Goal: Task Accomplishment & Management: Manage account settings

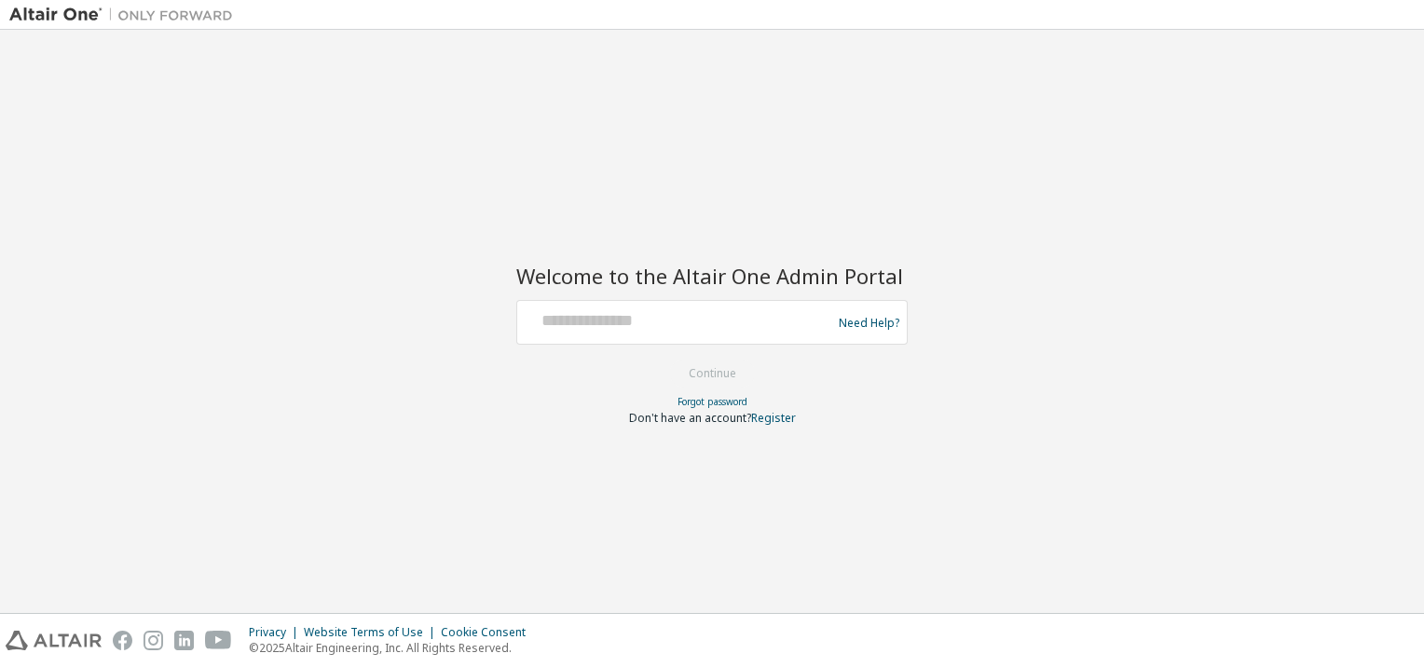
drag, startPoint x: 717, startPoint y: 300, endPoint x: 719, endPoint y: 311, distance: 11.3
click at [718, 304] on div "Need Help?" at bounding box center [711, 322] width 391 height 45
click at [718, 315] on input "text" at bounding box center [677, 318] width 305 height 27
paste input "**********"
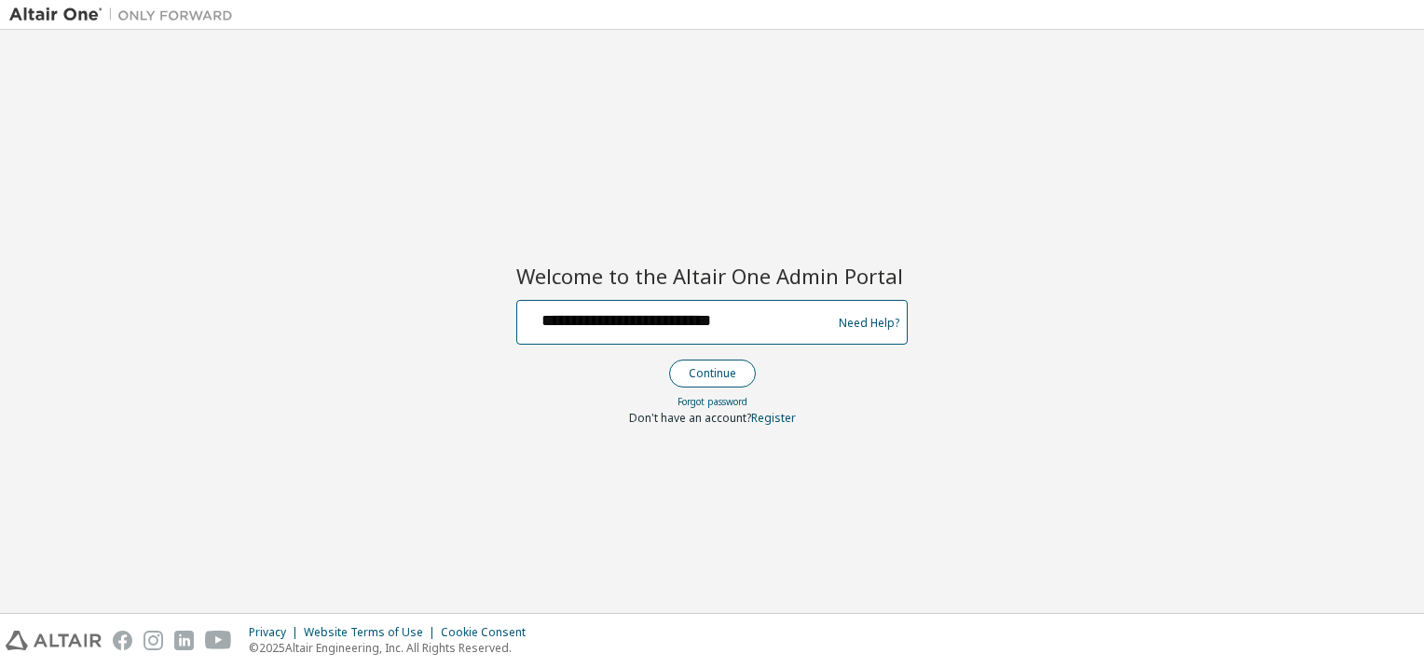
type input "**********"
click at [735, 373] on button "Continue" at bounding box center [712, 374] width 87 height 28
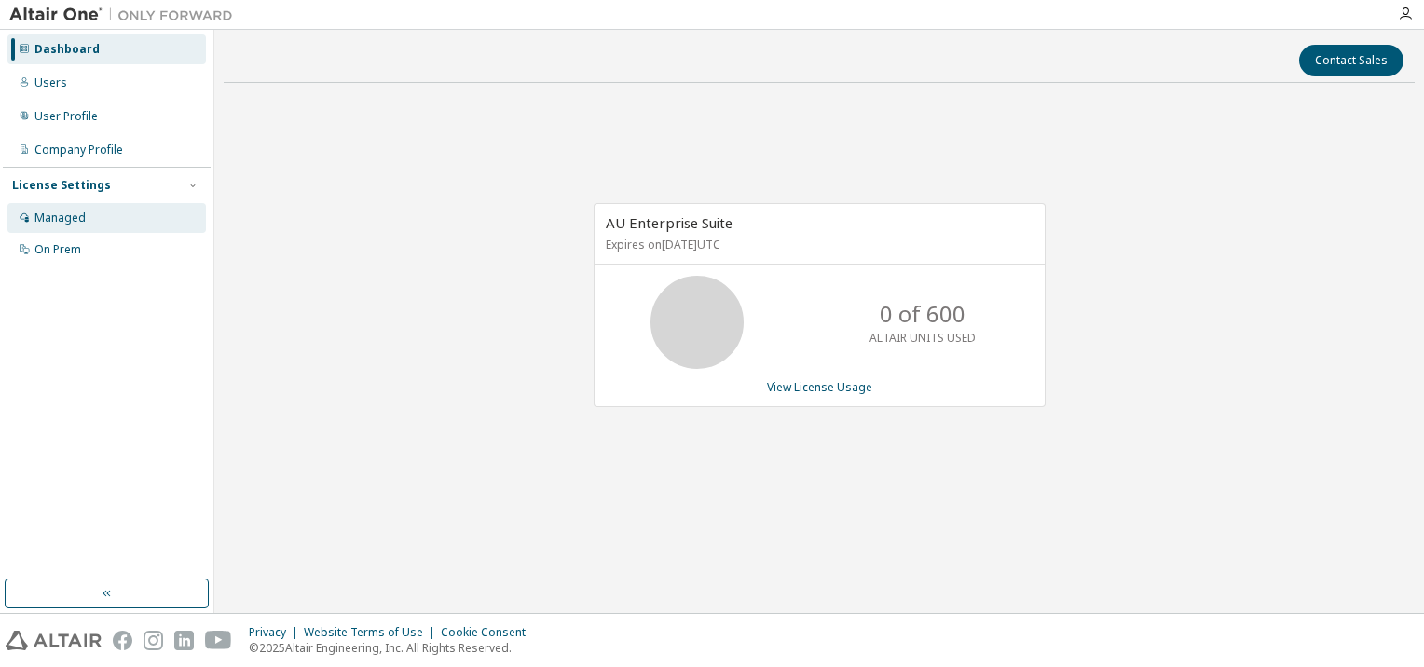
click at [94, 216] on div "Managed" at bounding box center [106, 218] width 199 height 30
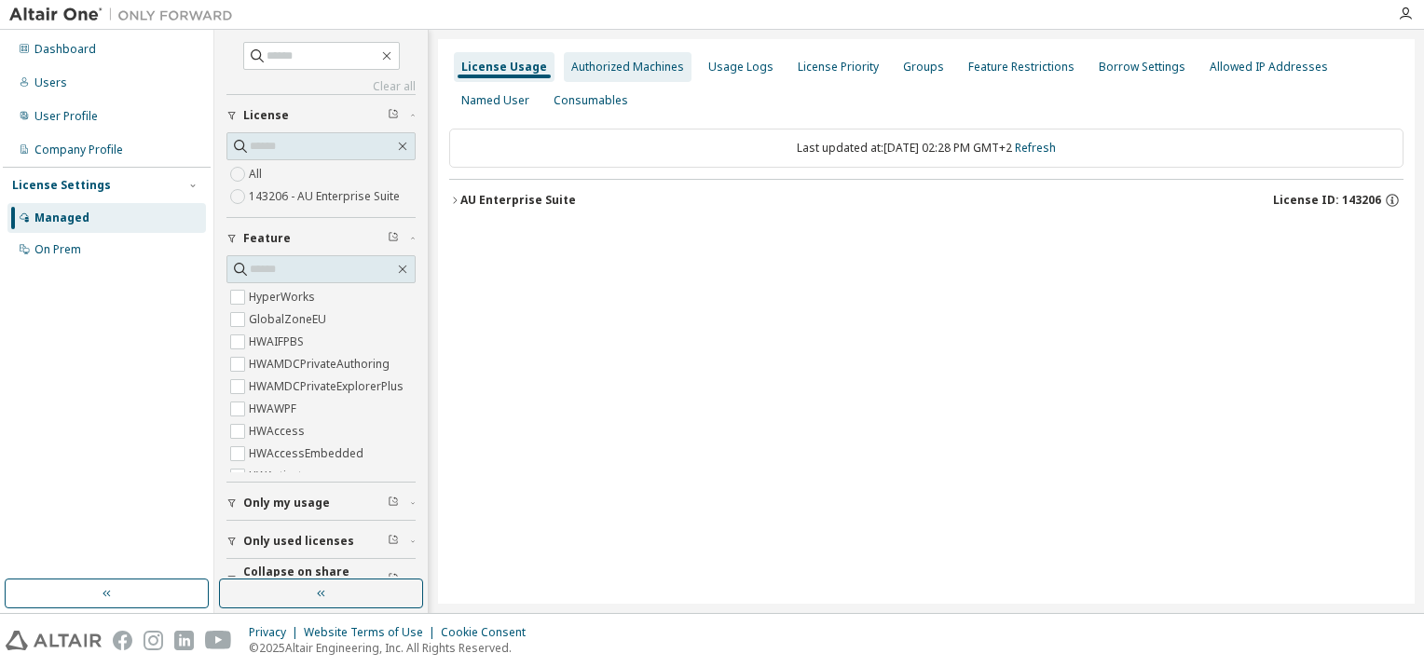
click at [593, 72] on div "Authorized Machines" at bounding box center [627, 67] width 113 height 15
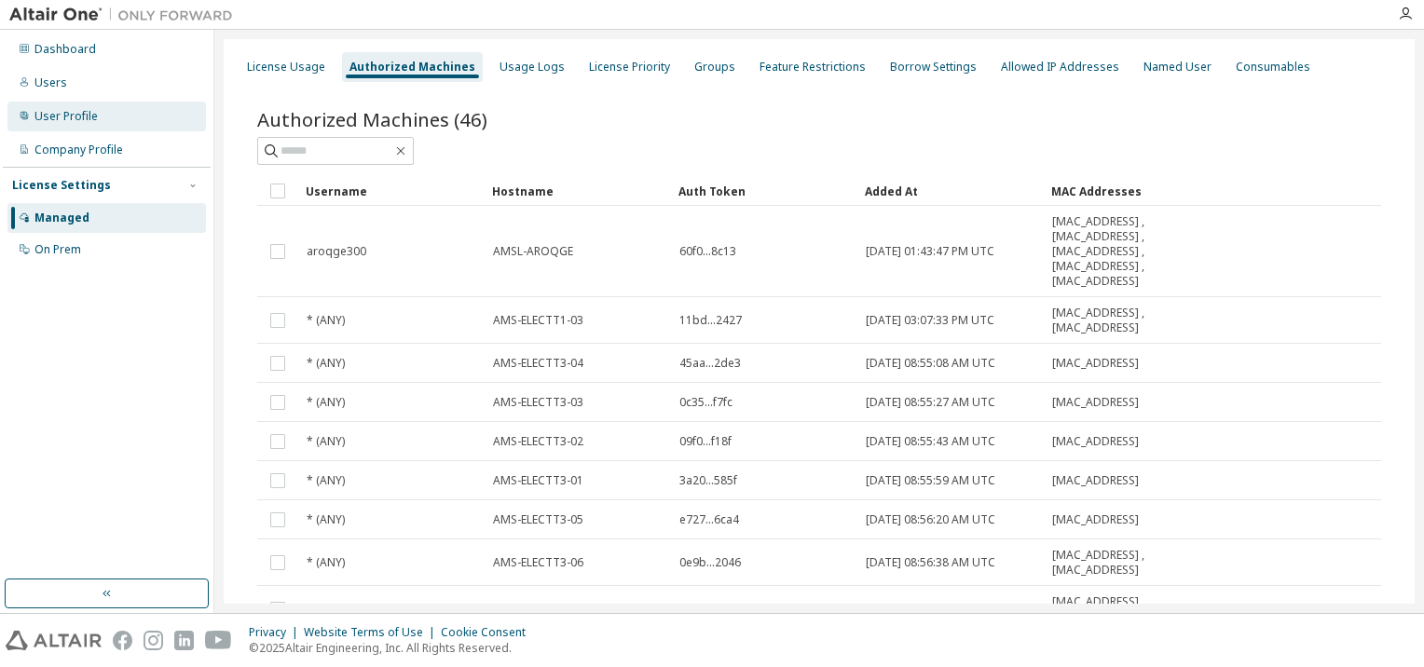
click at [70, 118] on div "User Profile" at bounding box center [65, 116] width 63 height 15
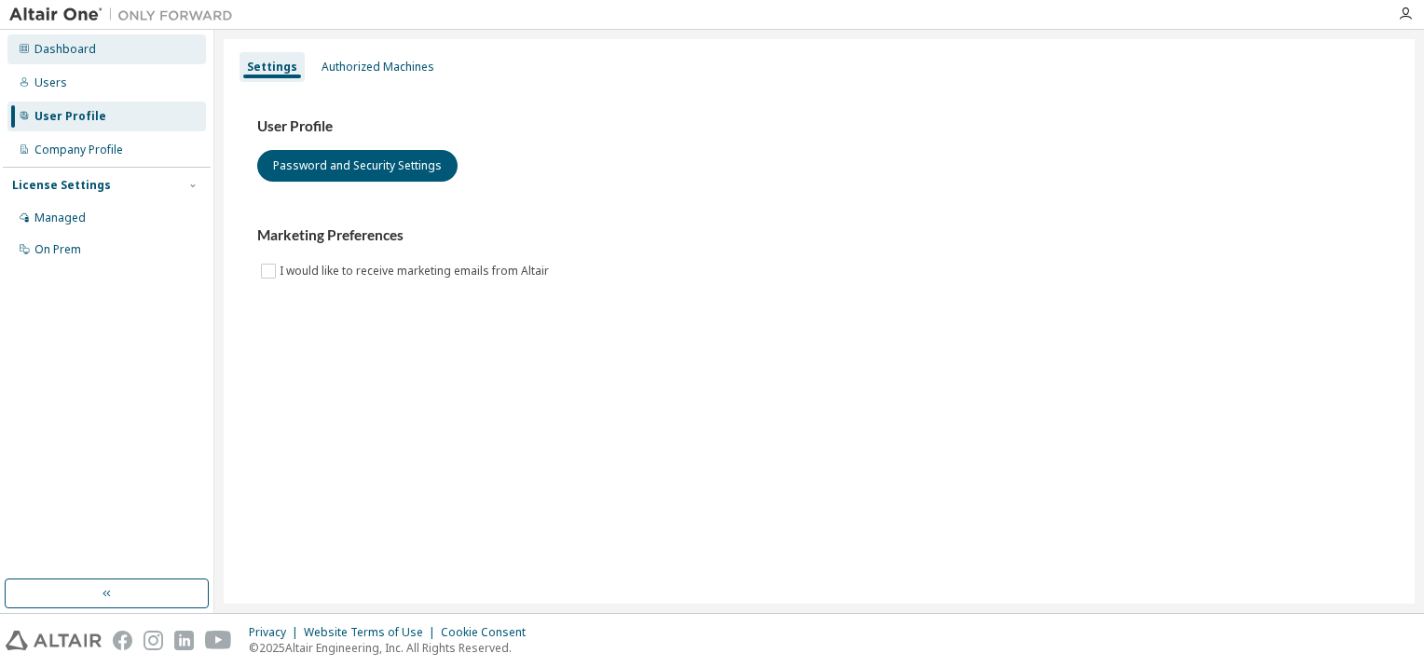
click at [56, 45] on div "Dashboard" at bounding box center [65, 49] width 62 height 15
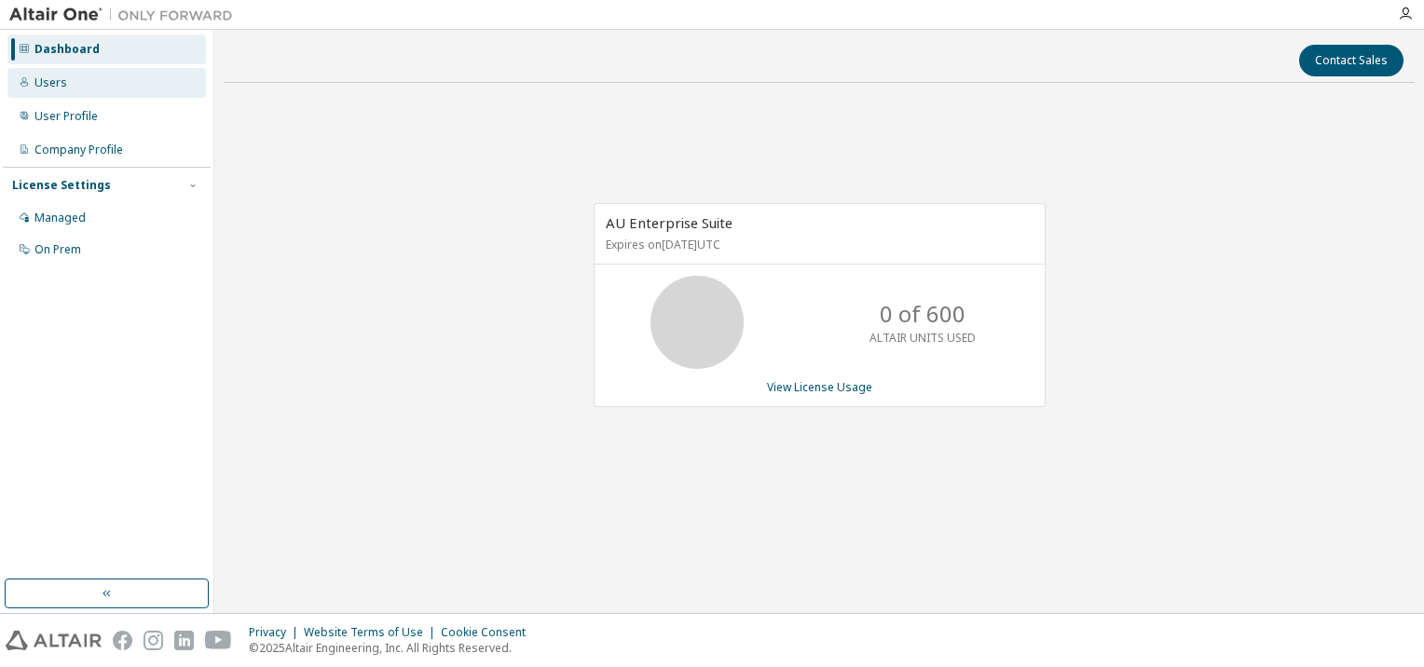
click at [54, 82] on div "Users" at bounding box center [50, 82] width 33 height 15
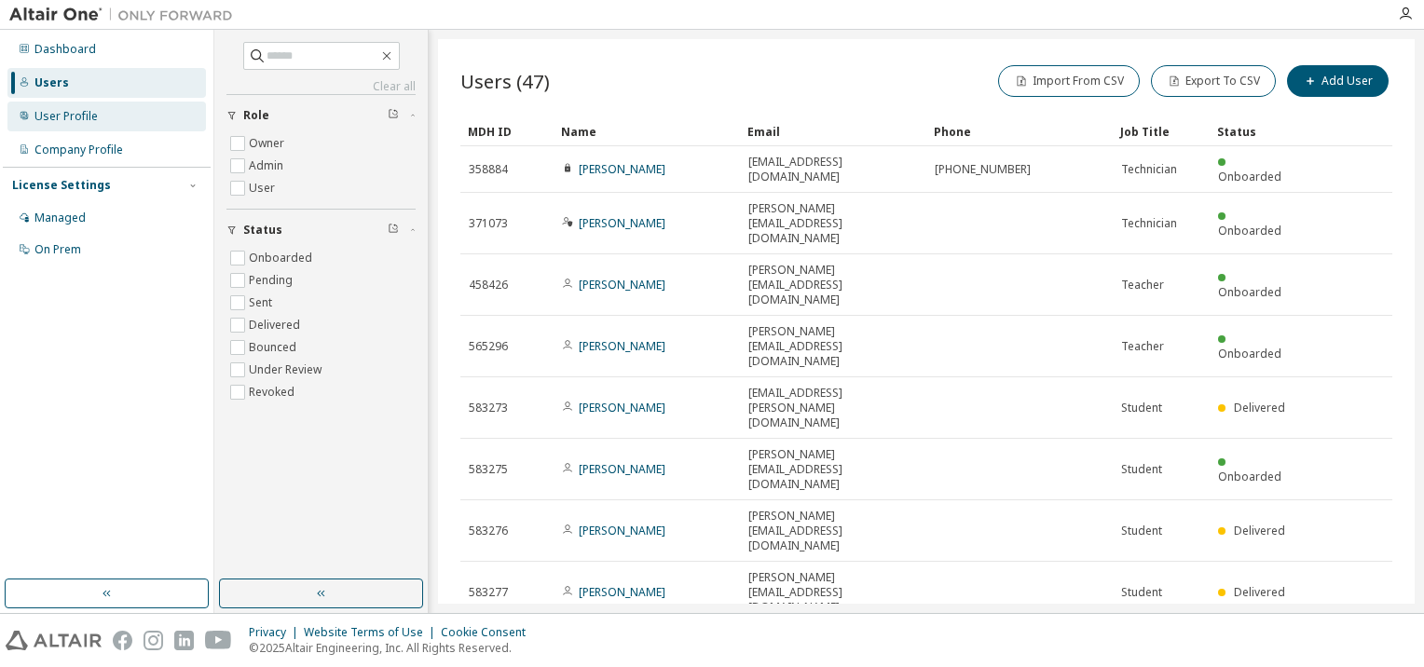
click at [52, 119] on div "User Profile" at bounding box center [65, 116] width 63 height 15
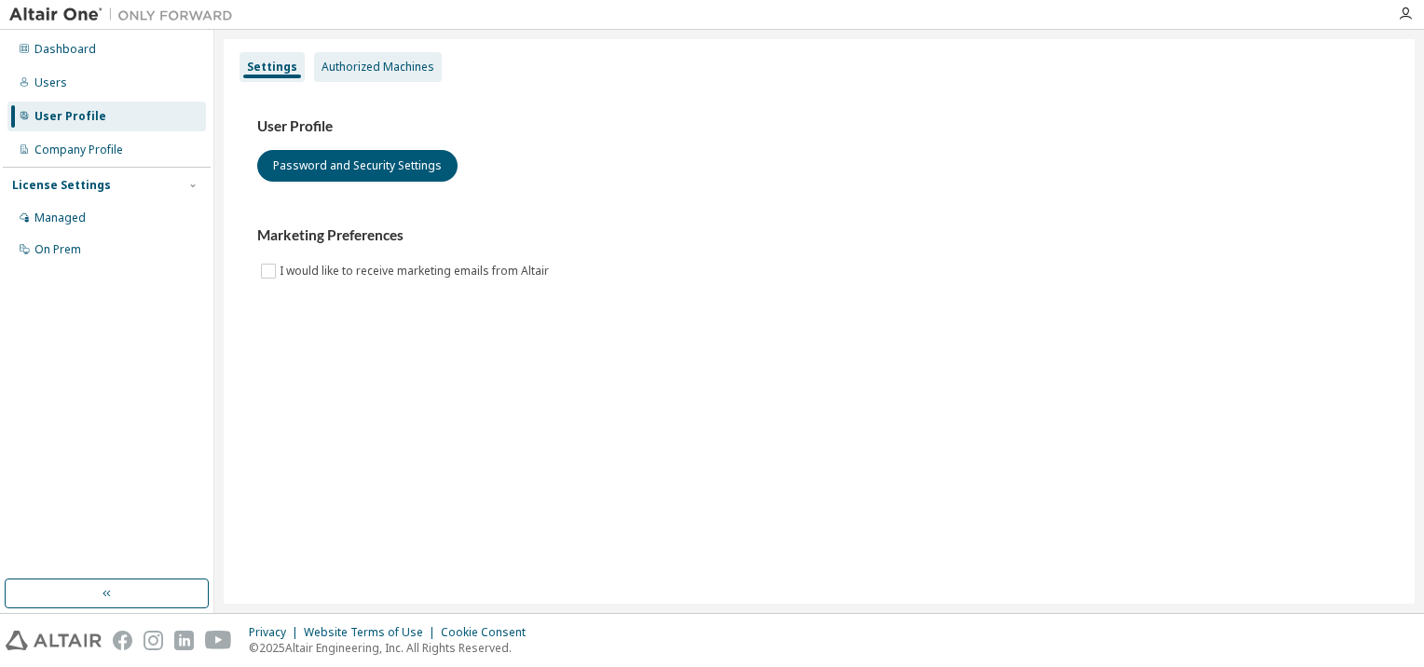
click at [347, 65] on div "Authorized Machines" at bounding box center [378, 67] width 113 height 15
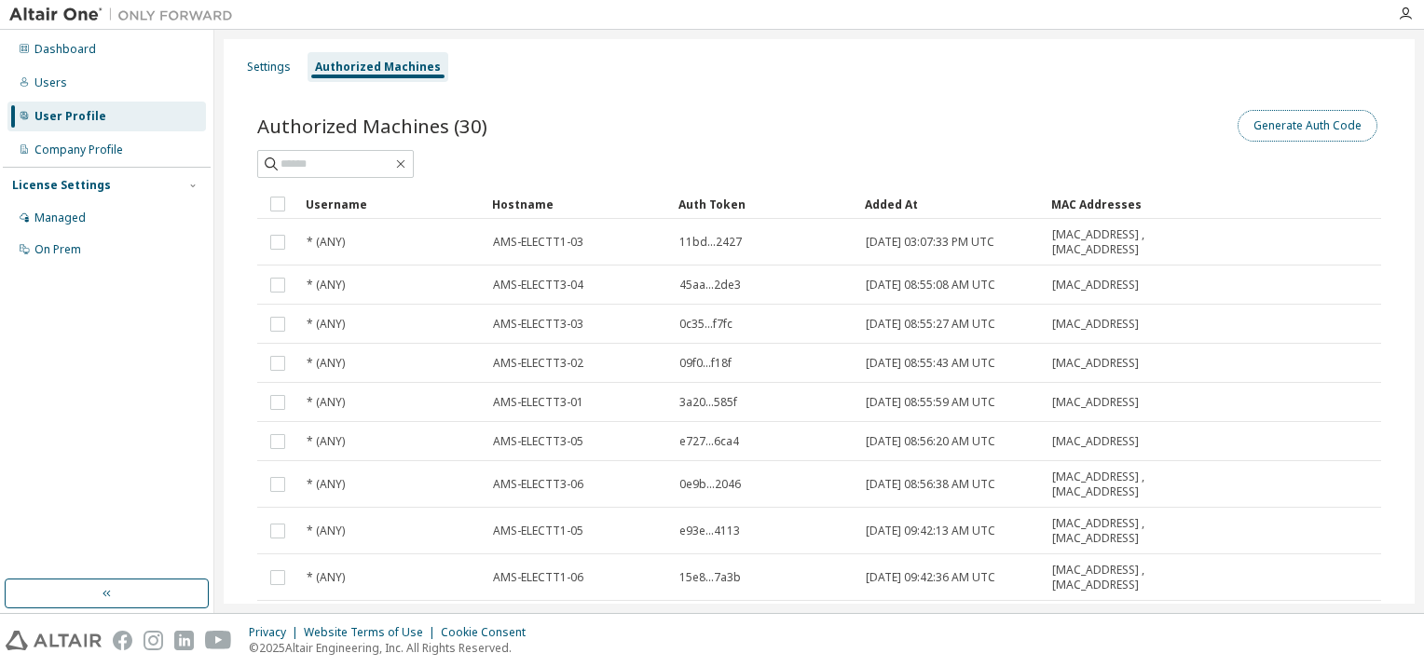
click at [1267, 126] on button "Generate Auth Code" at bounding box center [1308, 126] width 140 height 32
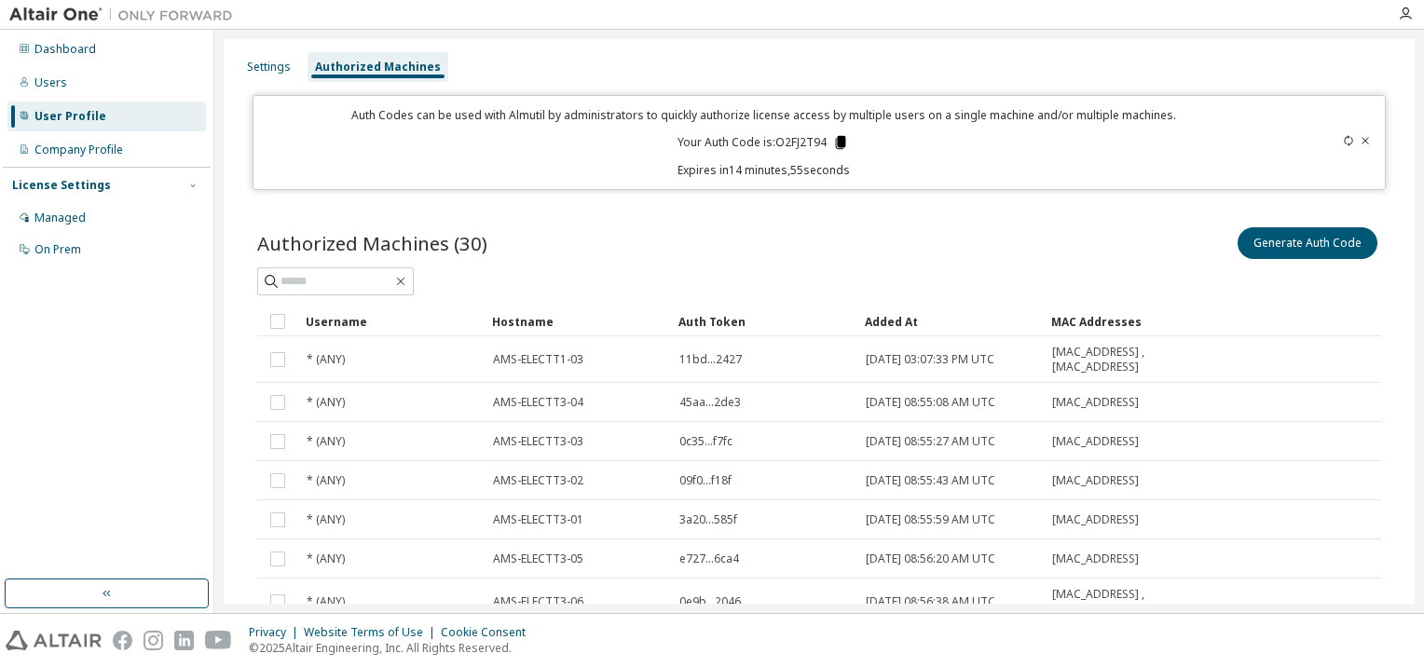
click at [839, 140] on icon at bounding box center [841, 142] width 10 height 13
click at [724, 323] on div "Auth Token" at bounding box center [763, 322] width 171 height 30
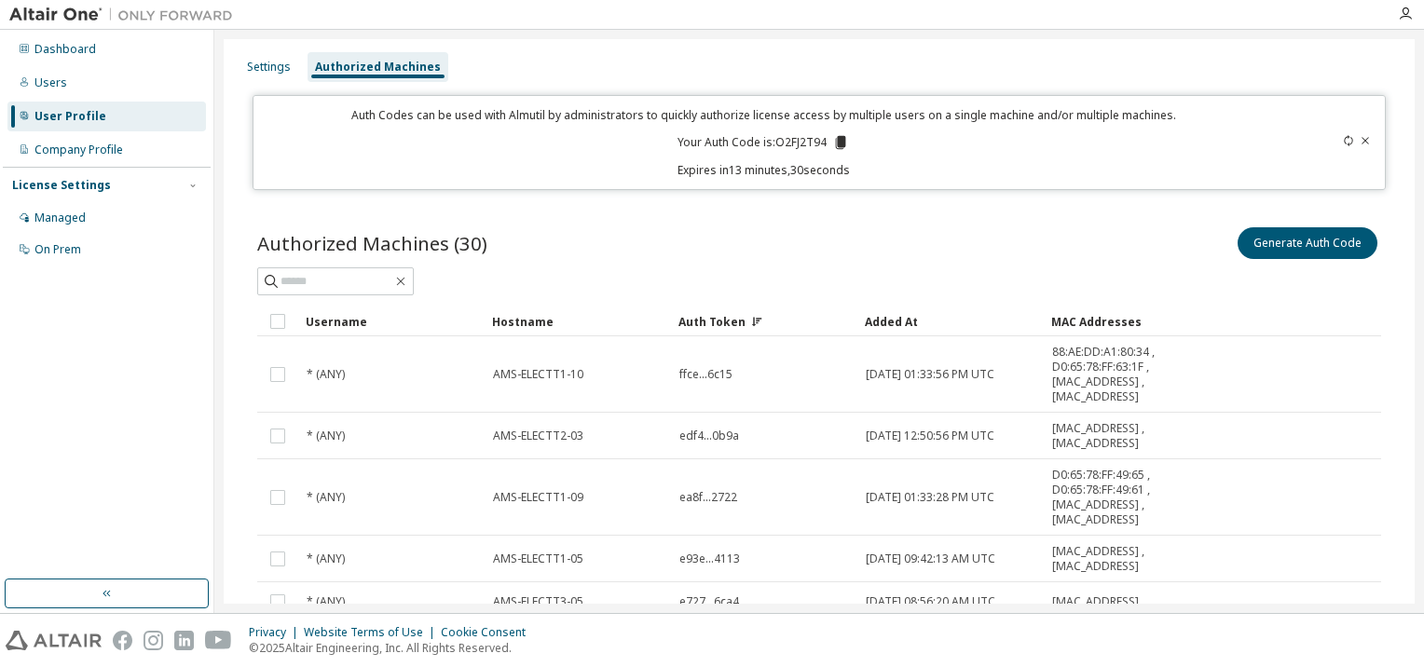
click at [910, 316] on div "Added At" at bounding box center [950, 322] width 171 height 30
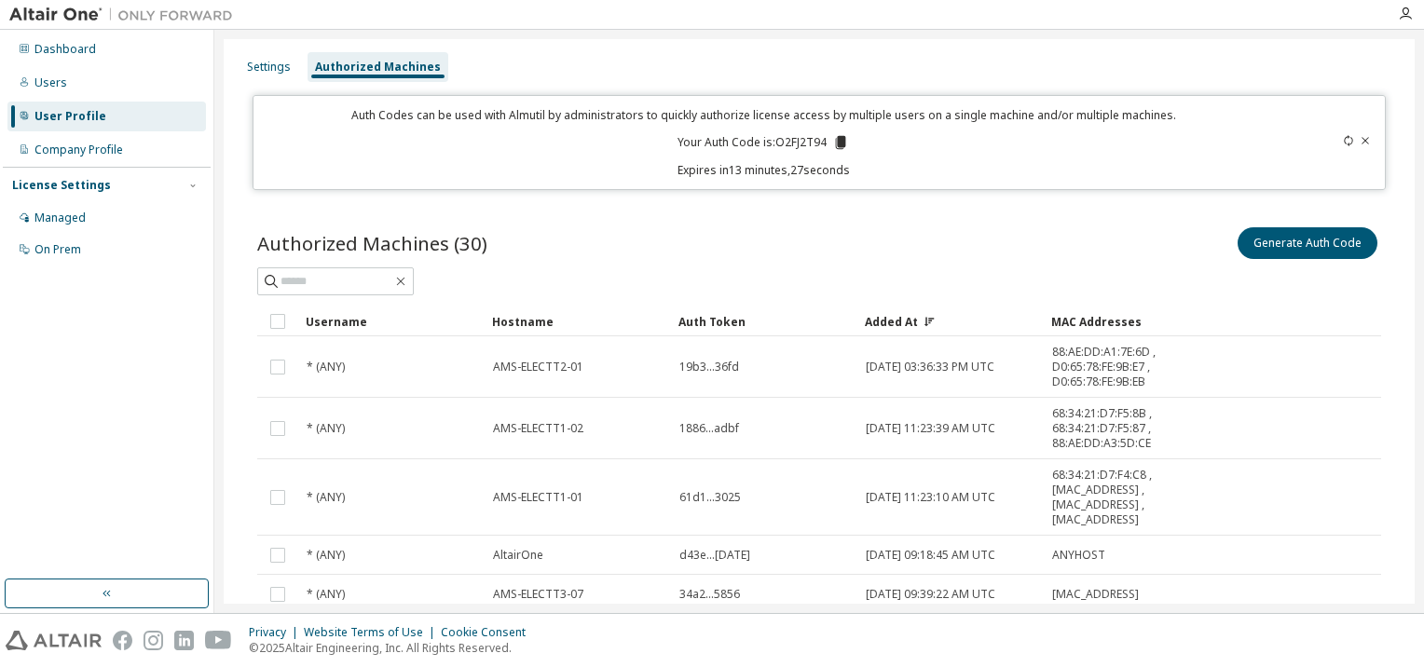
click at [910, 316] on div "Added At" at bounding box center [950, 322] width 171 height 30
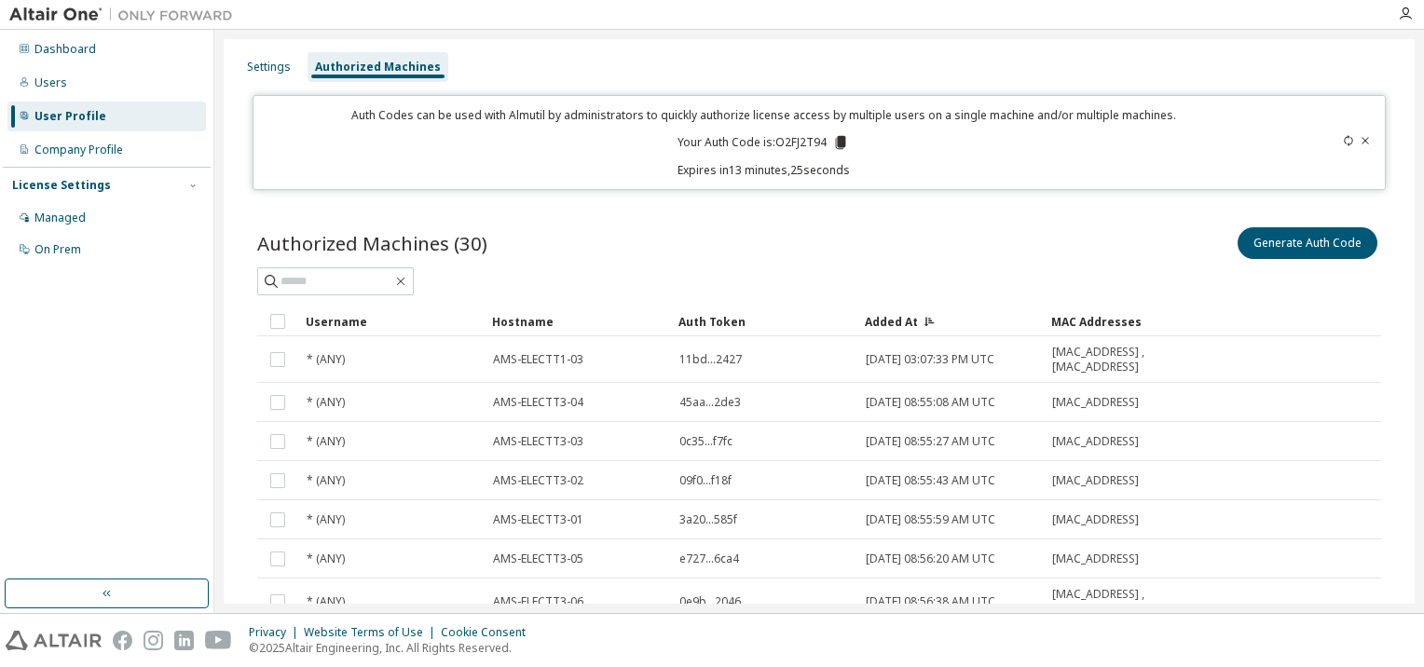
click at [910, 316] on div "Added At" at bounding box center [950, 322] width 171 height 30
click at [901, 322] on div "Added At" at bounding box center [950, 322] width 171 height 30
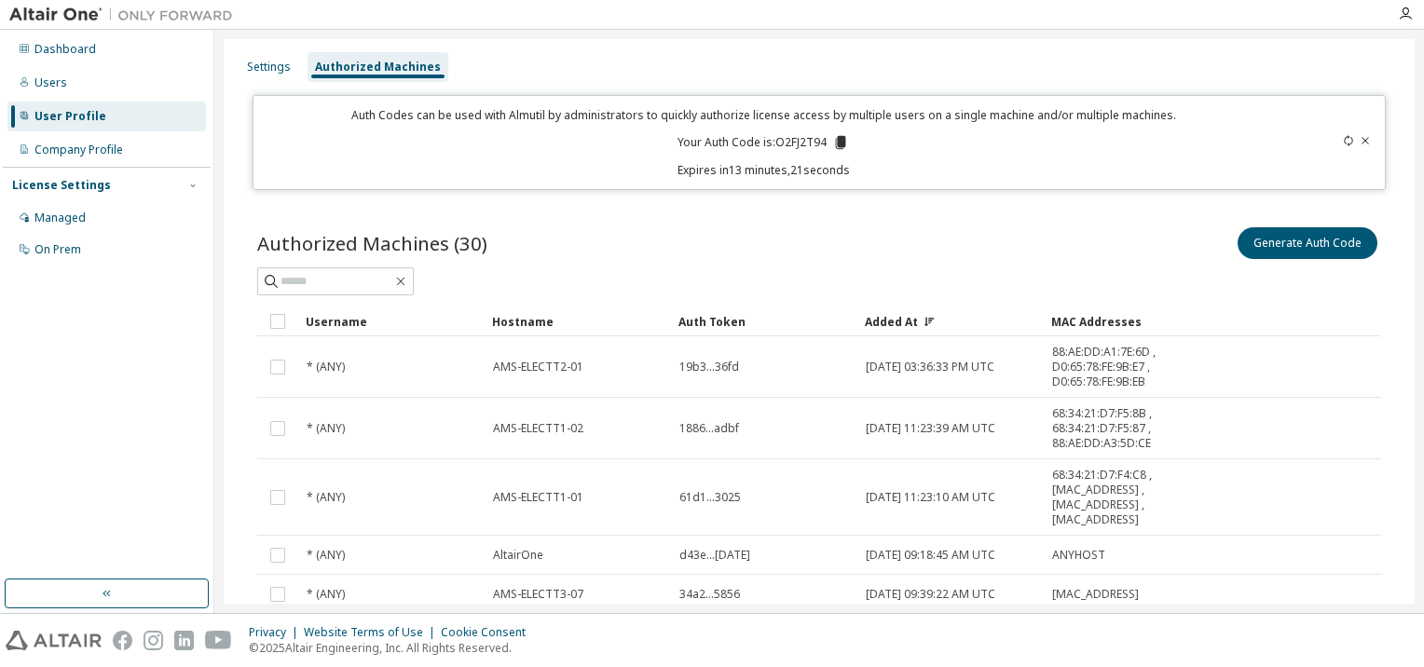
click at [901, 322] on div "Added At" at bounding box center [950, 322] width 171 height 30
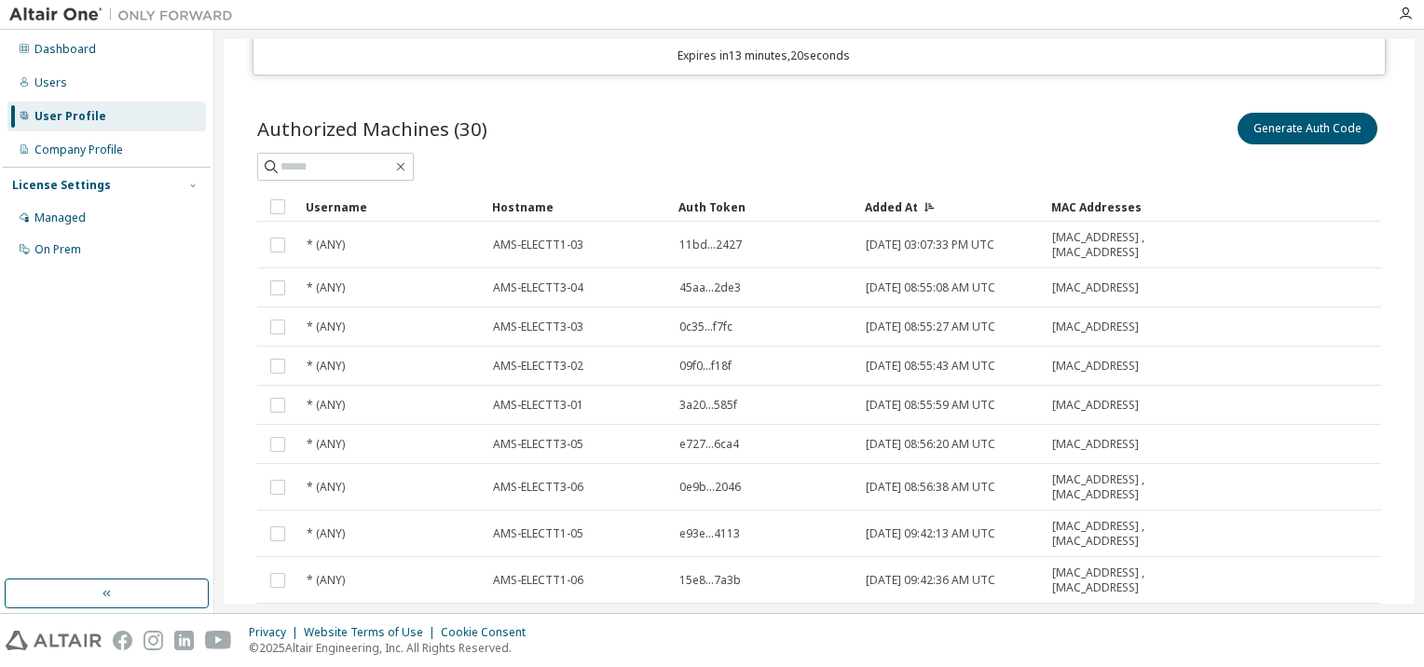
scroll to position [257, 0]
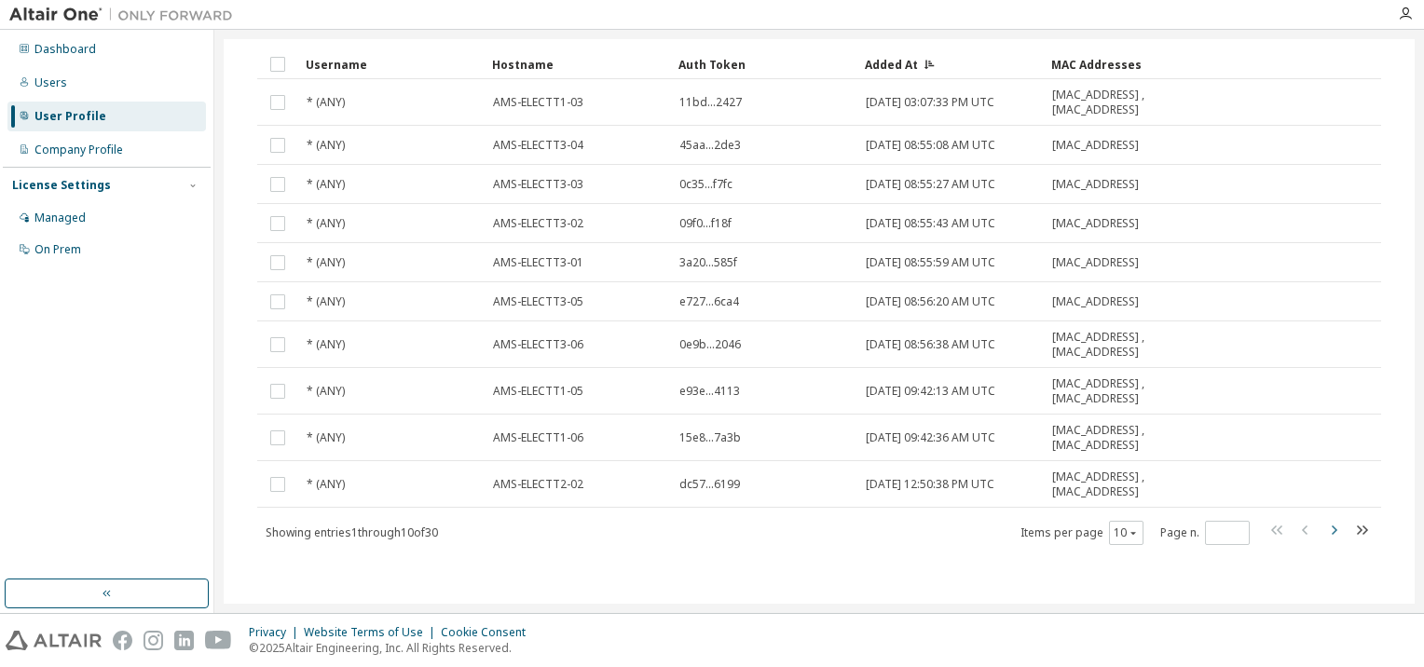
click at [1323, 530] on icon "button" at bounding box center [1334, 530] width 22 height 22
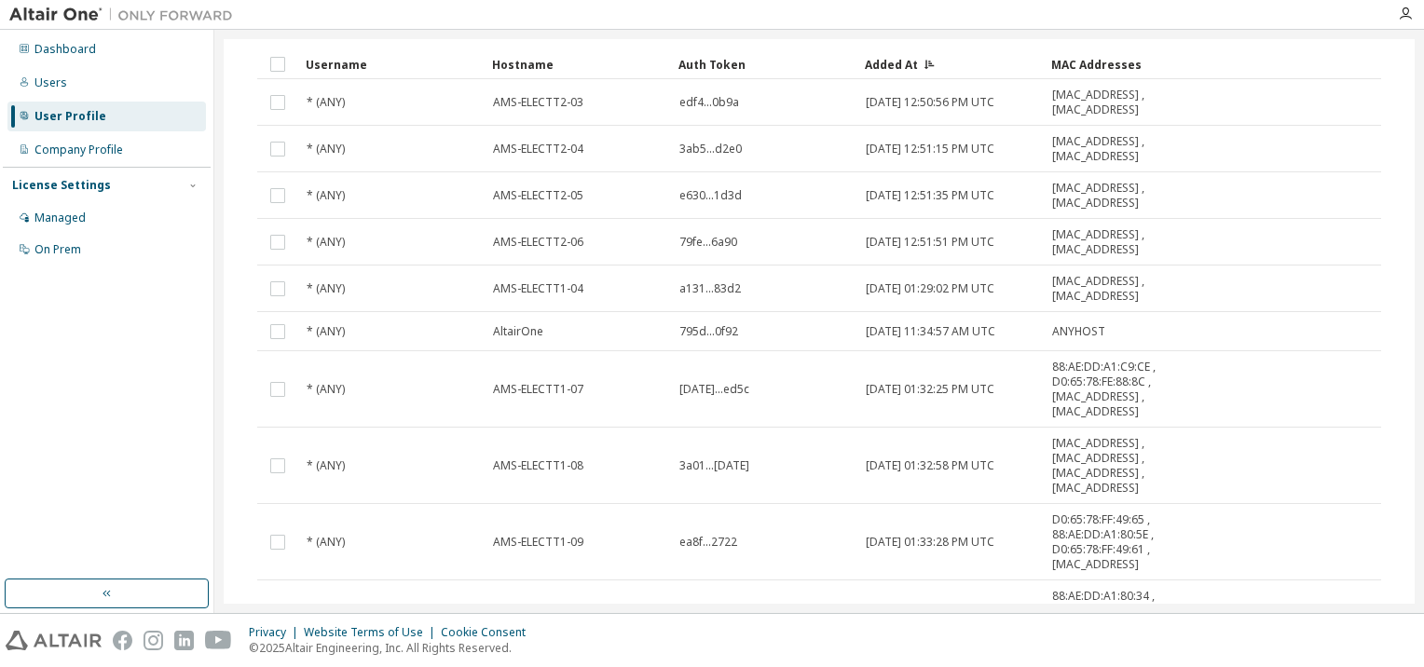
click at [1323, 530] on tr "* (ANY) AMS-ELECTT1-09 ea8f...2722 2024-11-15 01:33:28 PM UTC D0:65:78:FF:49:65…" at bounding box center [819, 542] width 1124 height 76
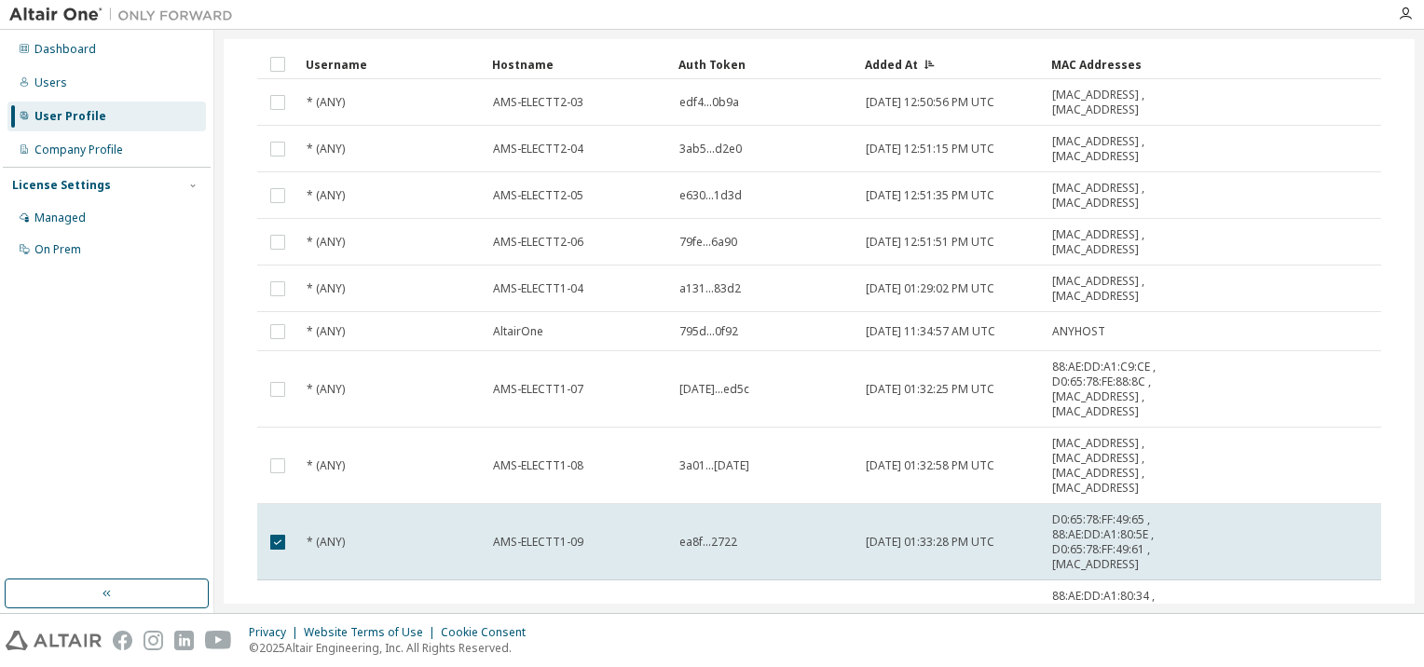
click at [1323, 530] on tr "* (ANY) AMS-ELECTT1-09 ea8f...2722 2024-11-15 01:33:28 PM UTC D0:65:78:FF:49:65…" at bounding box center [819, 542] width 1124 height 76
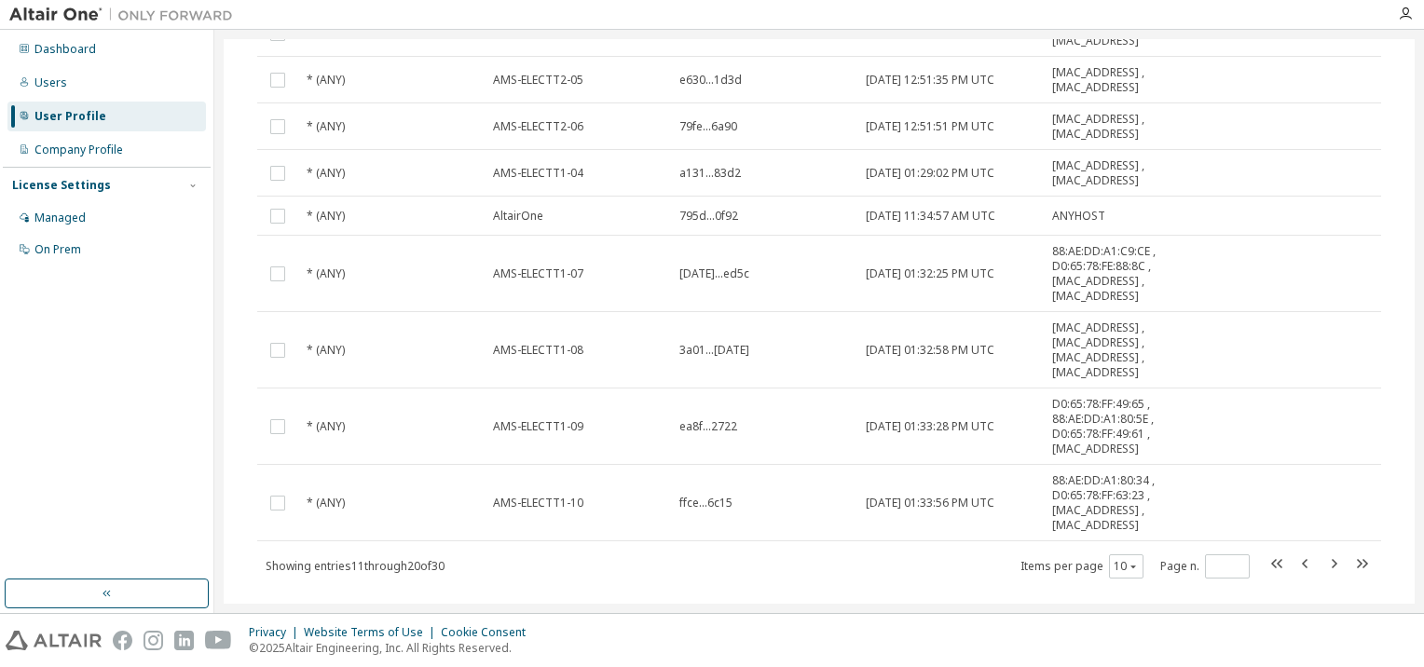
scroll to position [406, 0]
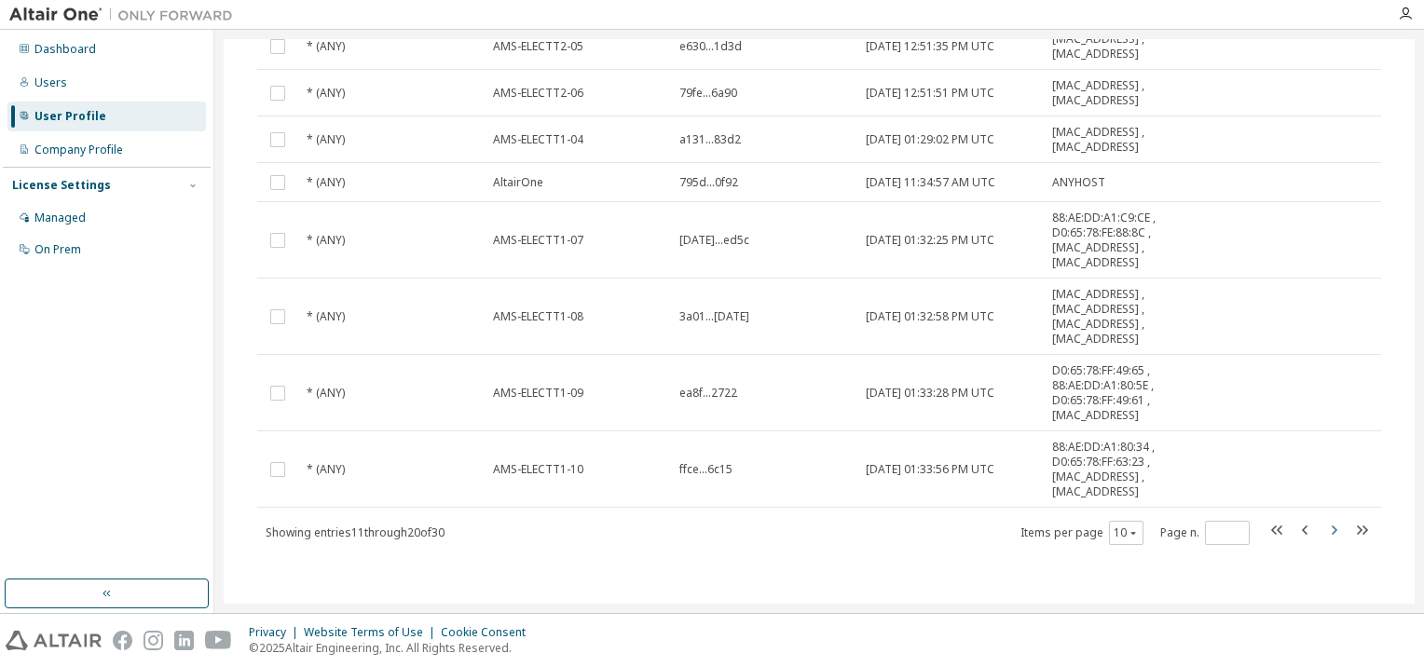
click at [1323, 528] on icon "button" at bounding box center [1334, 530] width 22 height 22
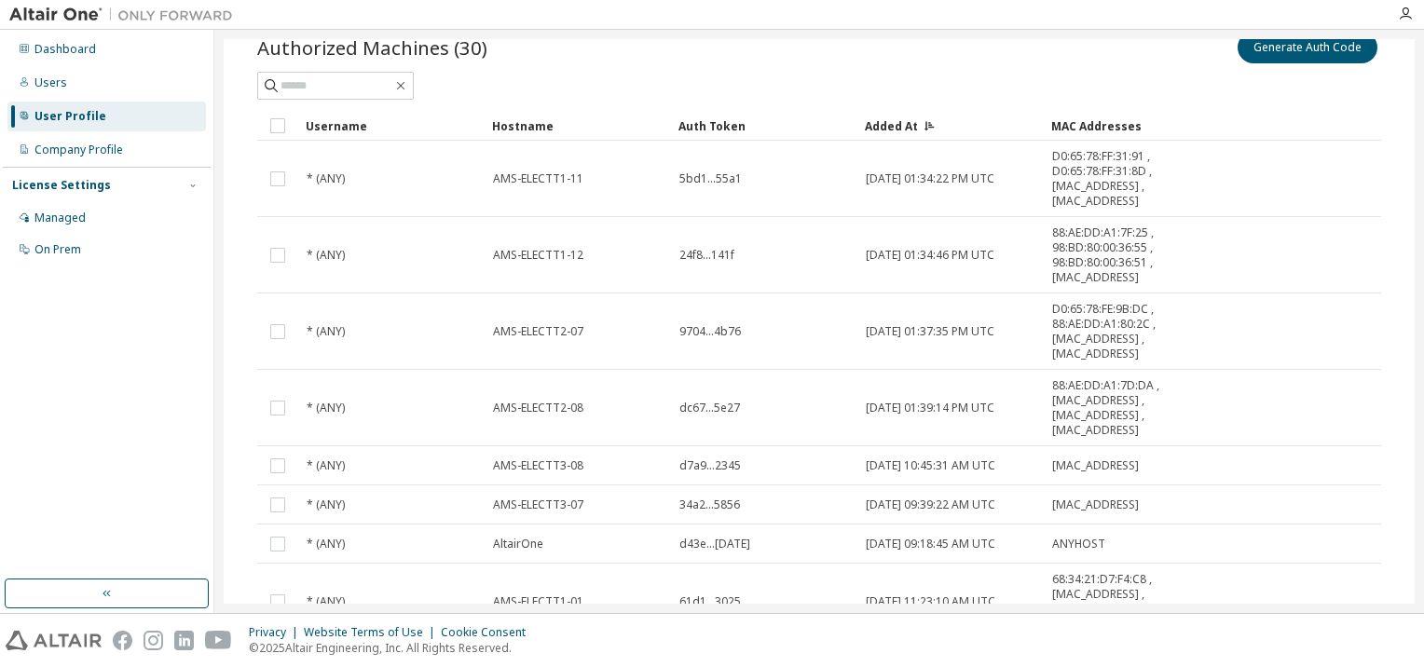
scroll to position [171, 0]
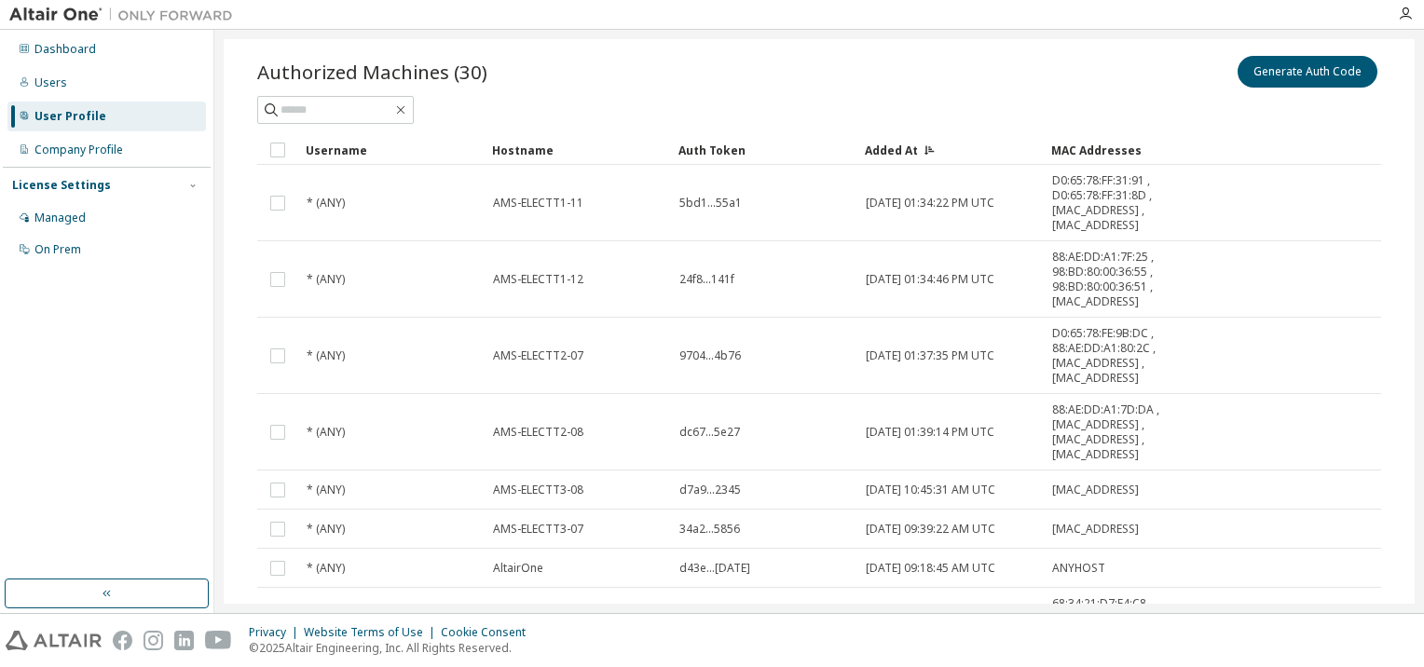
click at [528, 138] on div "Hostname" at bounding box center [577, 150] width 171 height 30
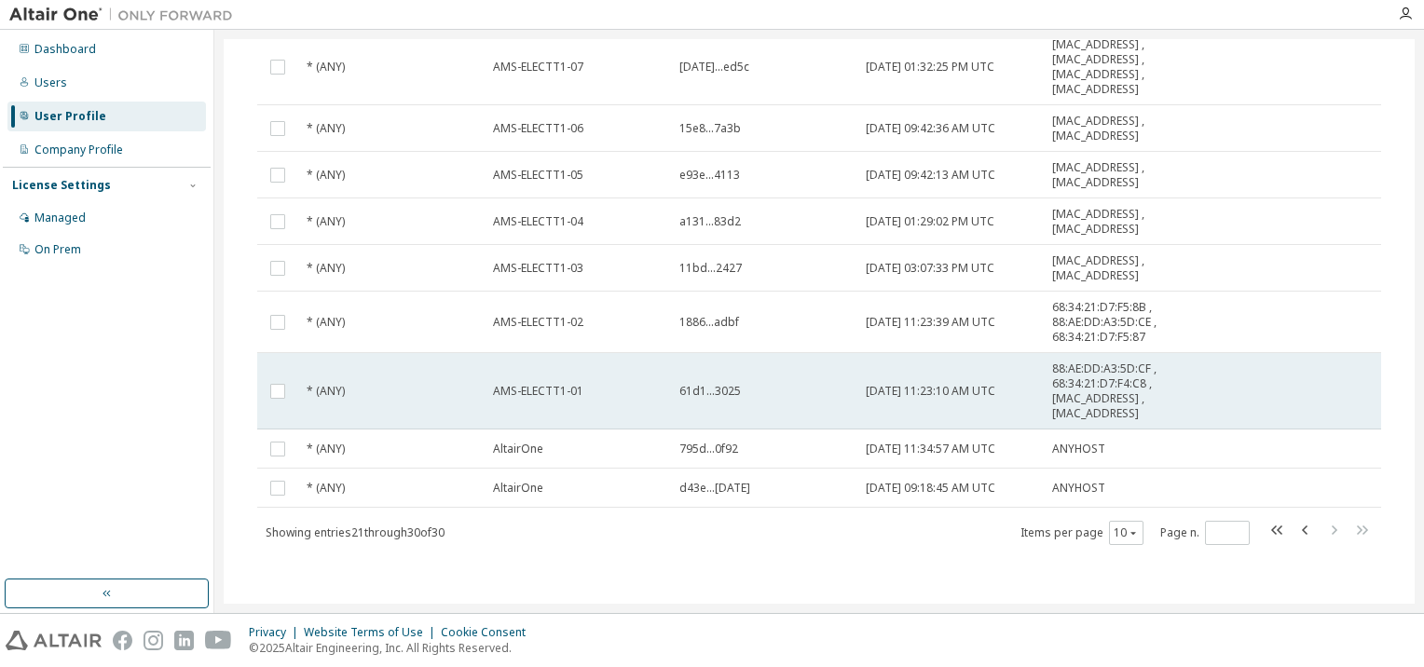
scroll to position [0, 0]
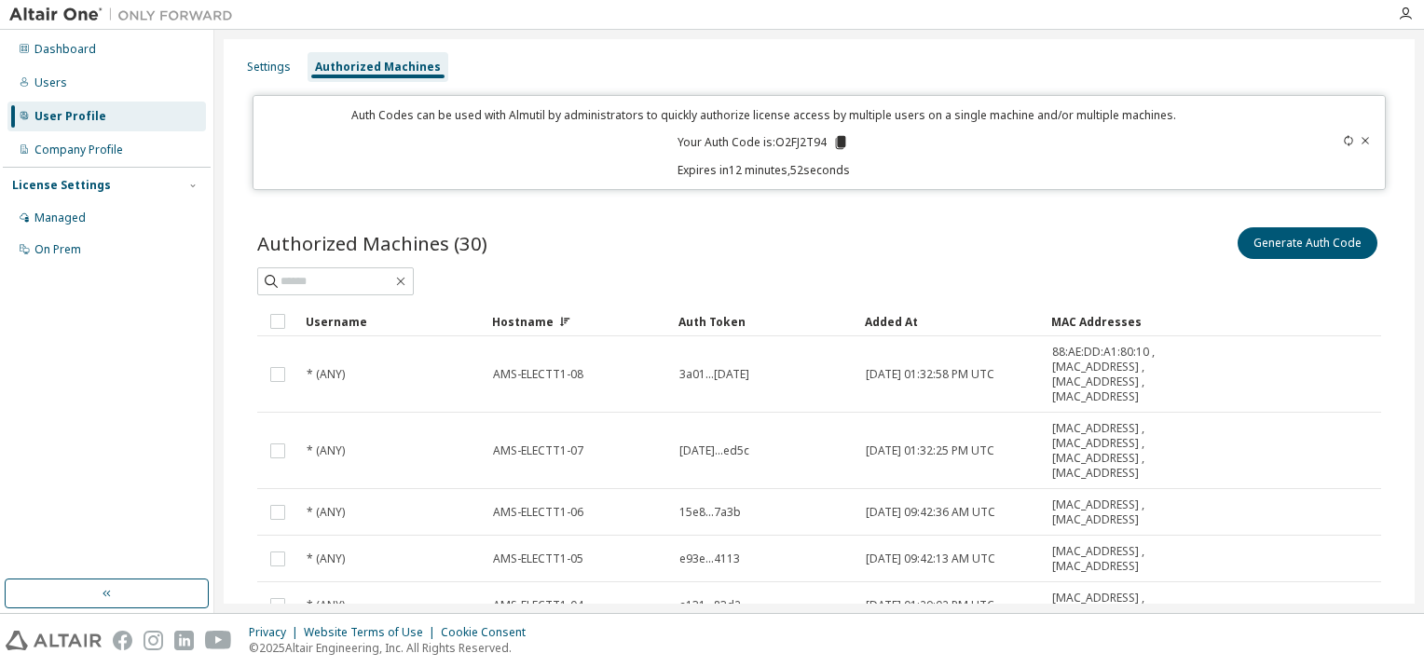
click at [511, 311] on div "Hostname" at bounding box center [577, 322] width 171 height 30
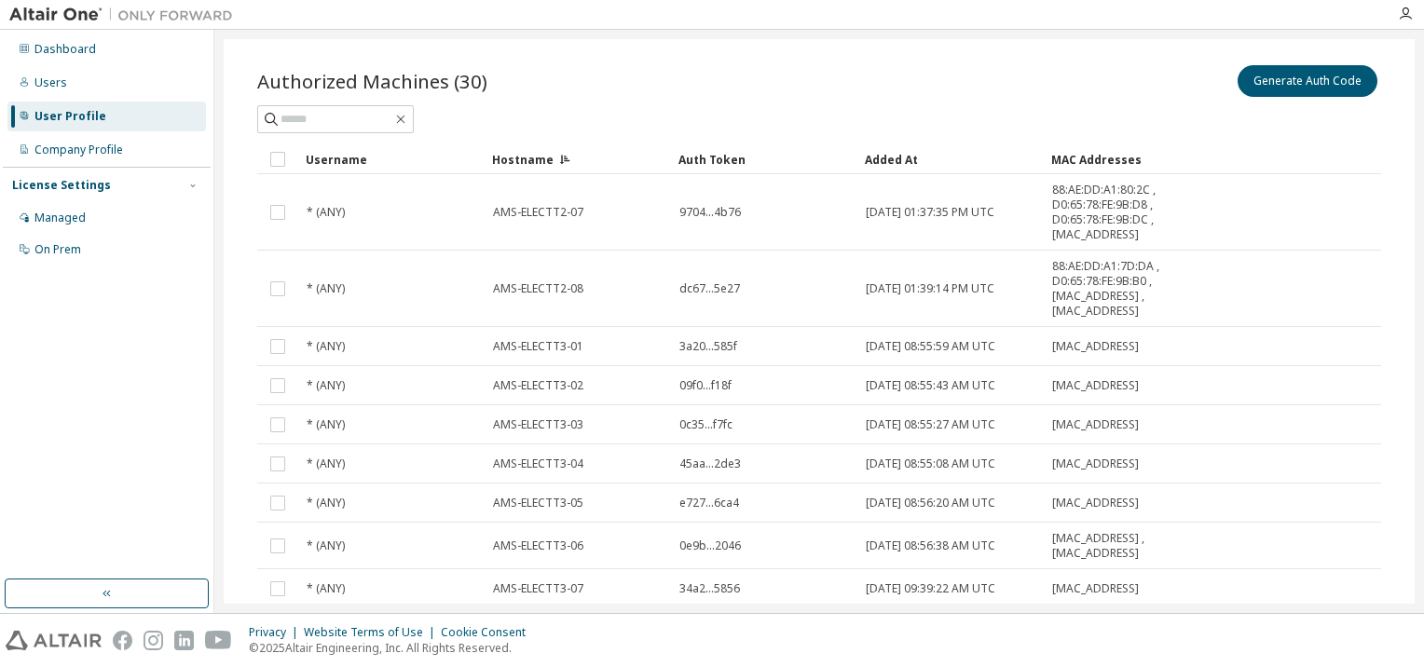
scroll to position [302, 0]
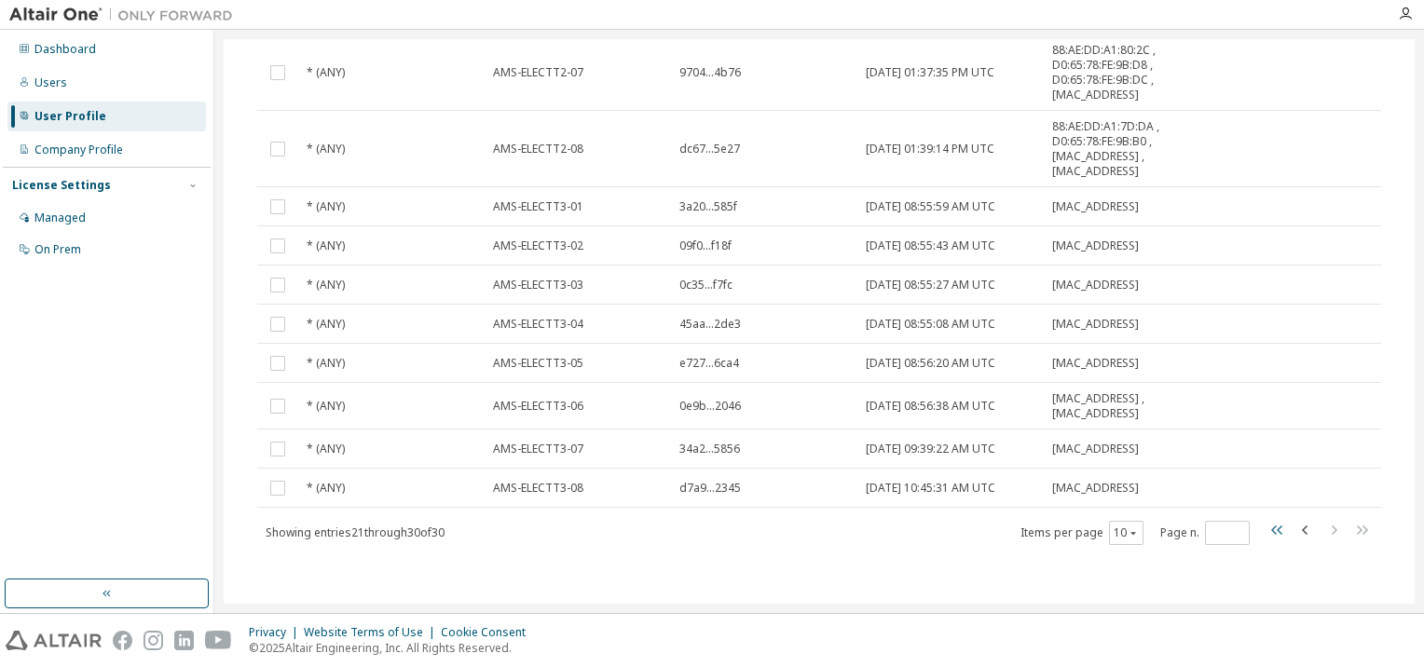
click at [1268, 530] on icon "button" at bounding box center [1278, 530] width 22 height 22
type input "*"
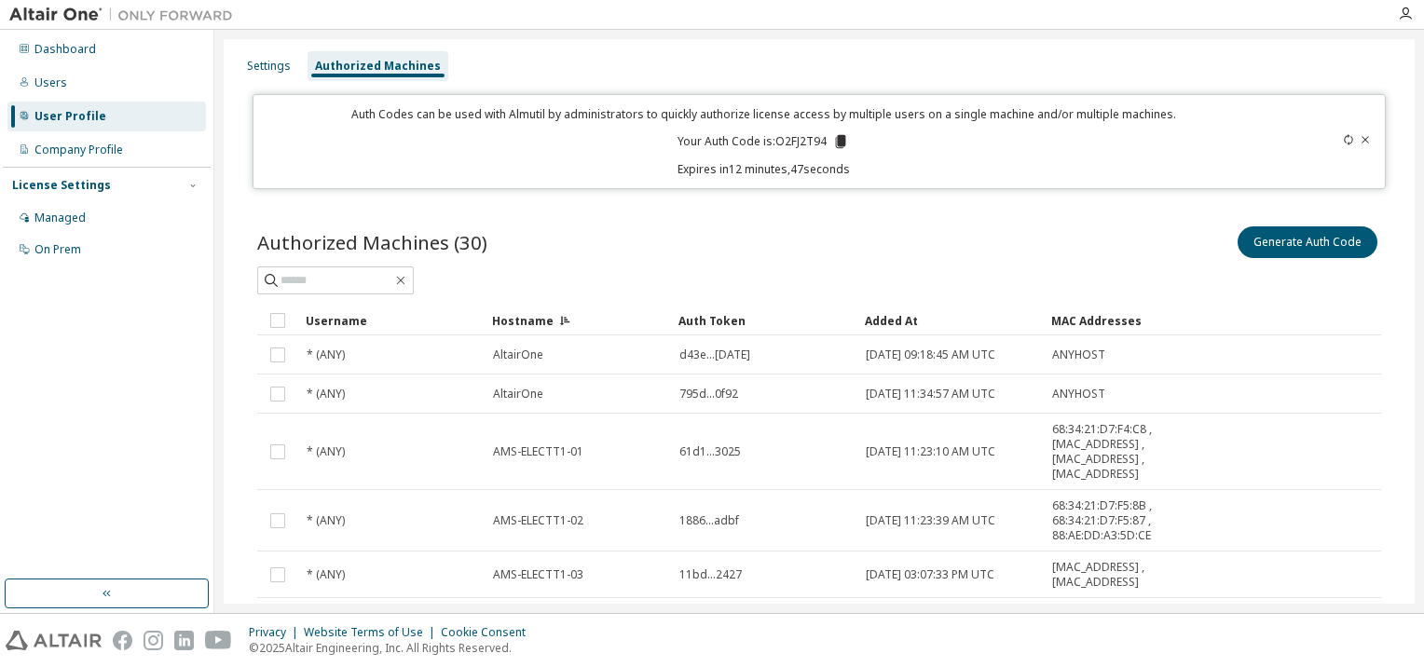
scroll to position [0, 0]
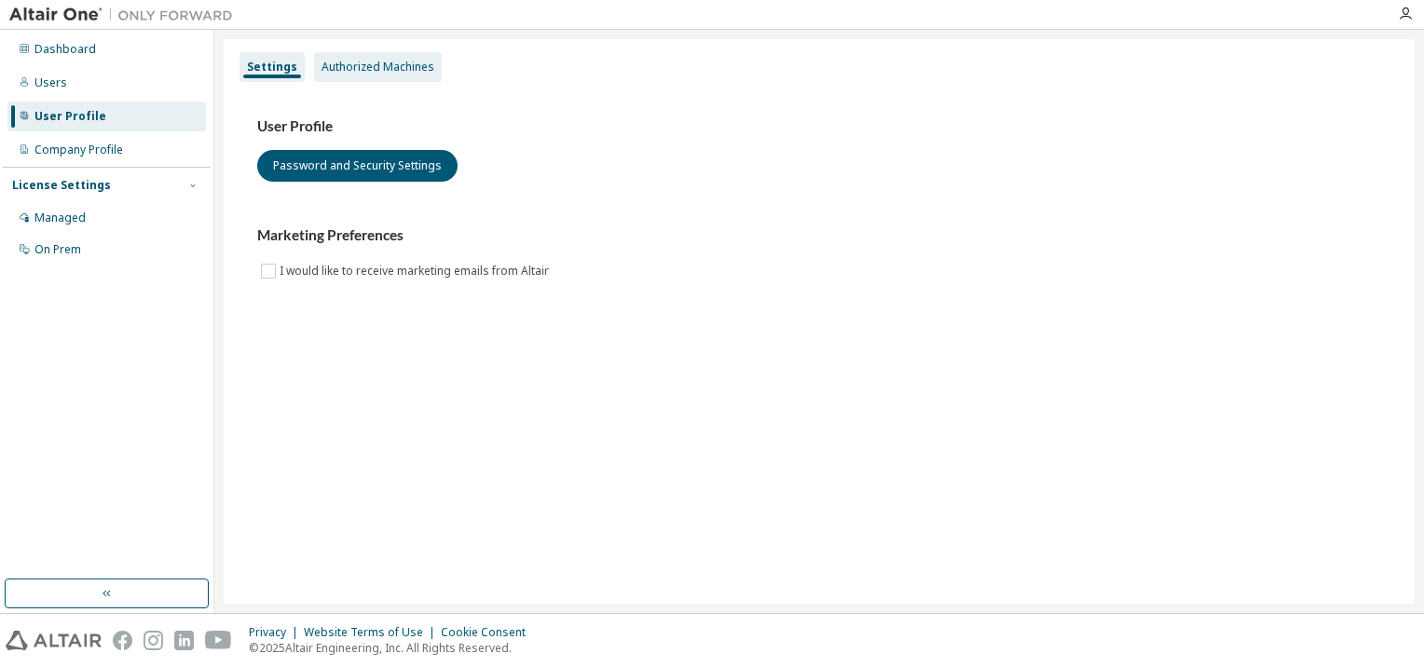
click at [354, 69] on div "Authorized Machines" at bounding box center [378, 67] width 113 height 15
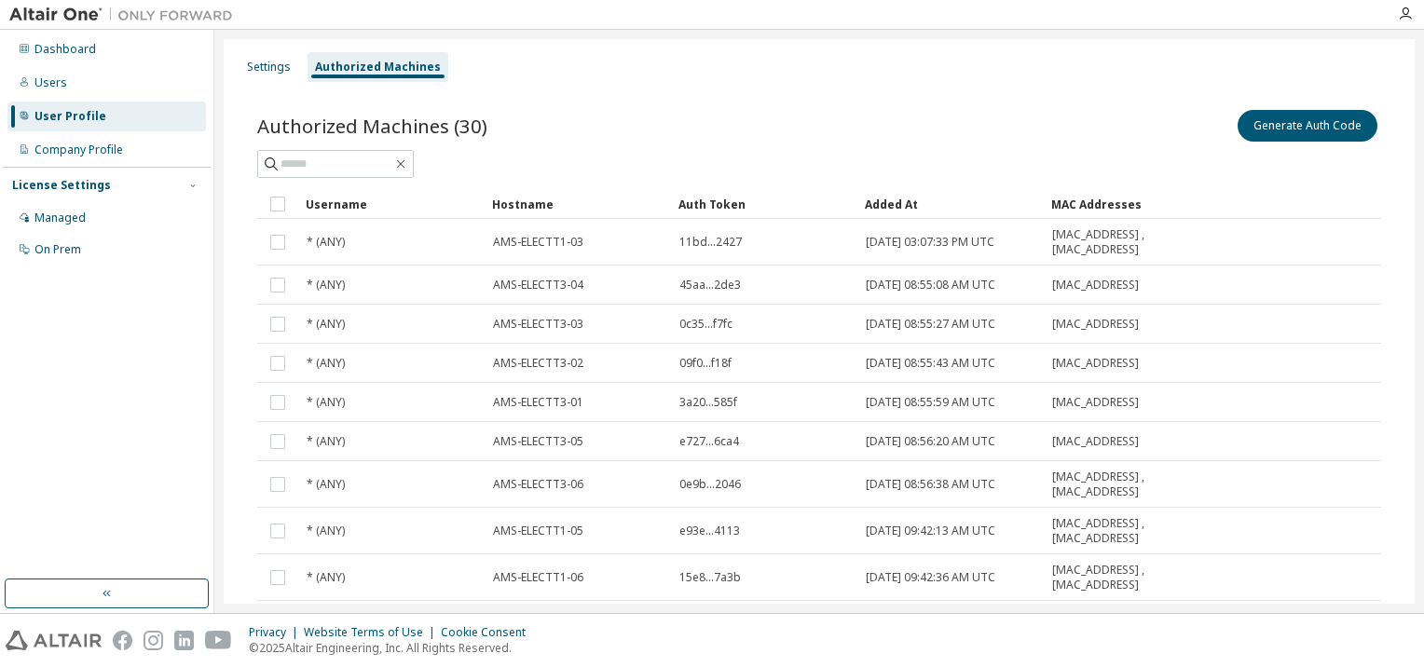
click at [542, 205] on div "Hostname" at bounding box center [577, 204] width 171 height 30
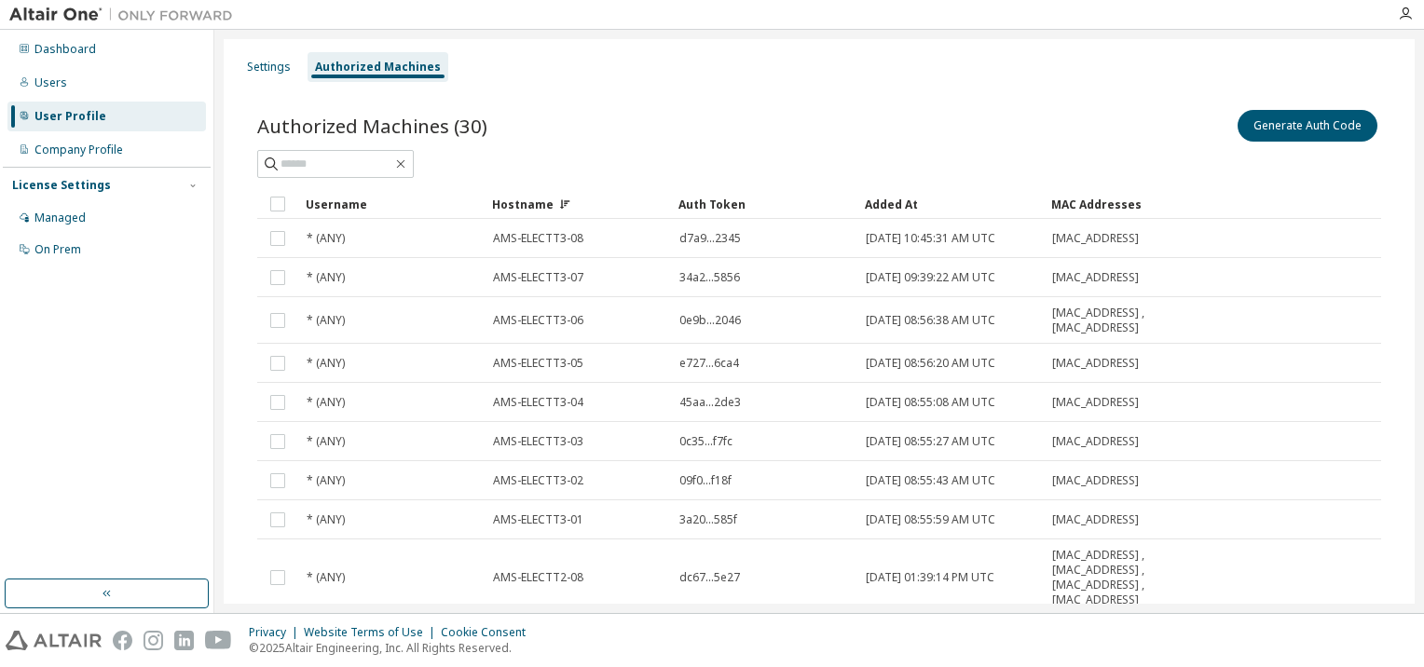
click at [542, 206] on div "Hostname" at bounding box center [577, 204] width 171 height 30
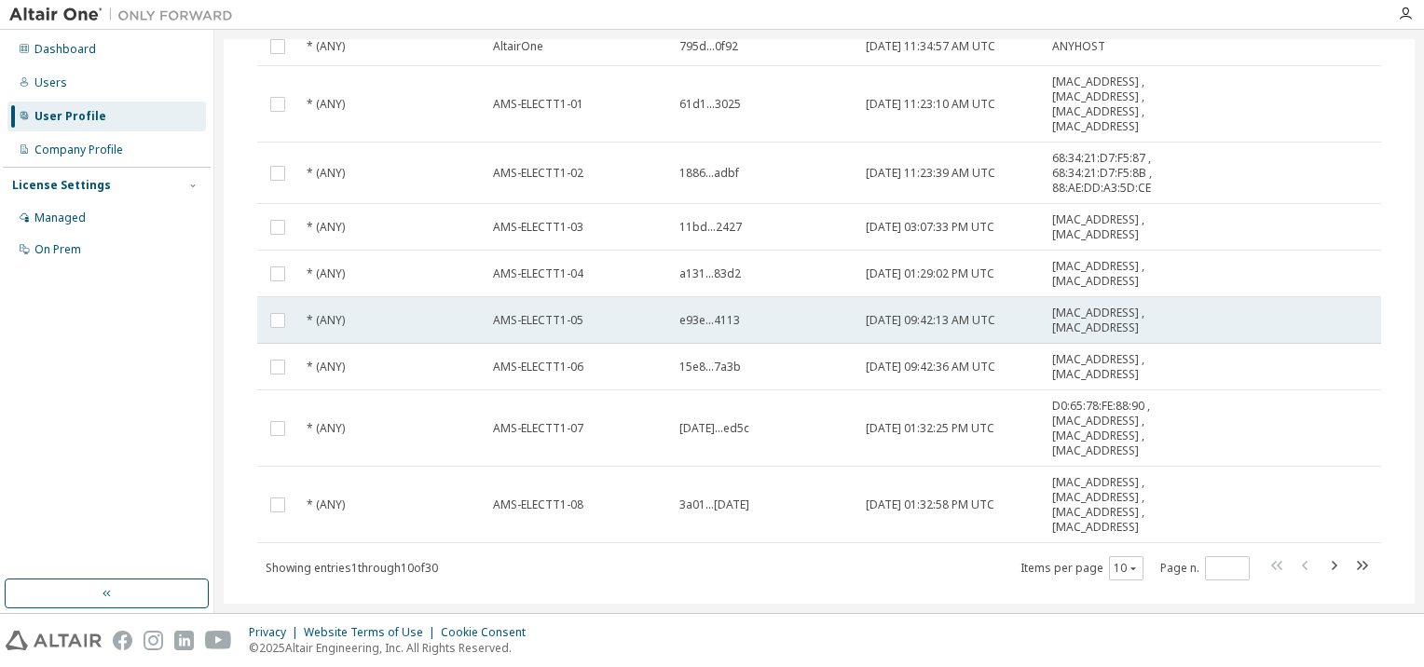
scroll to position [267, 0]
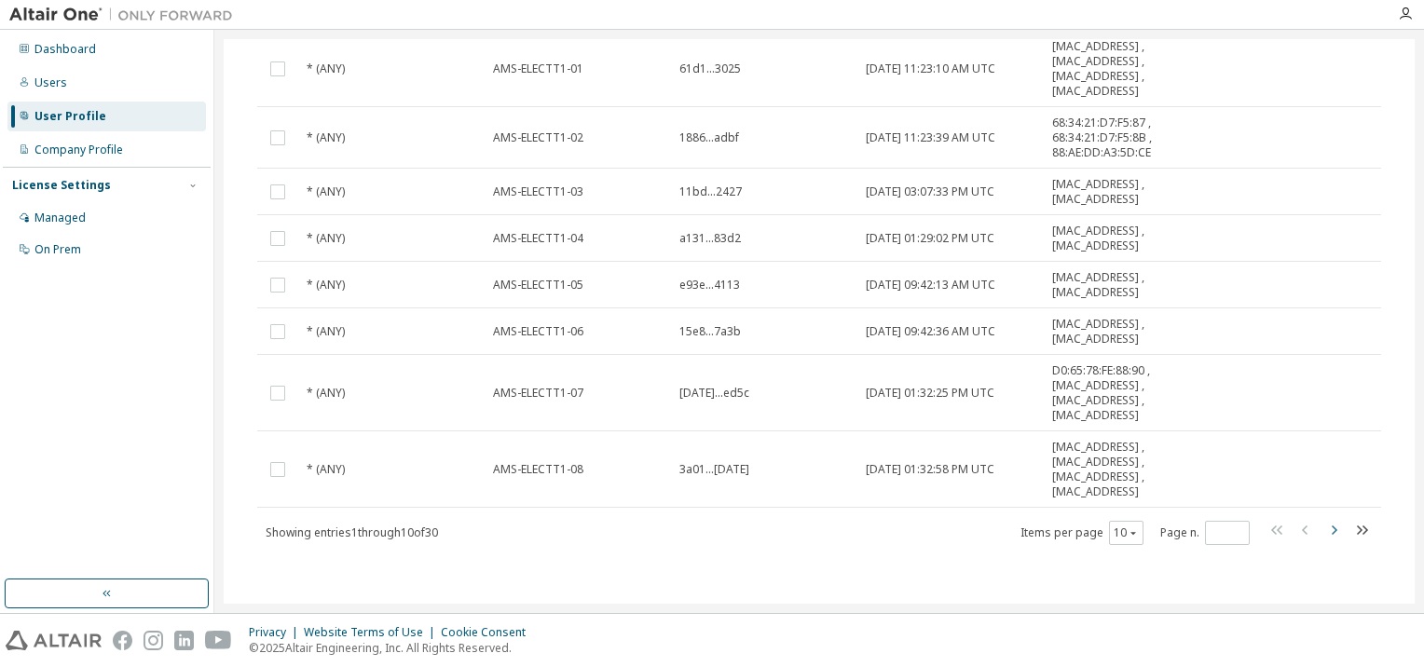
click at [1323, 528] on icon "button" at bounding box center [1334, 530] width 22 height 22
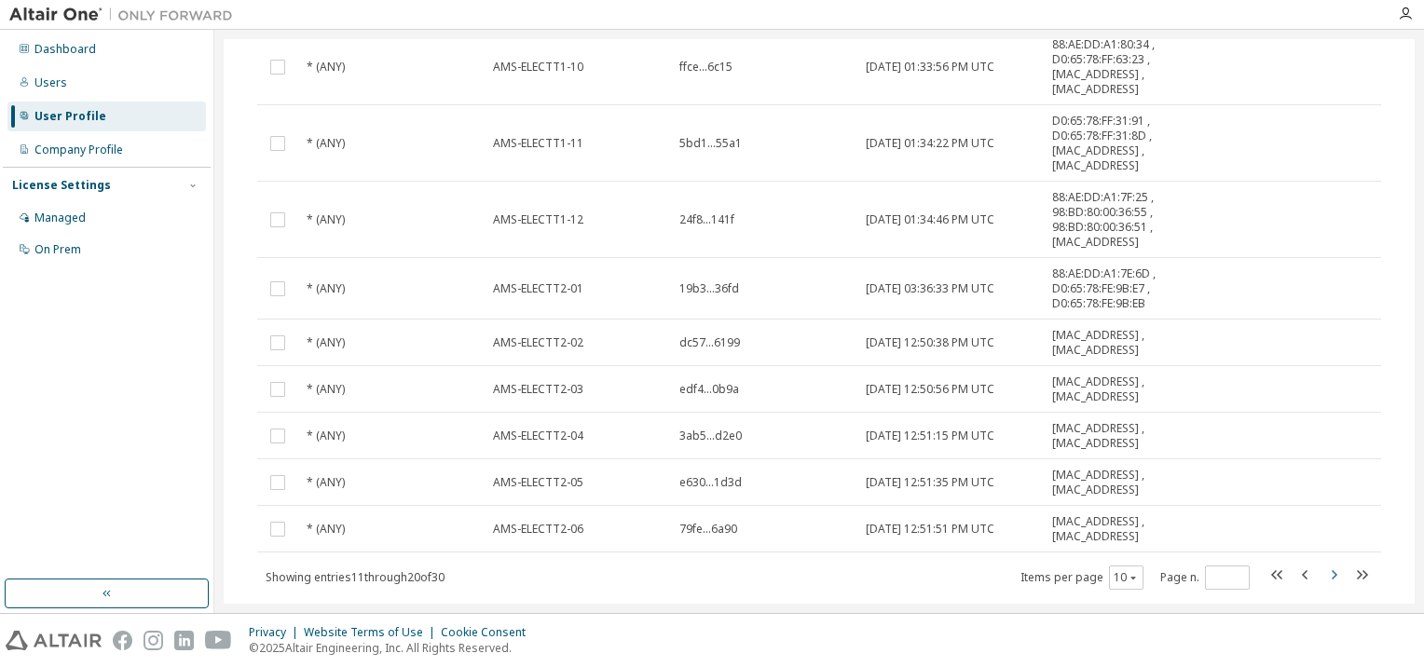
click at [1319, 528] on tr "* (ANY) AMS-ELECTT2-06 79fe...6a90 2024-09-12 12:51:51 PM UTC 4C:CC:6A:F6:CE:DC…" at bounding box center [819, 529] width 1124 height 47
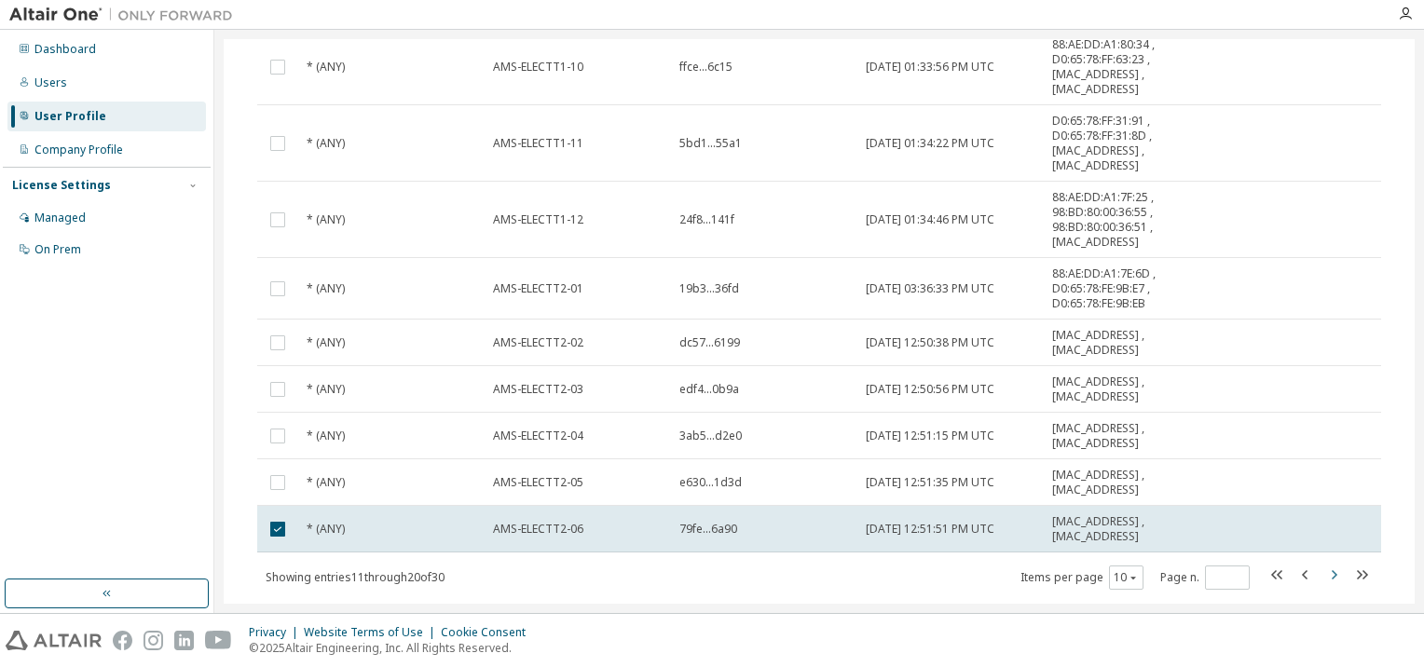
click at [1323, 573] on icon "button" at bounding box center [1334, 575] width 22 height 22
type input "*"
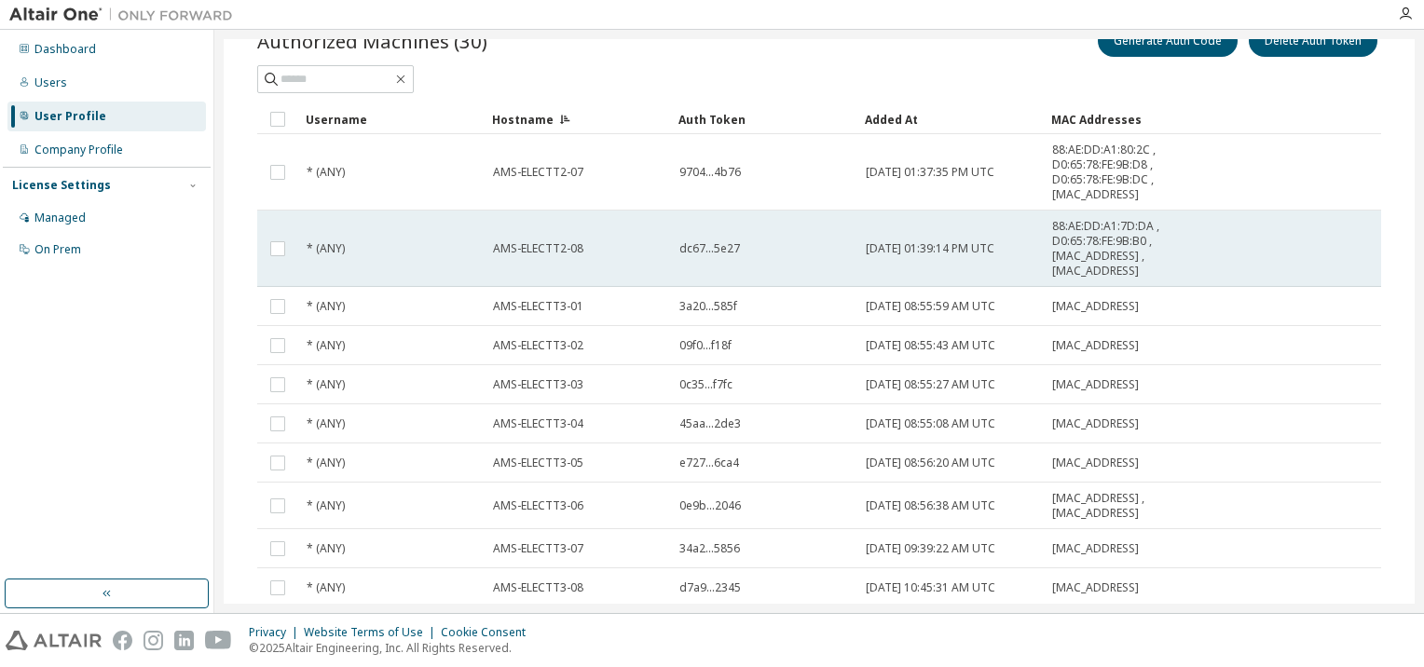
scroll to position [0, 0]
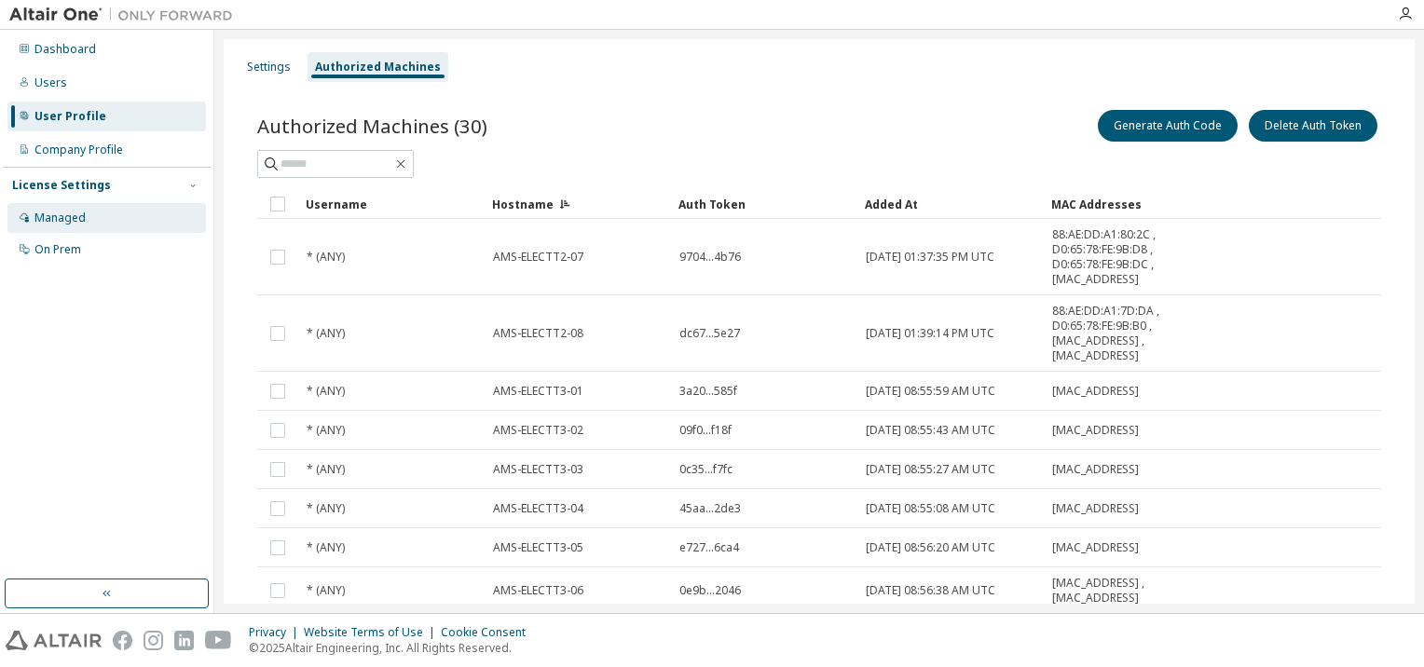
click at [41, 222] on div "Managed" at bounding box center [59, 218] width 51 height 15
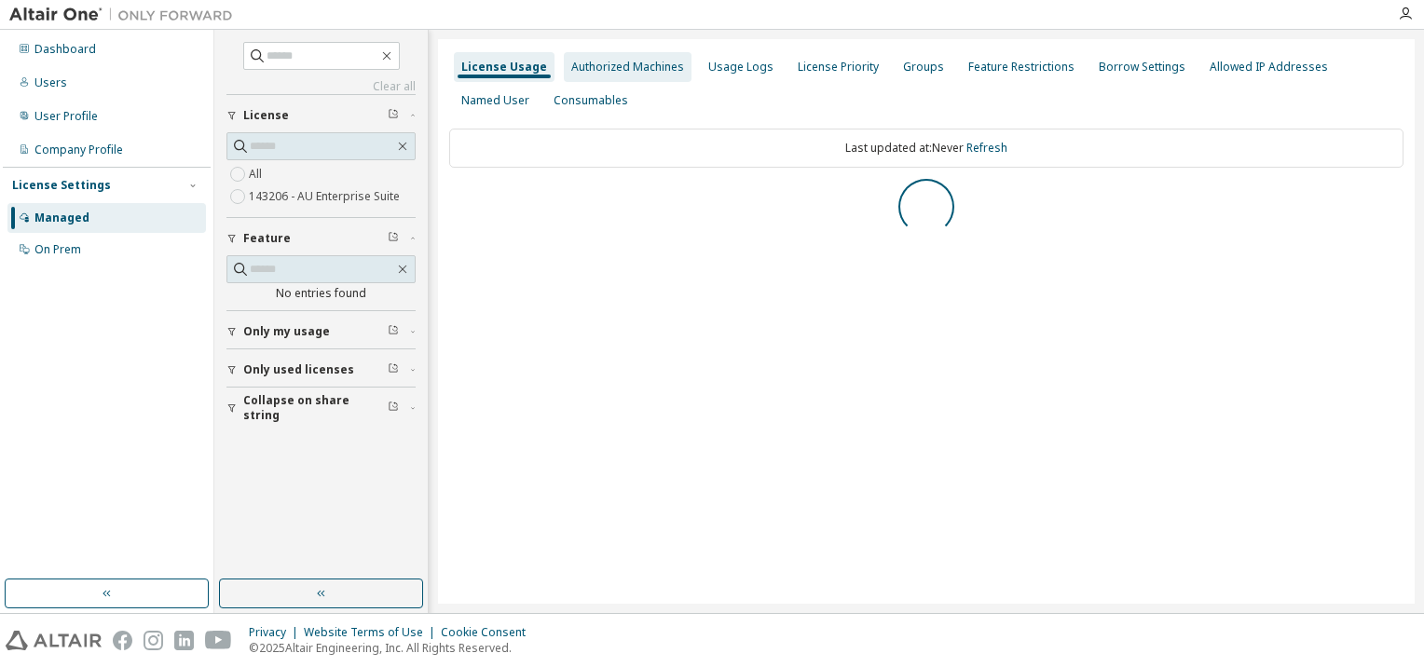
click at [643, 65] on div "Authorized Machines" at bounding box center [627, 67] width 113 height 15
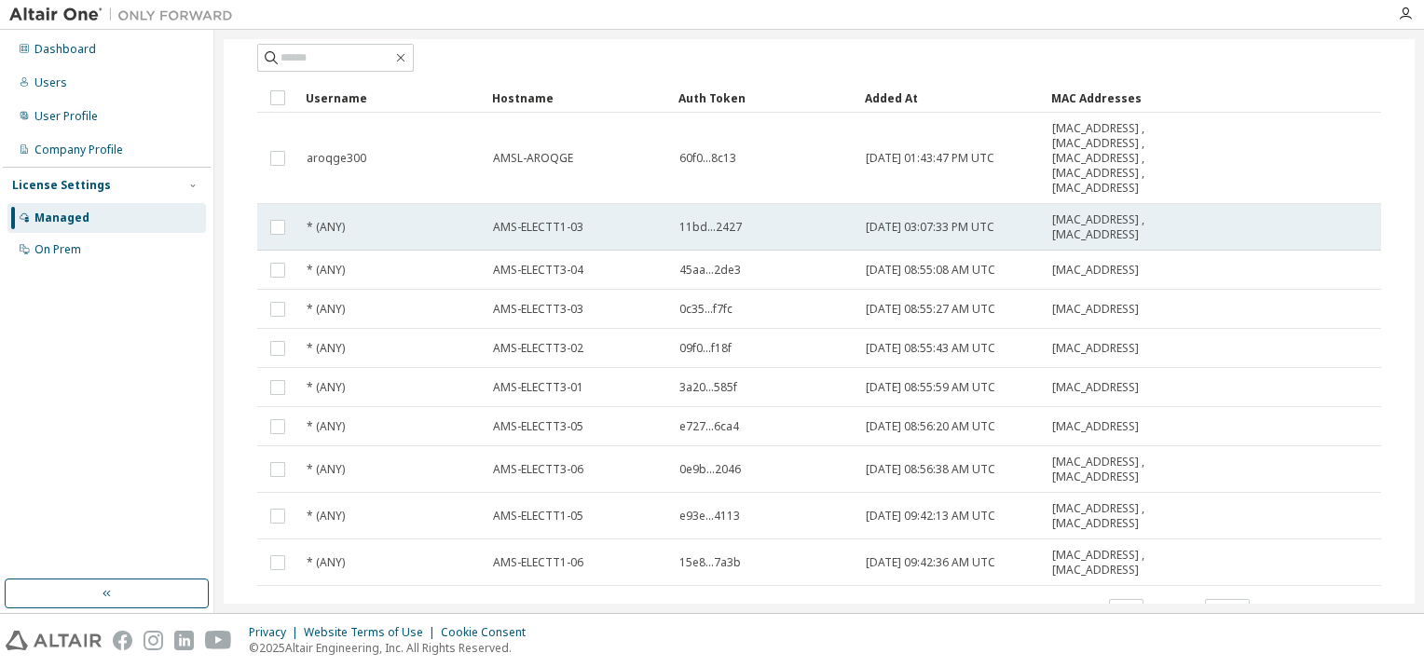
scroll to position [171, 0]
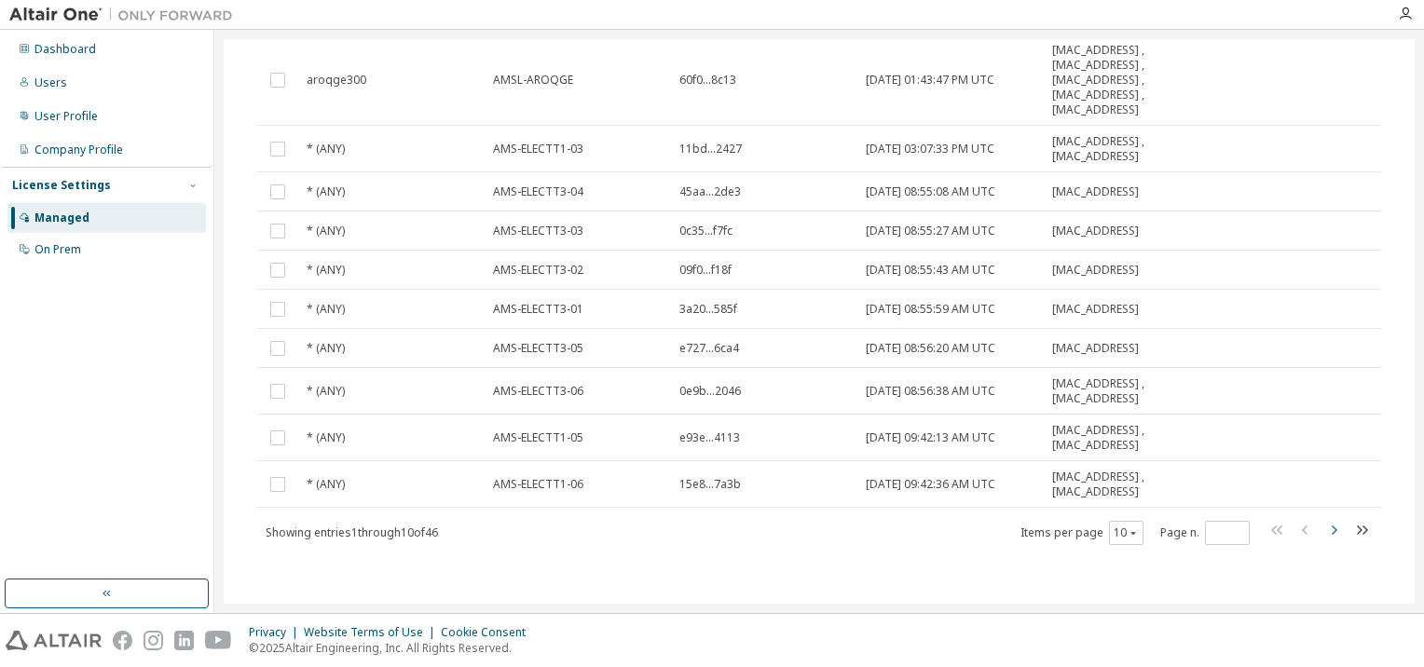
click at [1323, 528] on icon "button" at bounding box center [1334, 530] width 22 height 22
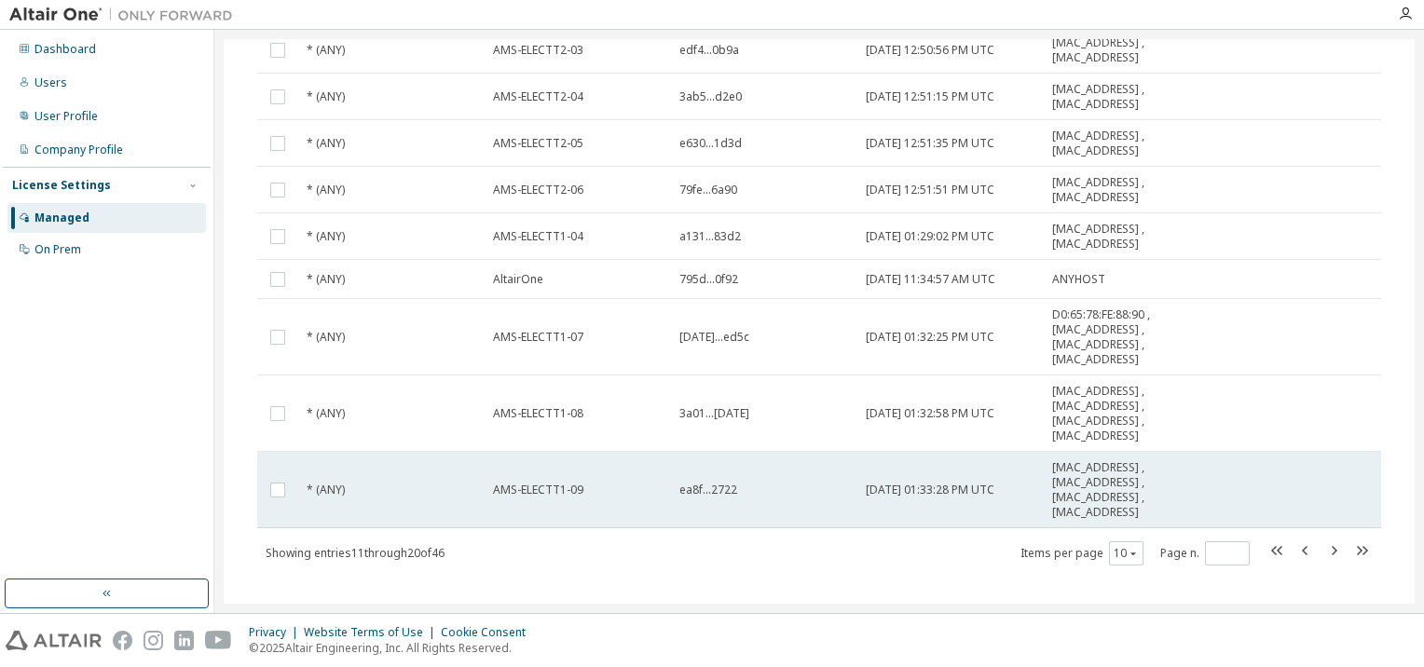
scroll to position [246, 0]
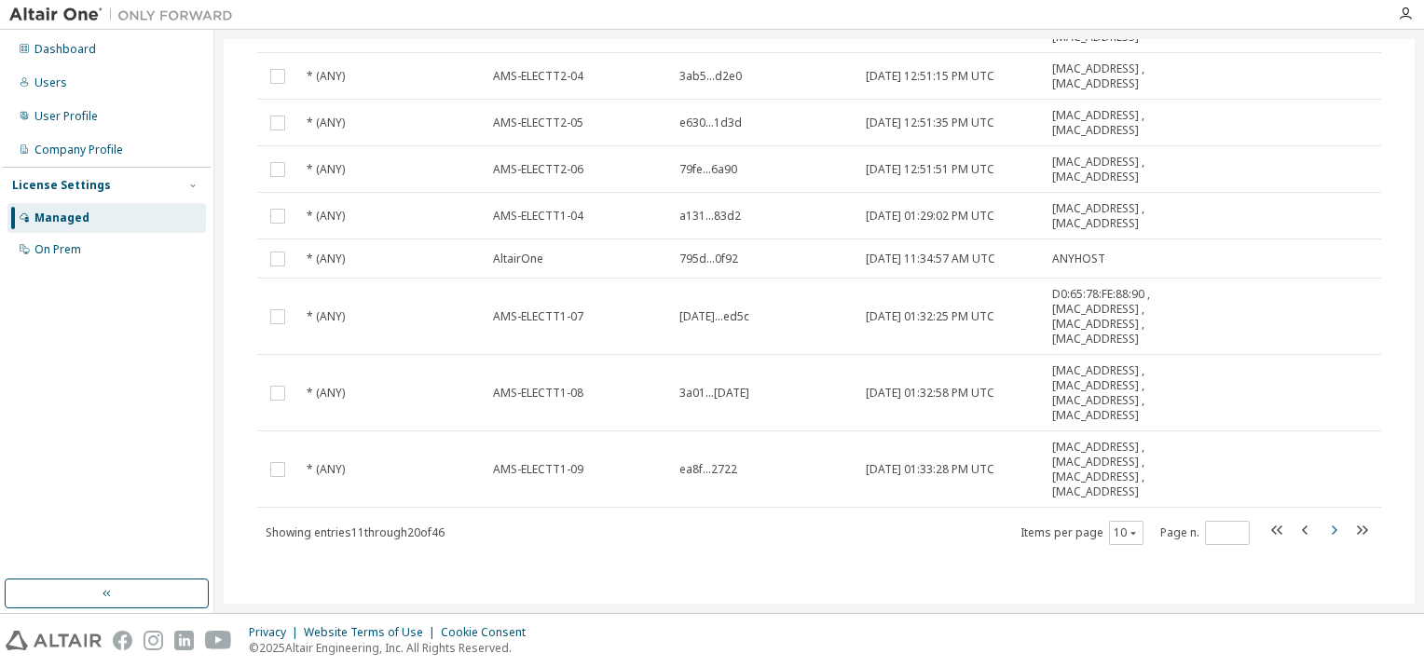
click at [1323, 528] on icon "button" at bounding box center [1334, 530] width 22 height 22
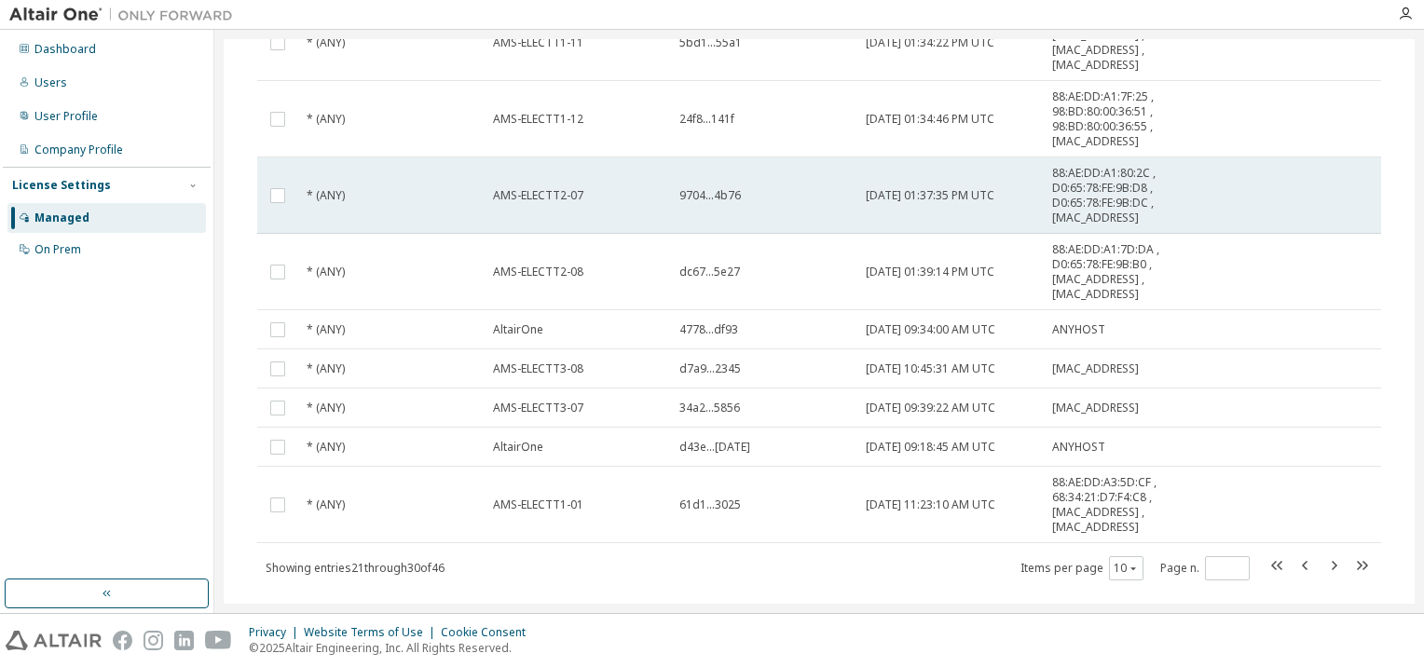
scroll to position [313, 0]
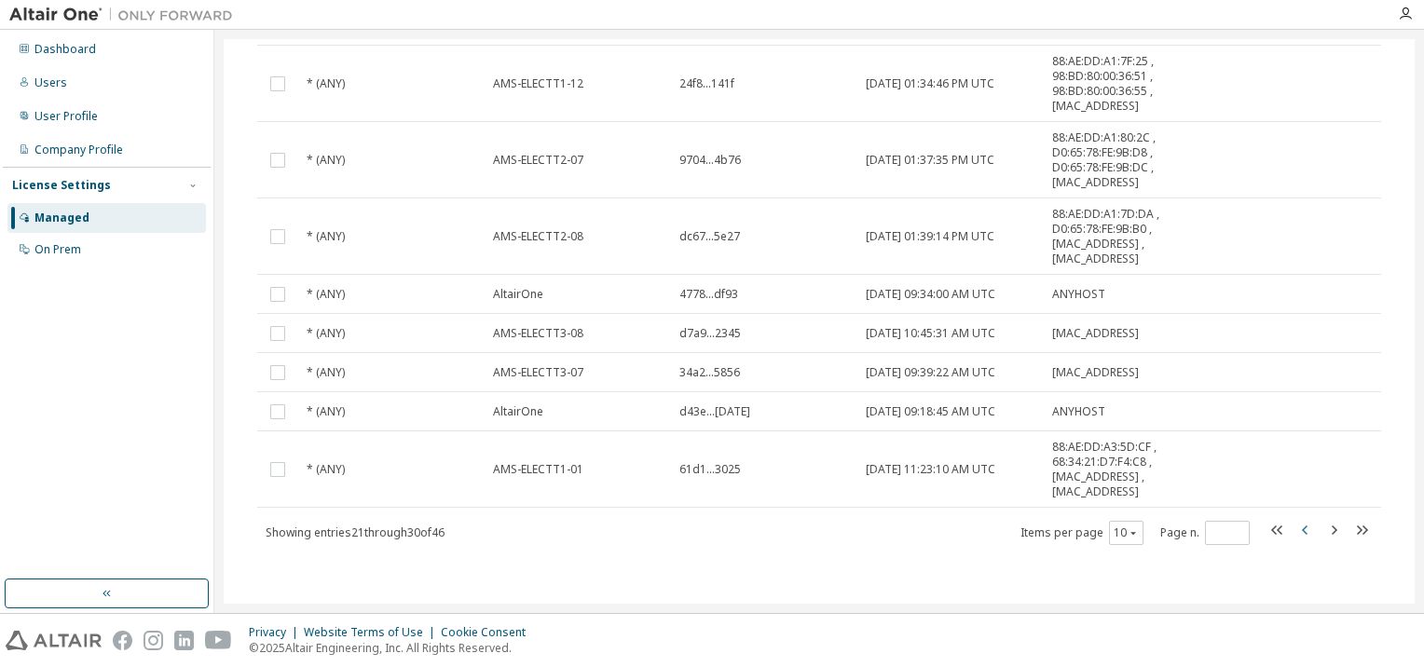
click at [1295, 530] on icon "button" at bounding box center [1306, 530] width 22 height 22
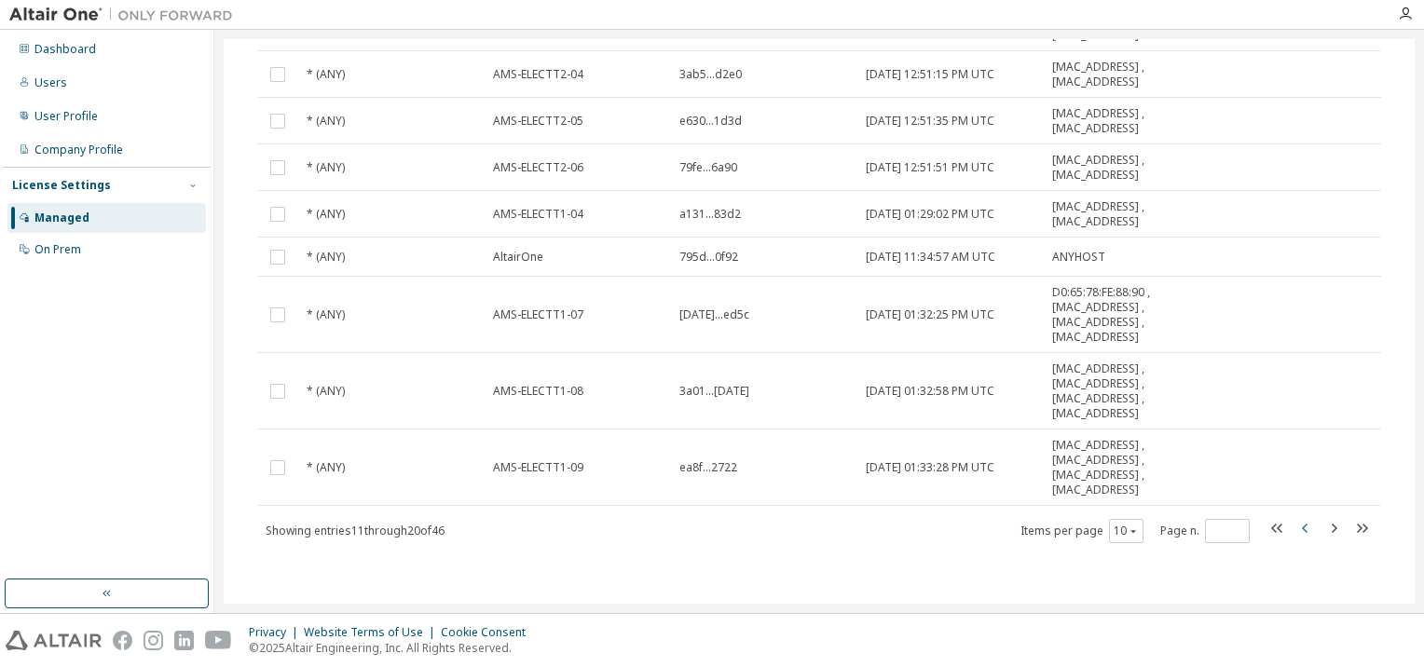
type input "*"
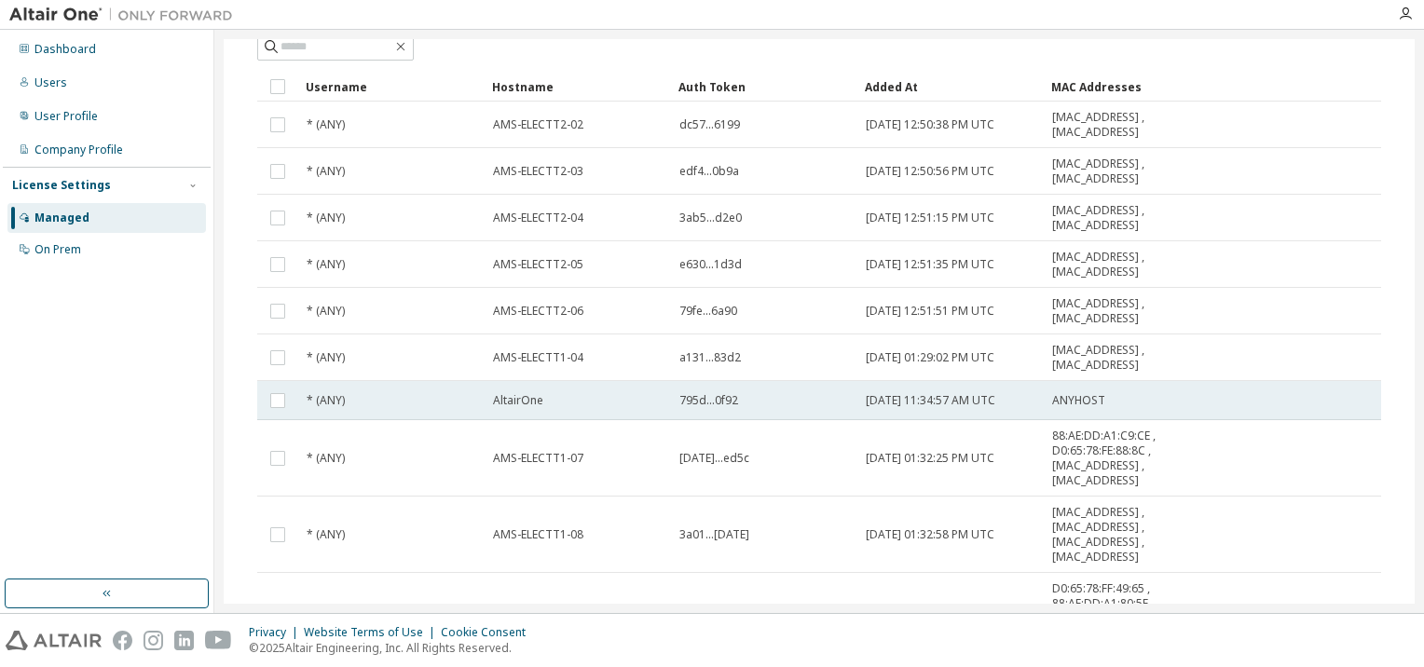
scroll to position [0, 0]
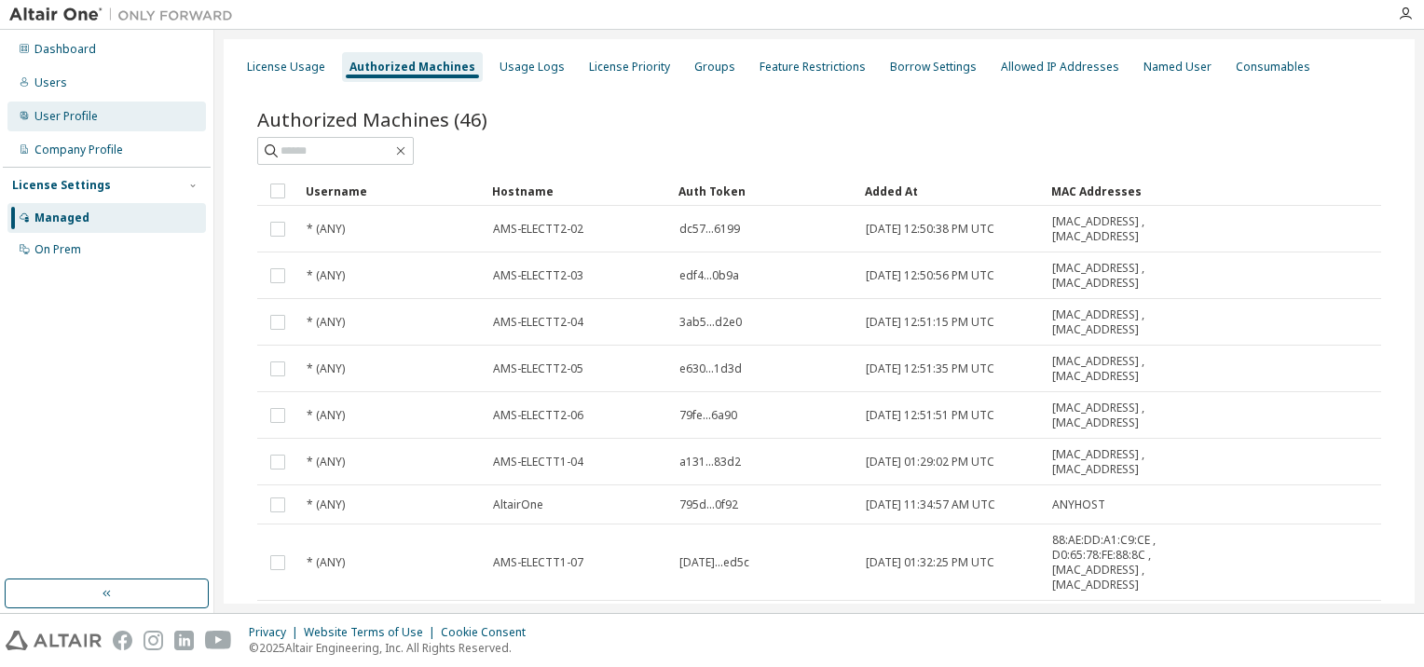
click at [75, 122] on div "User Profile" at bounding box center [65, 116] width 63 height 15
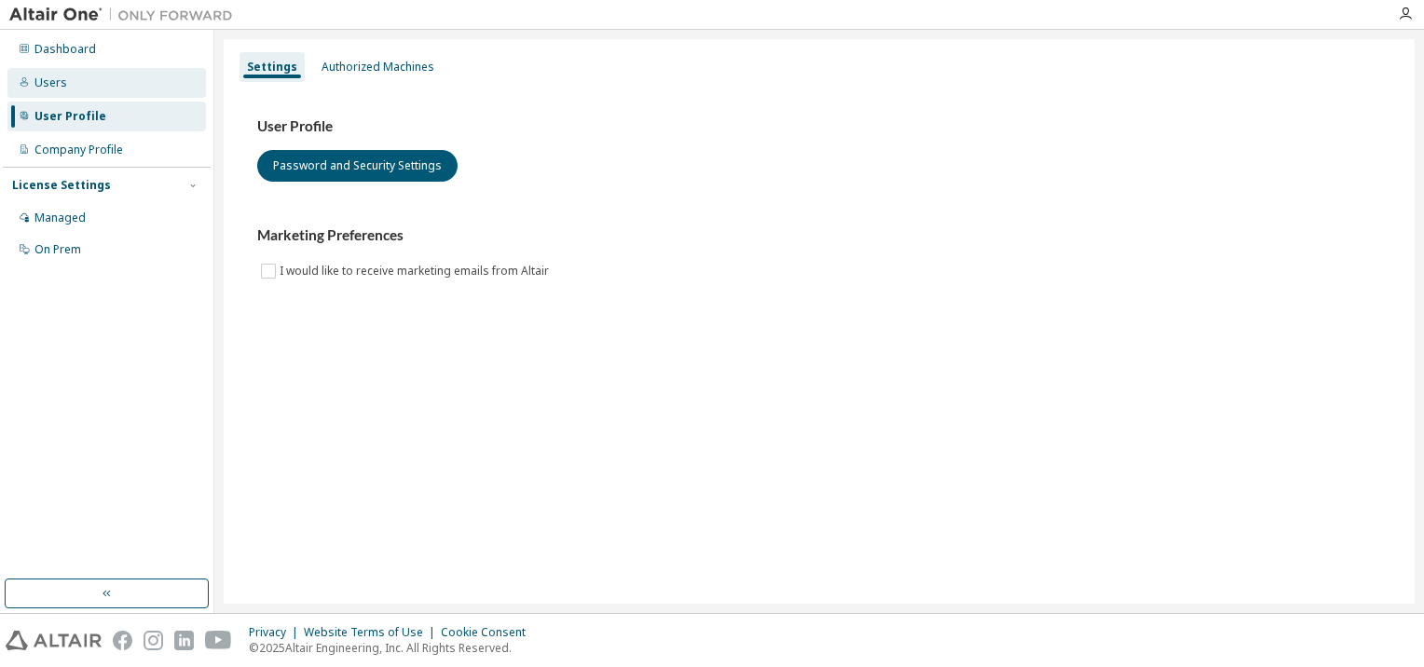
click at [48, 85] on div "Users" at bounding box center [50, 82] width 33 height 15
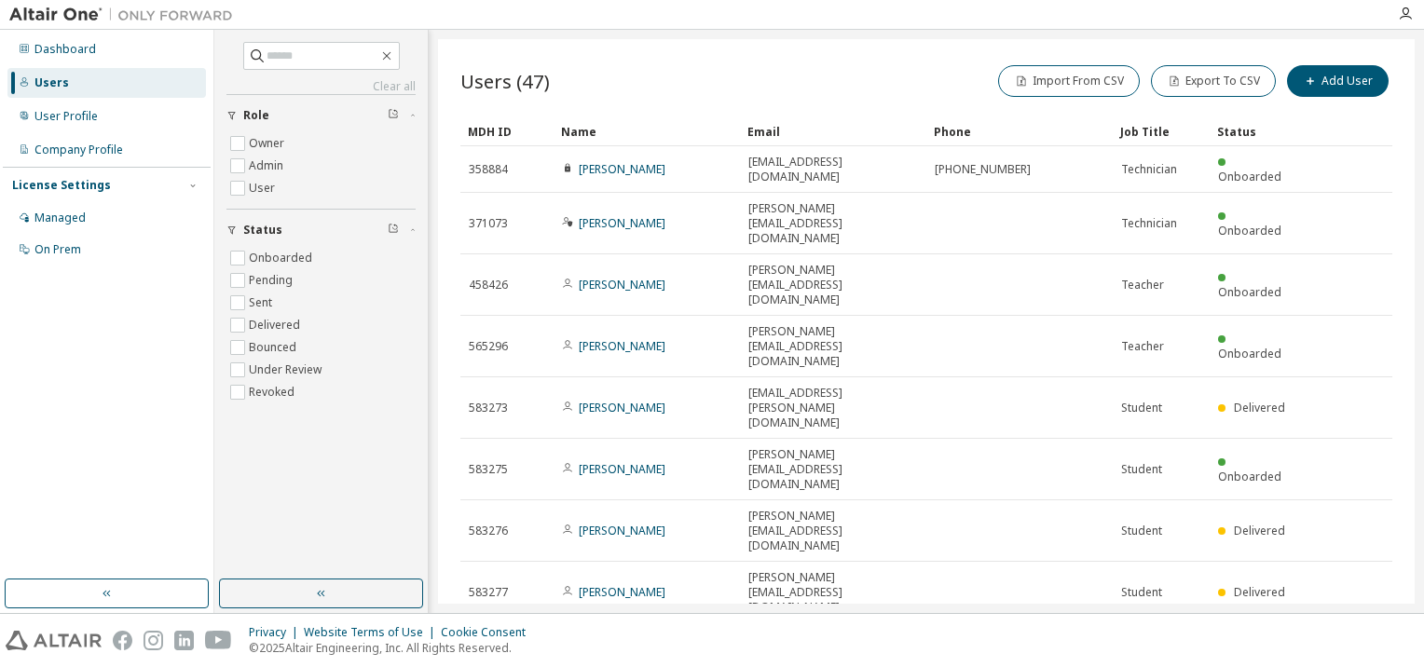
click at [1228, 130] on div "Status" at bounding box center [1256, 131] width 78 height 30
click at [1226, 130] on div "Status" at bounding box center [1256, 131] width 78 height 30
click at [391, 55] on icon "button" at bounding box center [386, 56] width 8 height 8
click at [394, 57] on icon "button" at bounding box center [386, 55] width 15 height 15
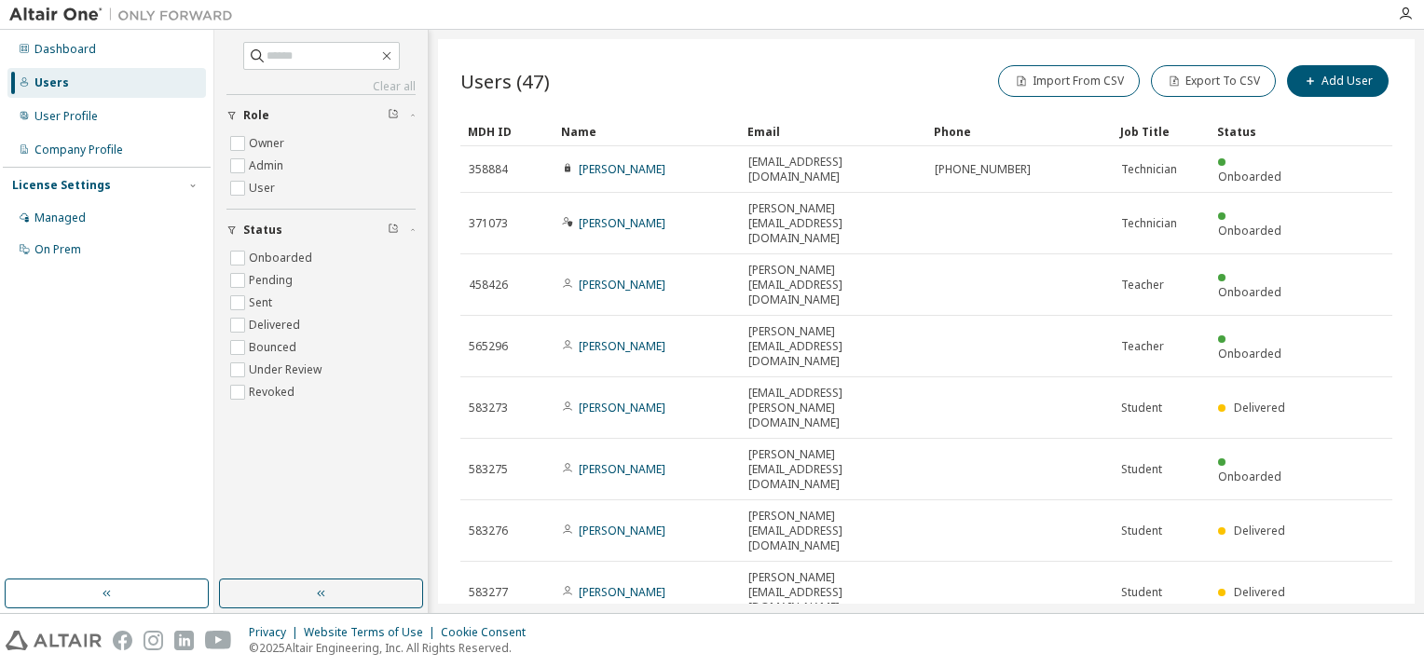
click at [1234, 141] on div "Status" at bounding box center [1256, 131] width 78 height 30
click at [1148, 137] on div "Job Title" at bounding box center [1161, 131] width 82 height 30
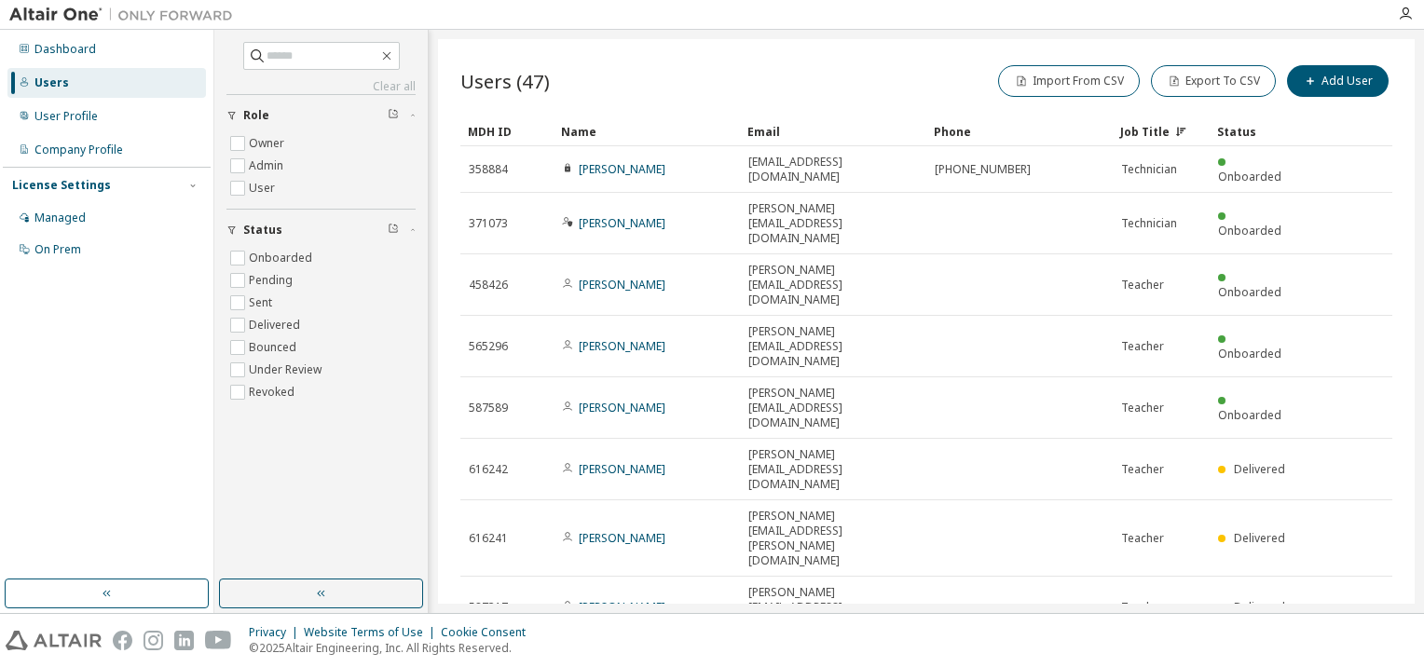
click at [1230, 131] on div "Status" at bounding box center [1256, 131] width 78 height 30
click at [1224, 130] on div "Status" at bounding box center [1256, 131] width 78 height 30
click at [1262, 125] on div "Status" at bounding box center [1256, 131] width 78 height 30
click at [1301, 131] on th "Status" at bounding box center [1256, 131] width 93 height 30
click at [1323, 133] on tr "MDH ID Name Email Phone Job Title Status" at bounding box center [926, 131] width 932 height 30
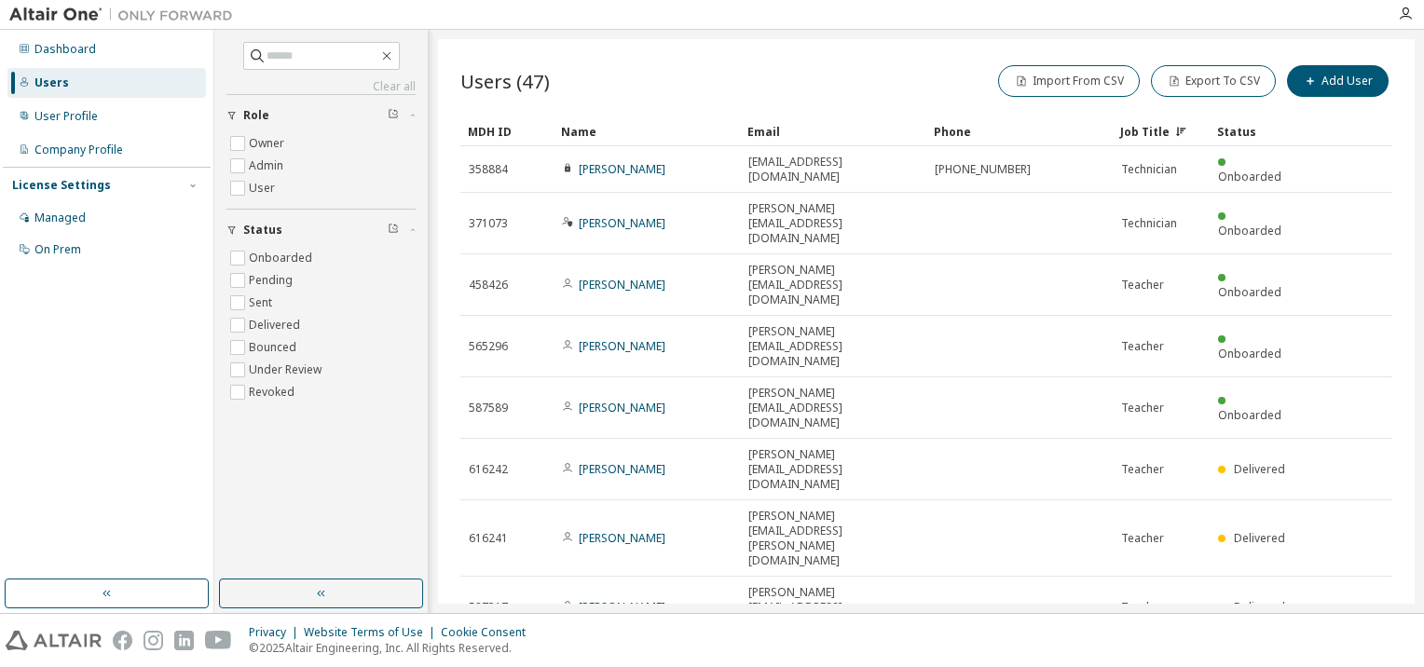
click at [1344, 140] on tr "MDH ID Name Email Phone Job Title Status" at bounding box center [926, 131] width 932 height 30
click at [771, 132] on div "Email" at bounding box center [832, 131] width 171 height 30
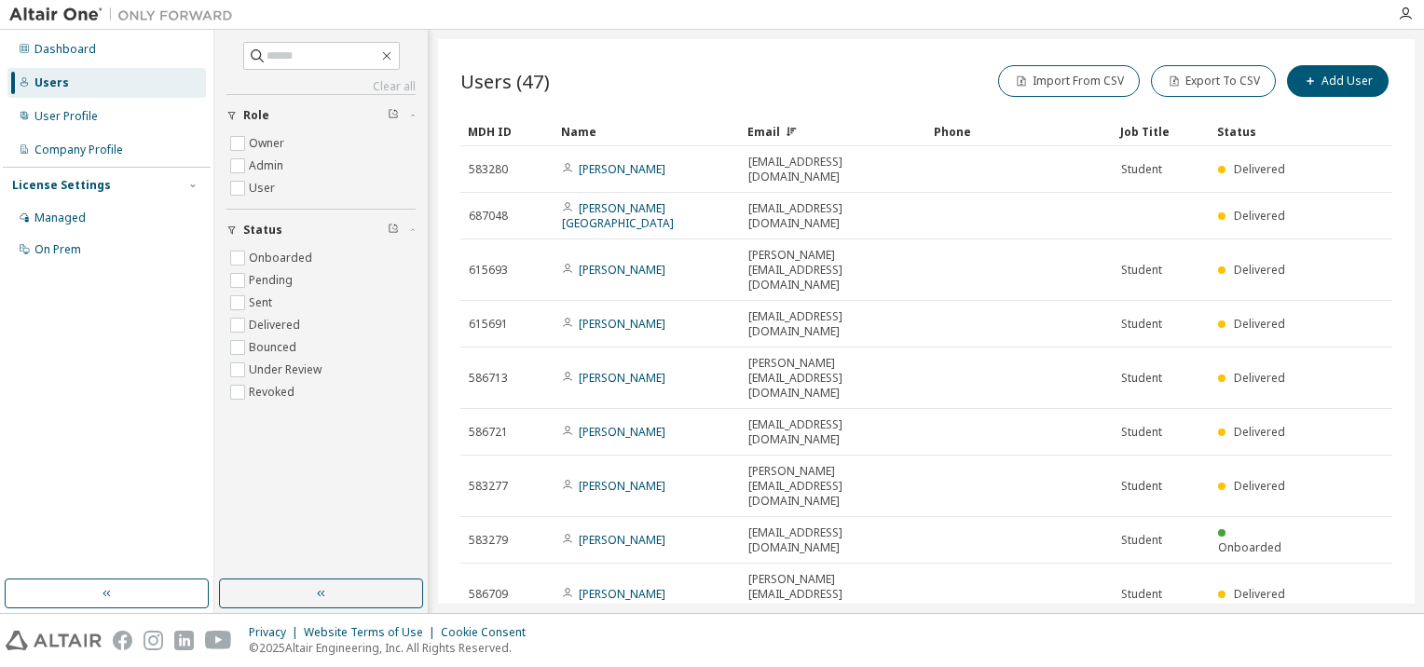
click at [626, 138] on div "Name" at bounding box center [646, 131] width 171 height 30
click at [514, 134] on div "MDH ID" at bounding box center [507, 131] width 78 height 30
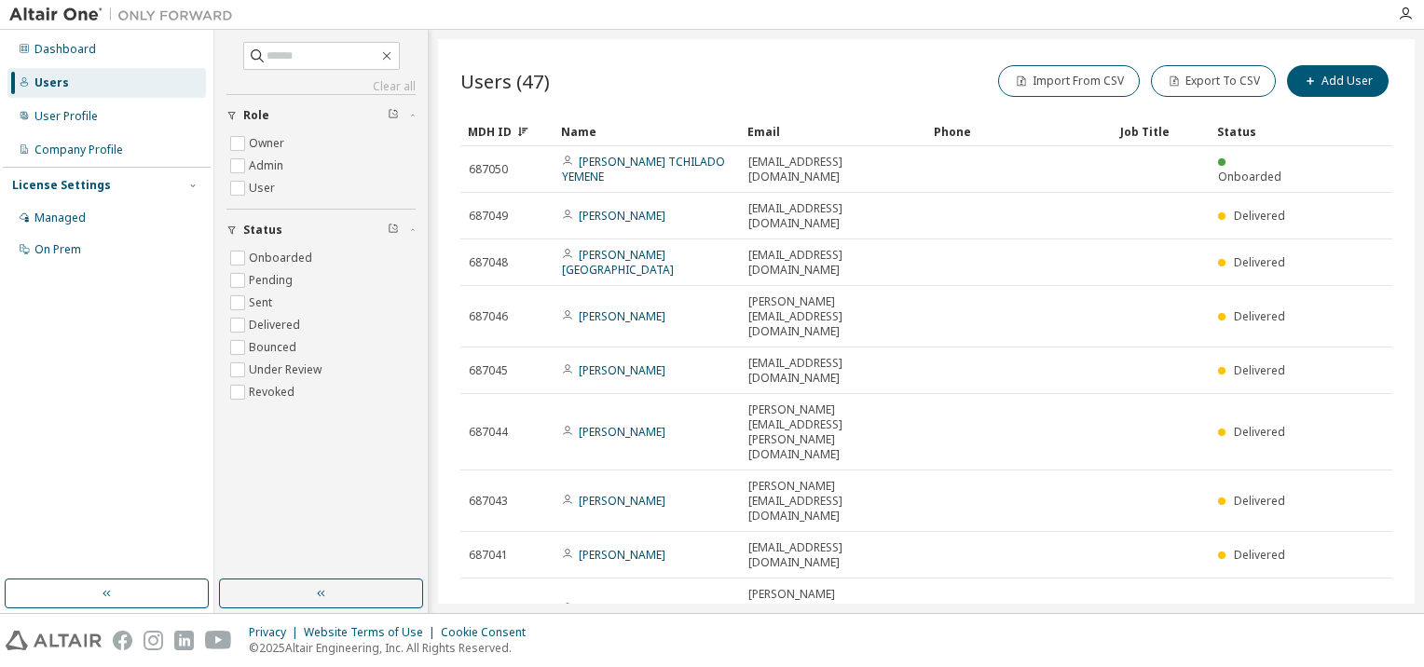
click at [514, 134] on div "MDH ID" at bounding box center [507, 131] width 78 height 30
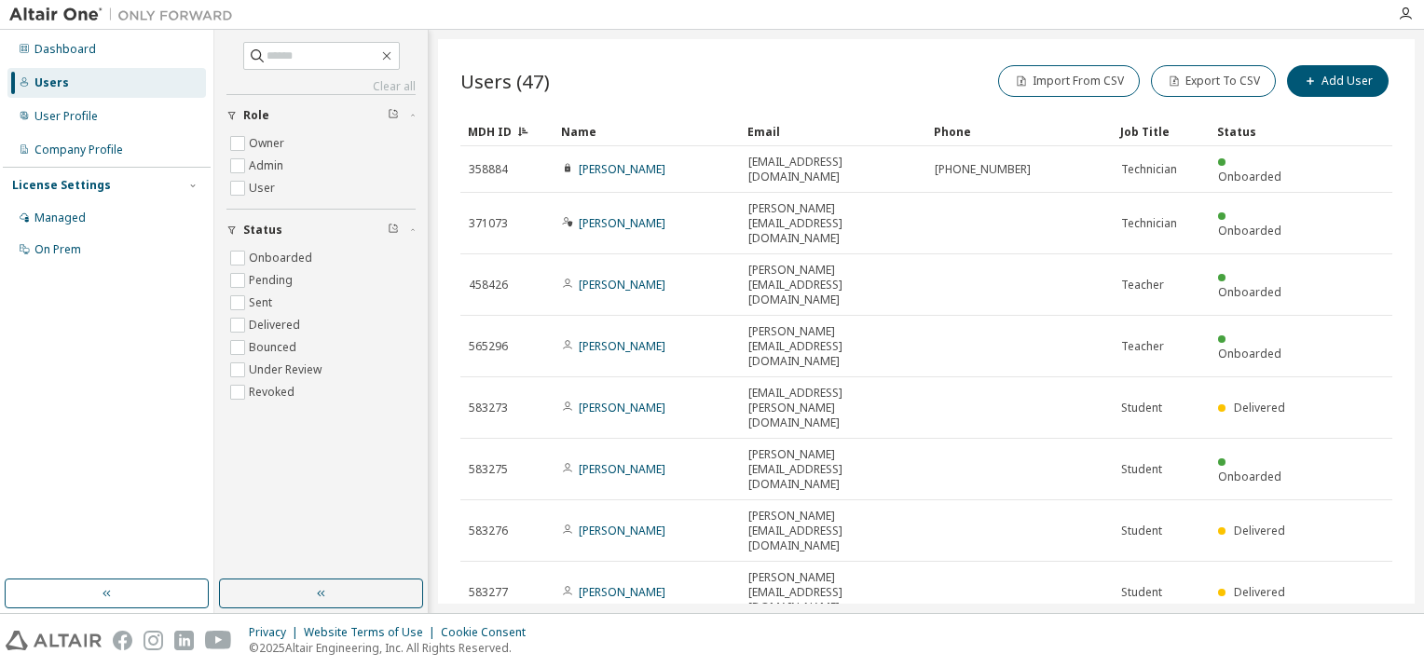
click at [1227, 128] on div "Status" at bounding box center [1256, 131] width 78 height 30
click at [1273, 132] on div "Status" at bounding box center [1256, 131] width 78 height 30
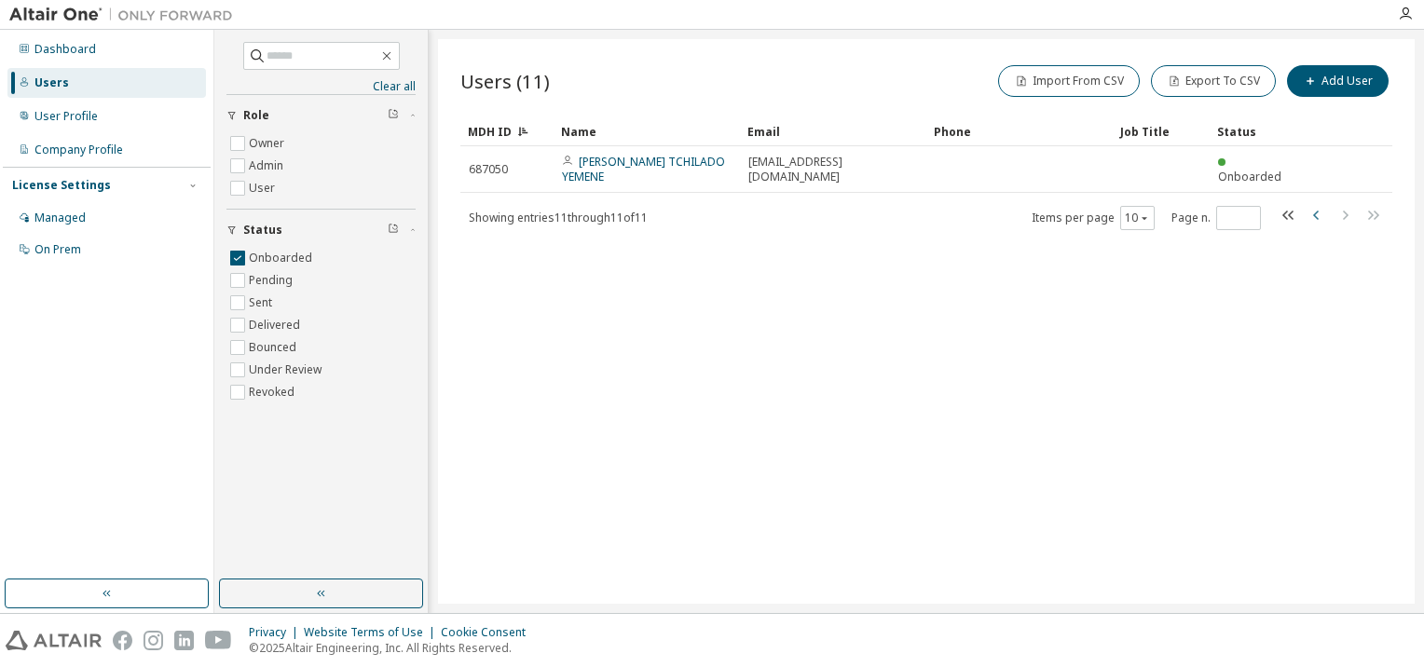
click at [1313, 214] on icon "button" at bounding box center [1316, 215] width 6 height 9
type input "*"
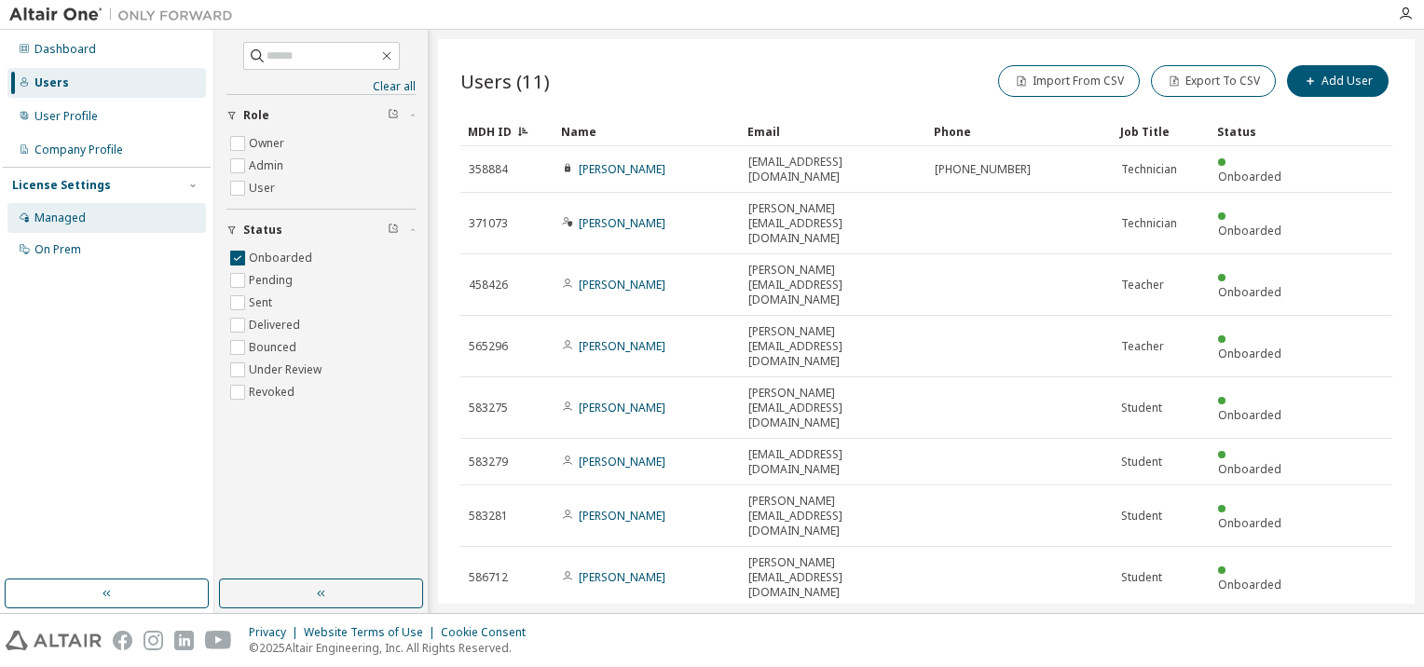
click at [62, 212] on div "Managed" at bounding box center [59, 218] width 51 height 15
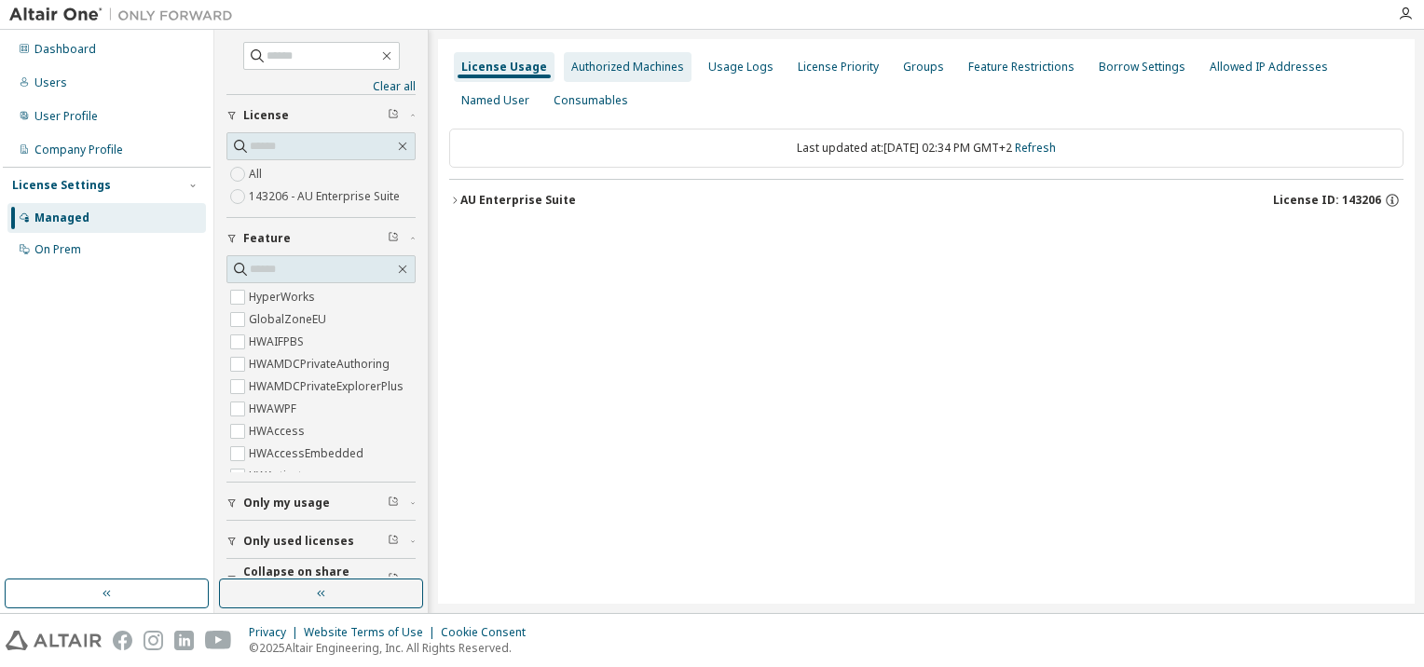
click at [646, 63] on div "Authorized Machines" at bounding box center [627, 67] width 113 height 15
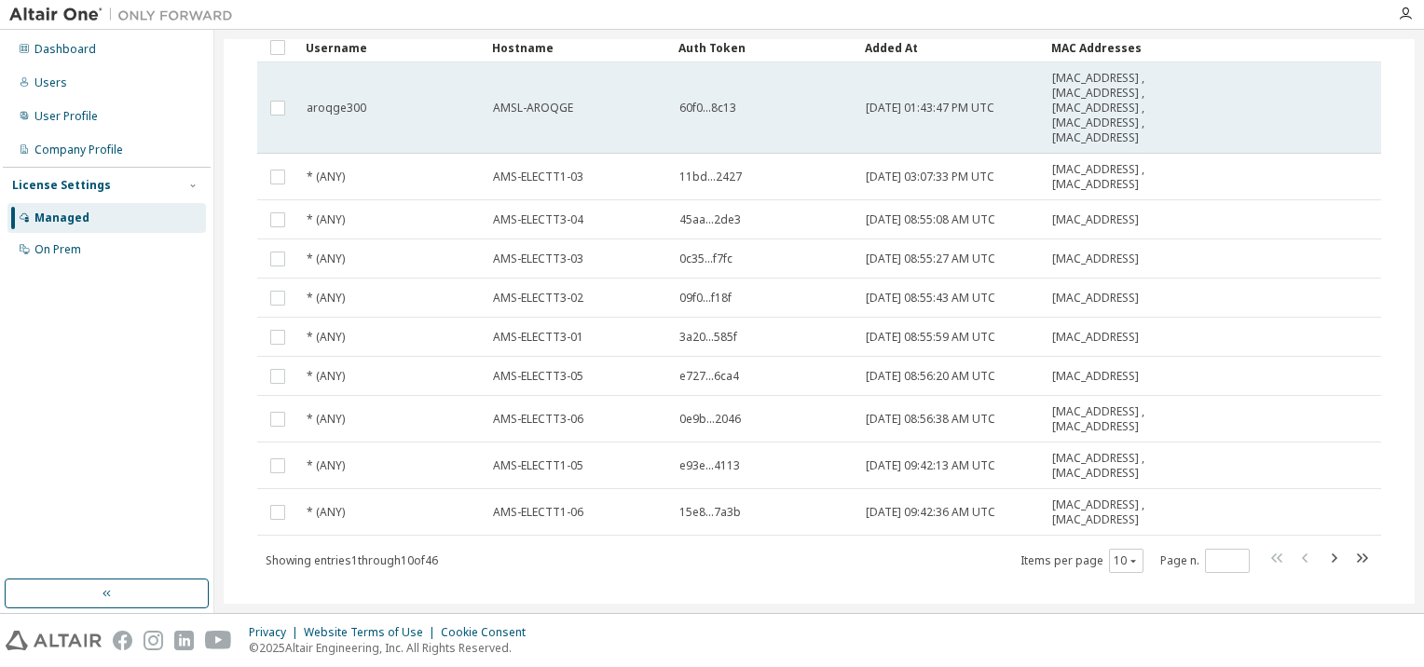
scroll to position [171, 0]
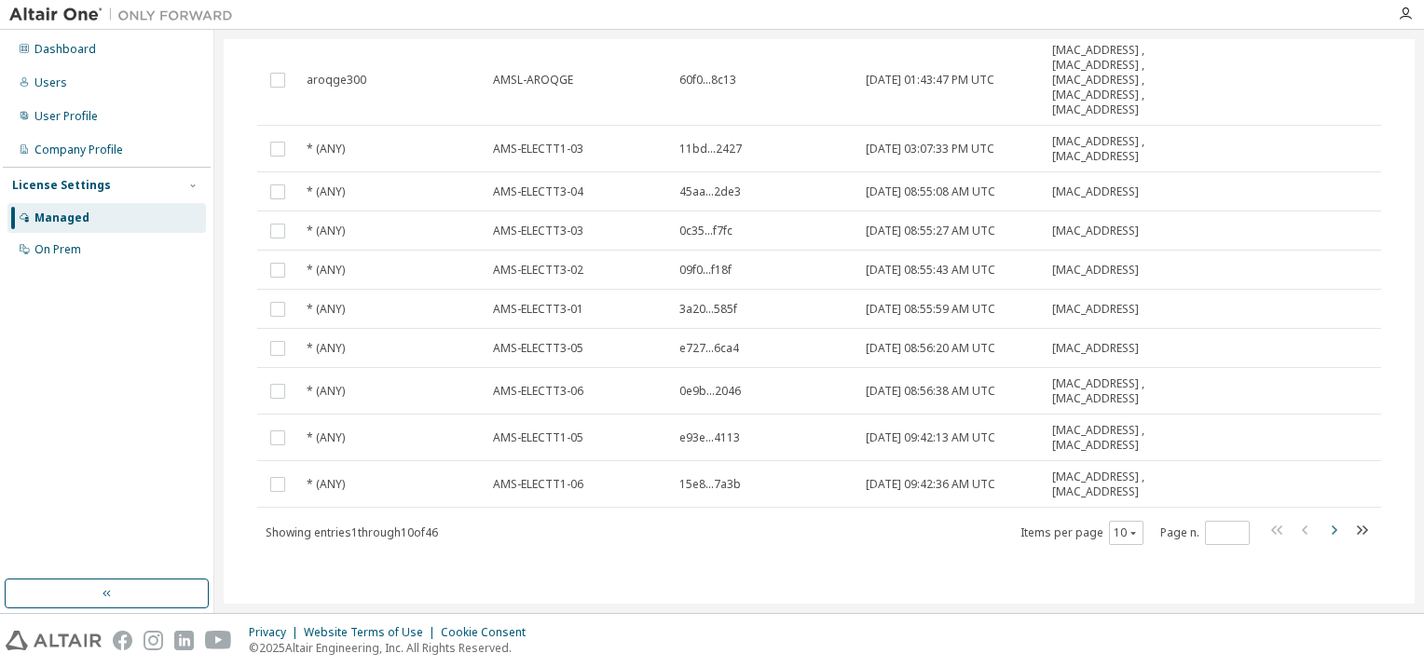
click at [1323, 528] on icon "button" at bounding box center [1334, 530] width 22 height 22
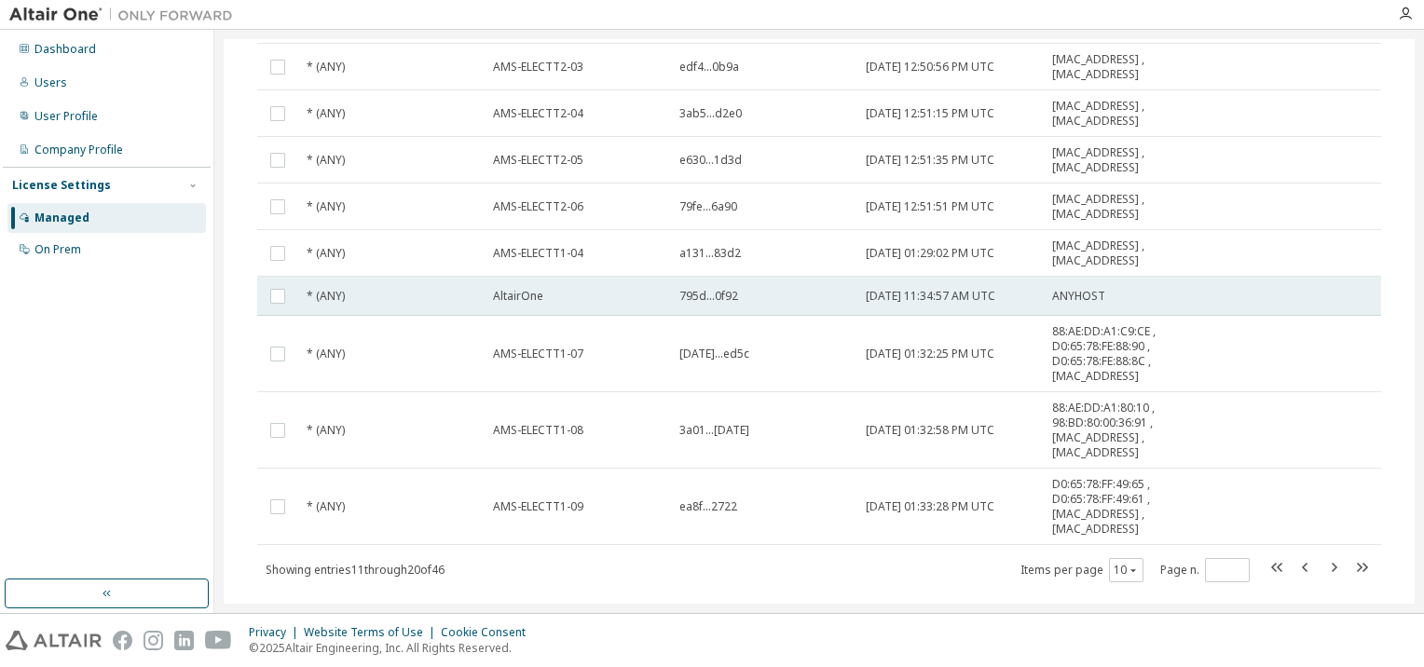
scroll to position [246, 0]
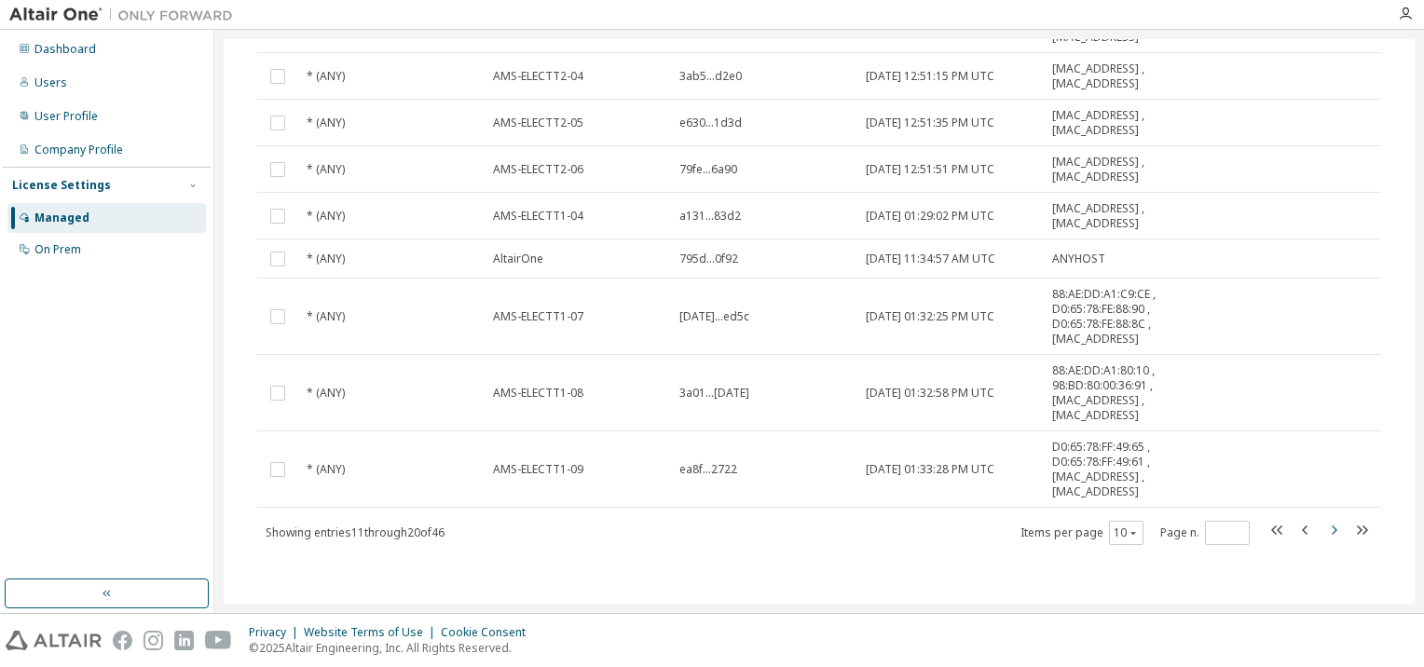
click at [1323, 529] on icon "button" at bounding box center [1334, 530] width 22 height 22
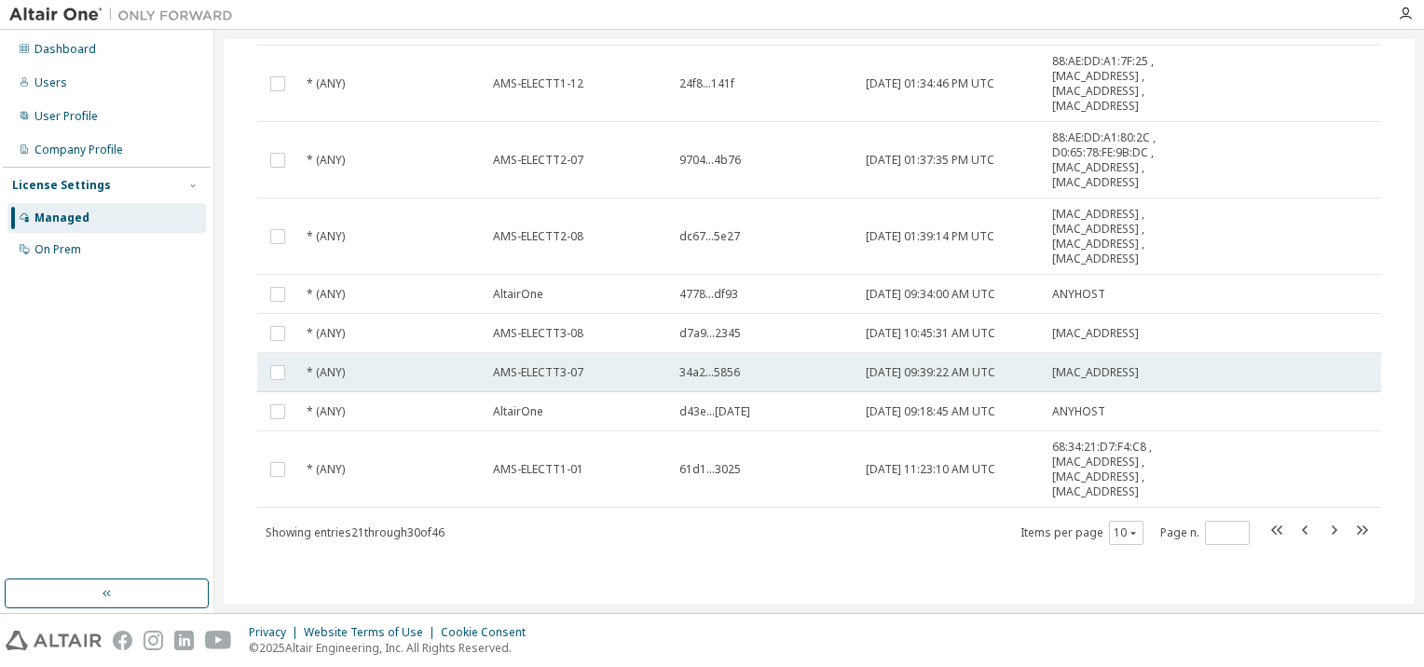
scroll to position [0, 0]
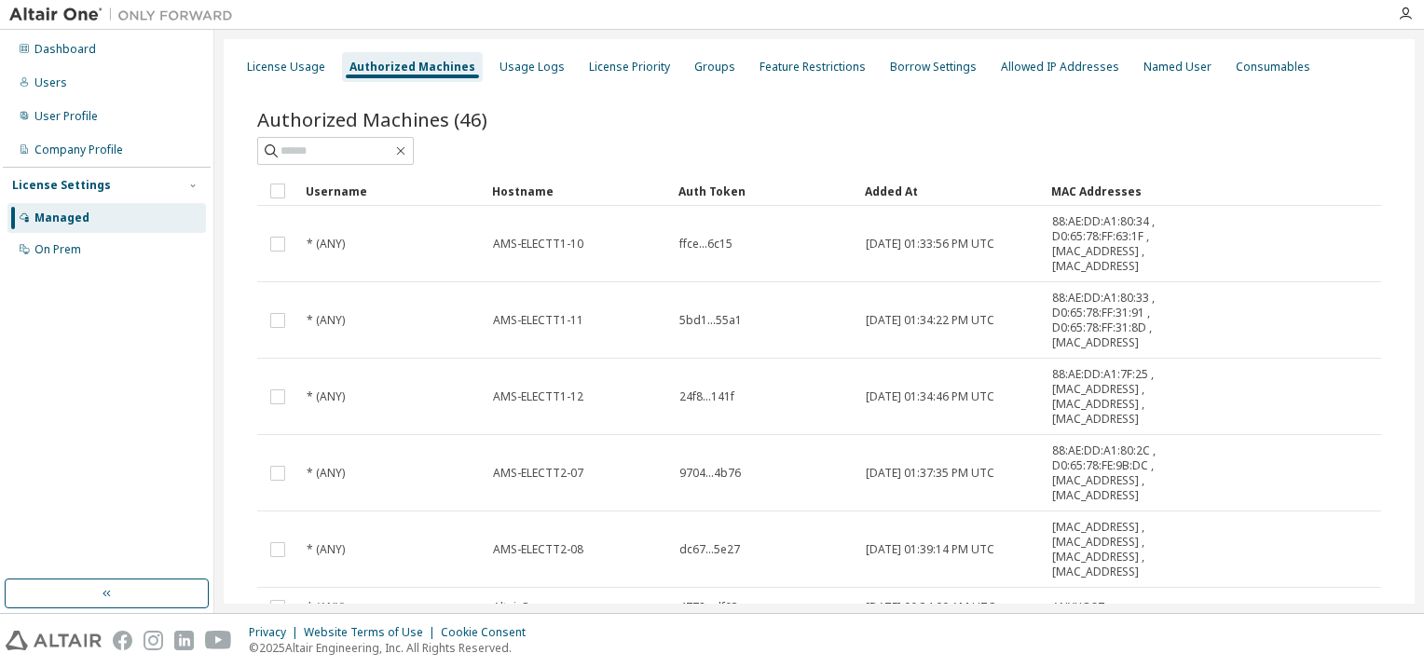
click at [520, 186] on div "Hostname" at bounding box center [577, 191] width 171 height 30
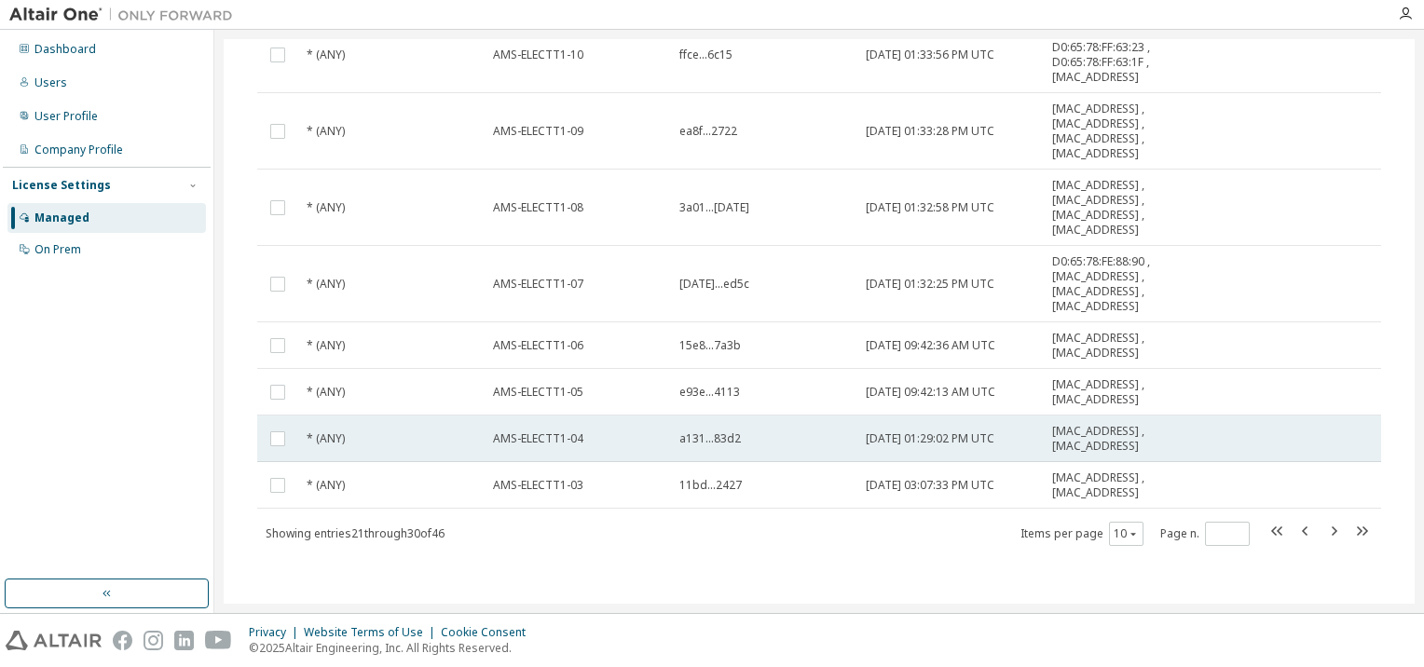
scroll to position [343, 0]
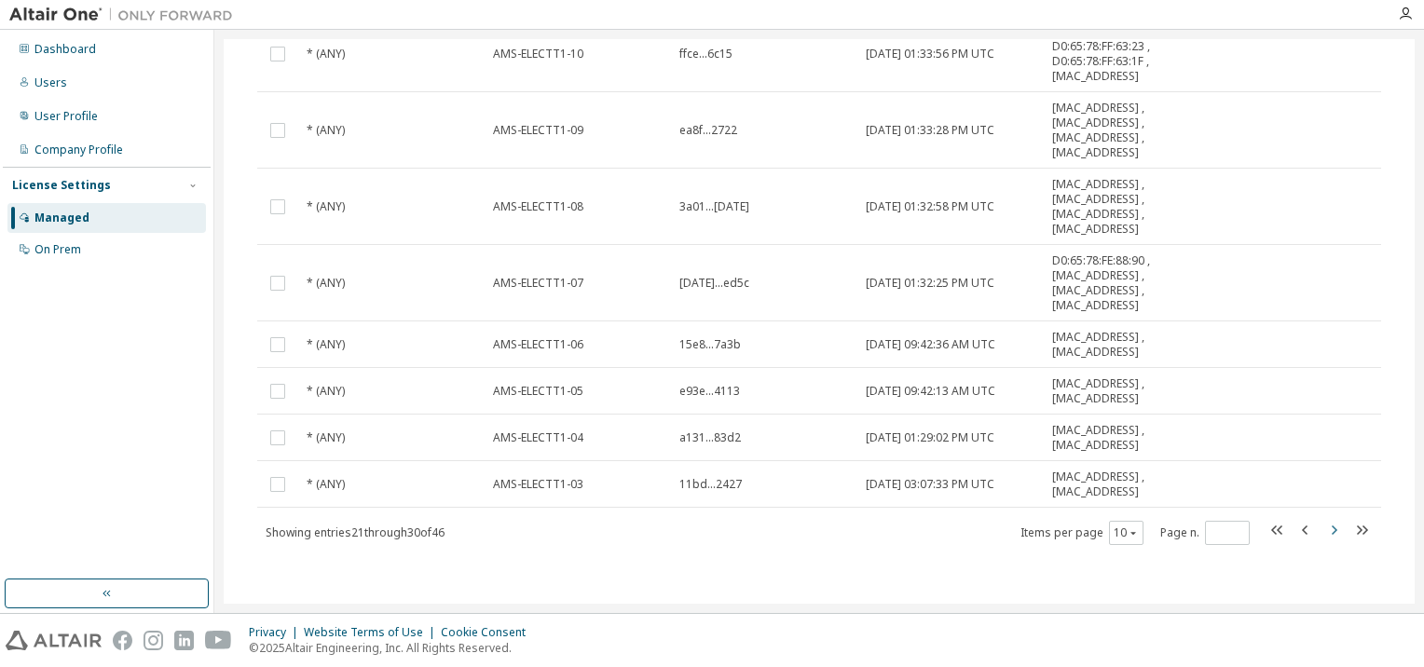
click at [1327, 531] on icon "button" at bounding box center [1334, 530] width 22 height 22
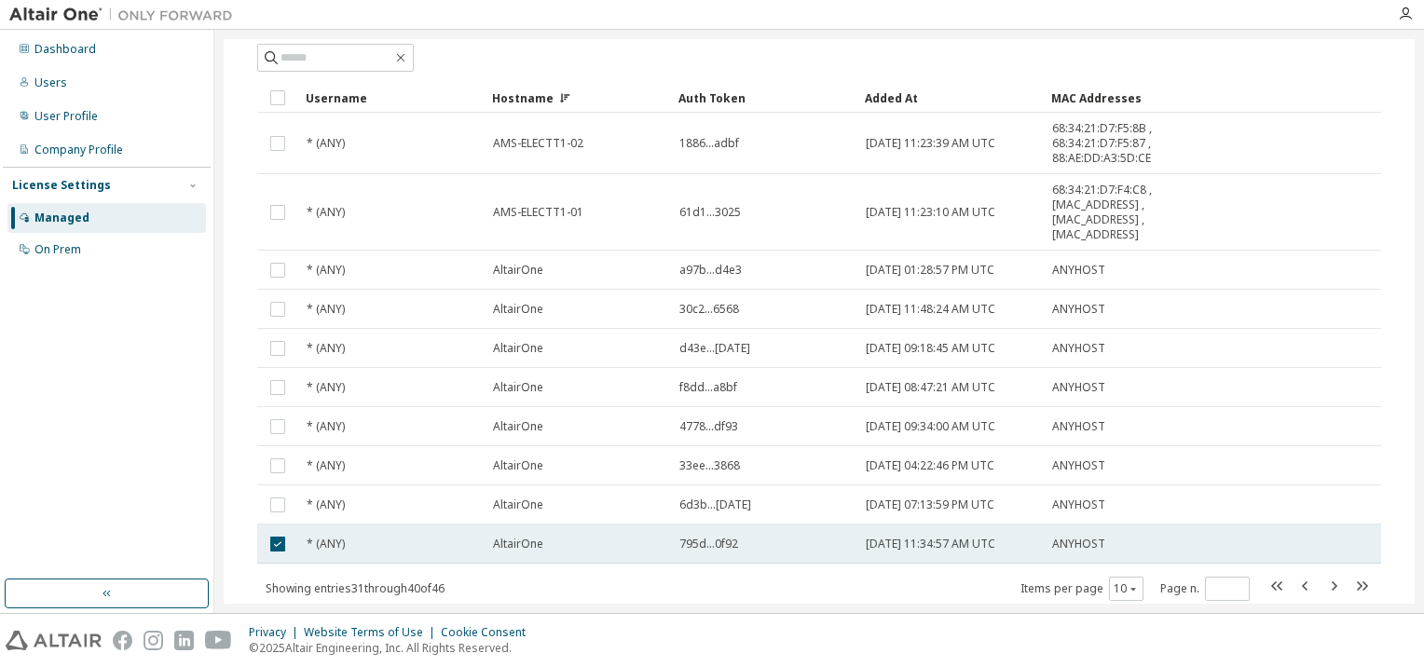
scroll to position [93, 0]
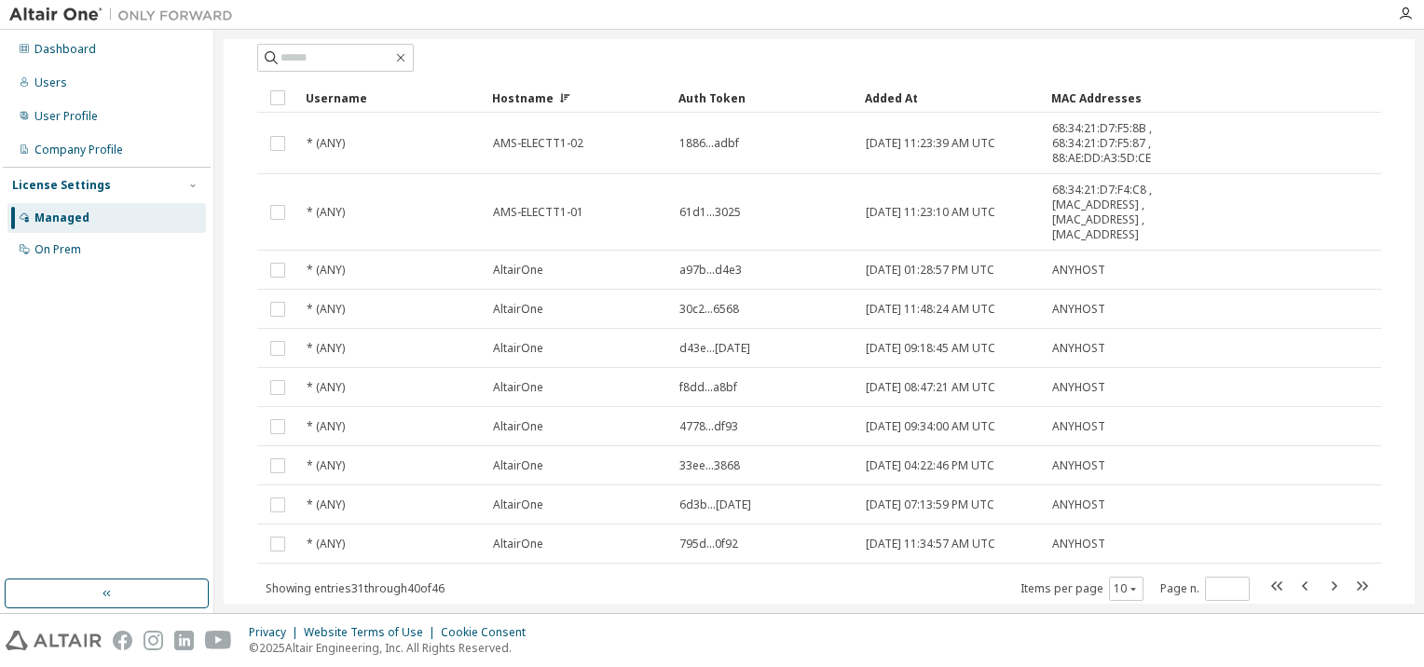
click at [884, 95] on div "Added At" at bounding box center [950, 98] width 171 height 30
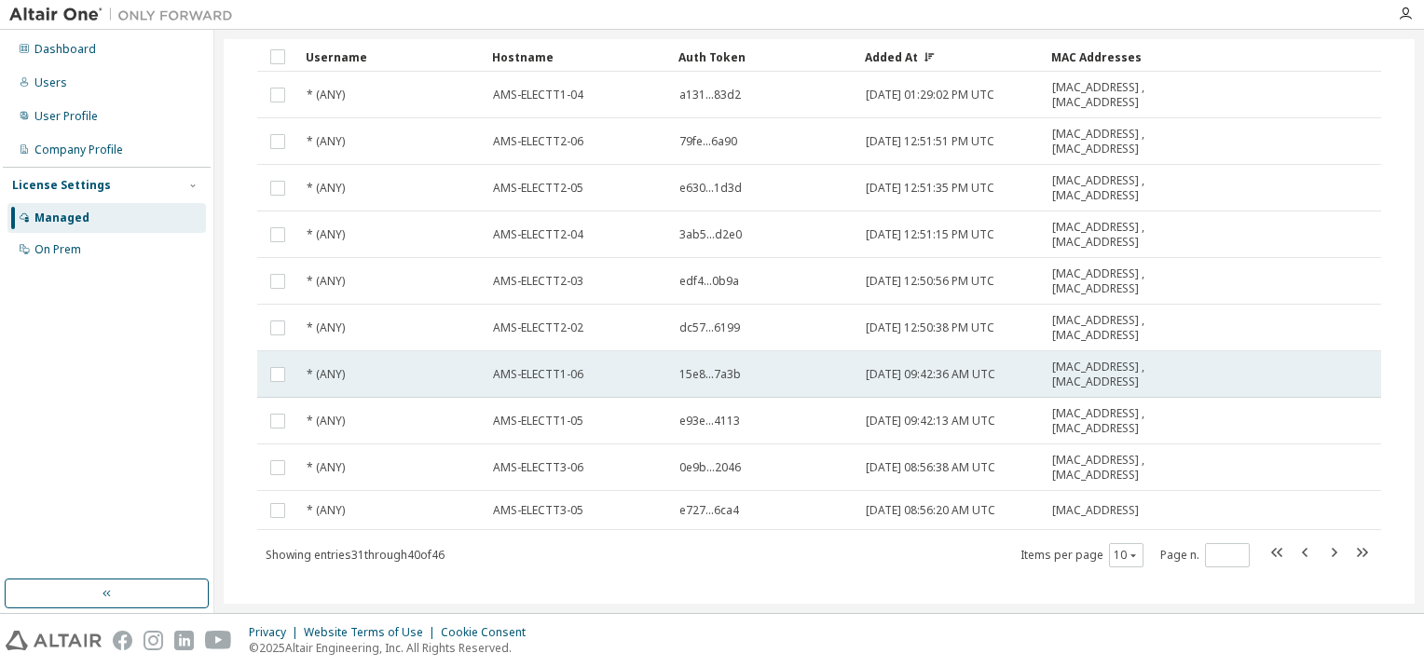
scroll to position [157, 0]
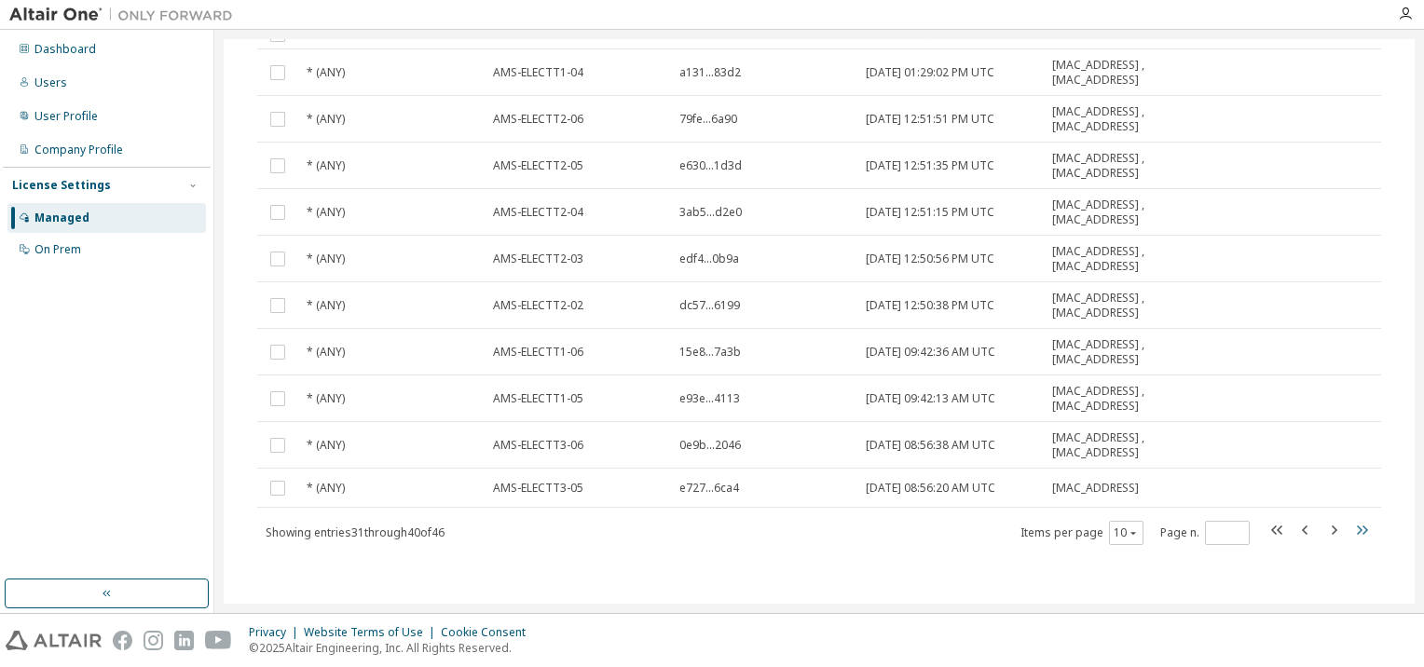
click at [1350, 529] on icon "button" at bounding box center [1361, 530] width 22 height 22
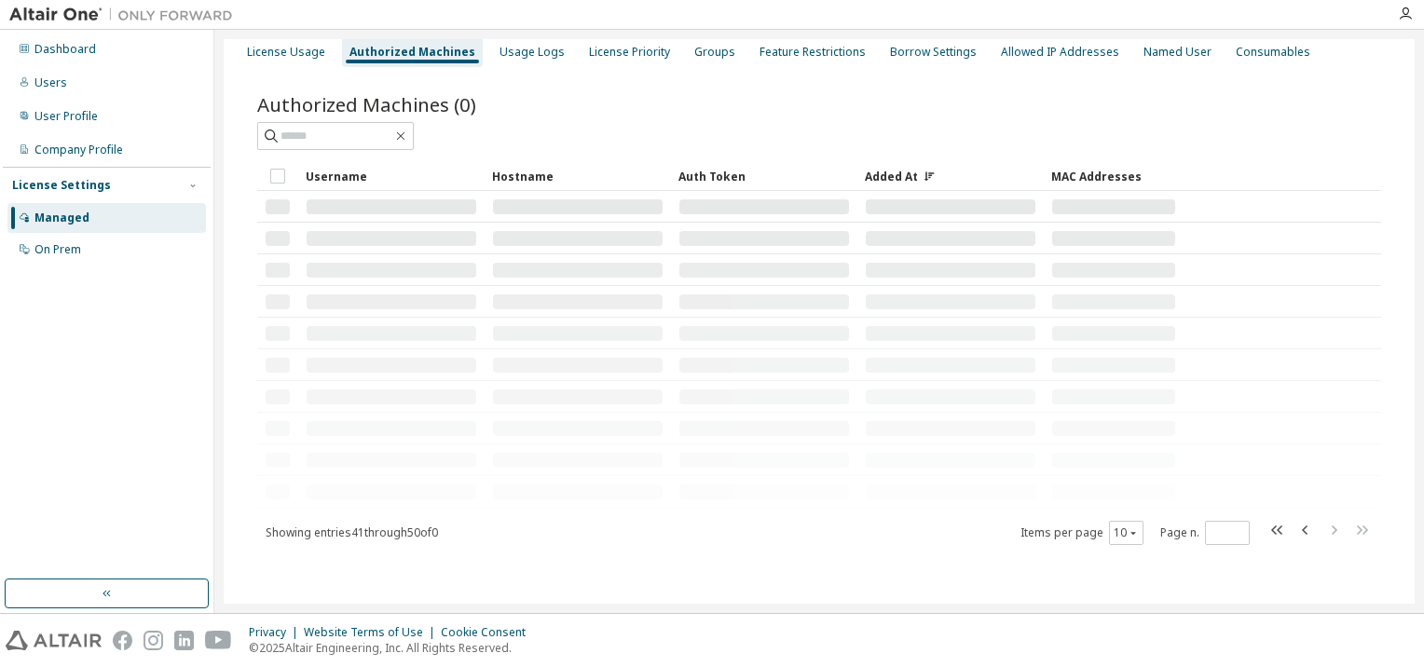
scroll to position [0, 0]
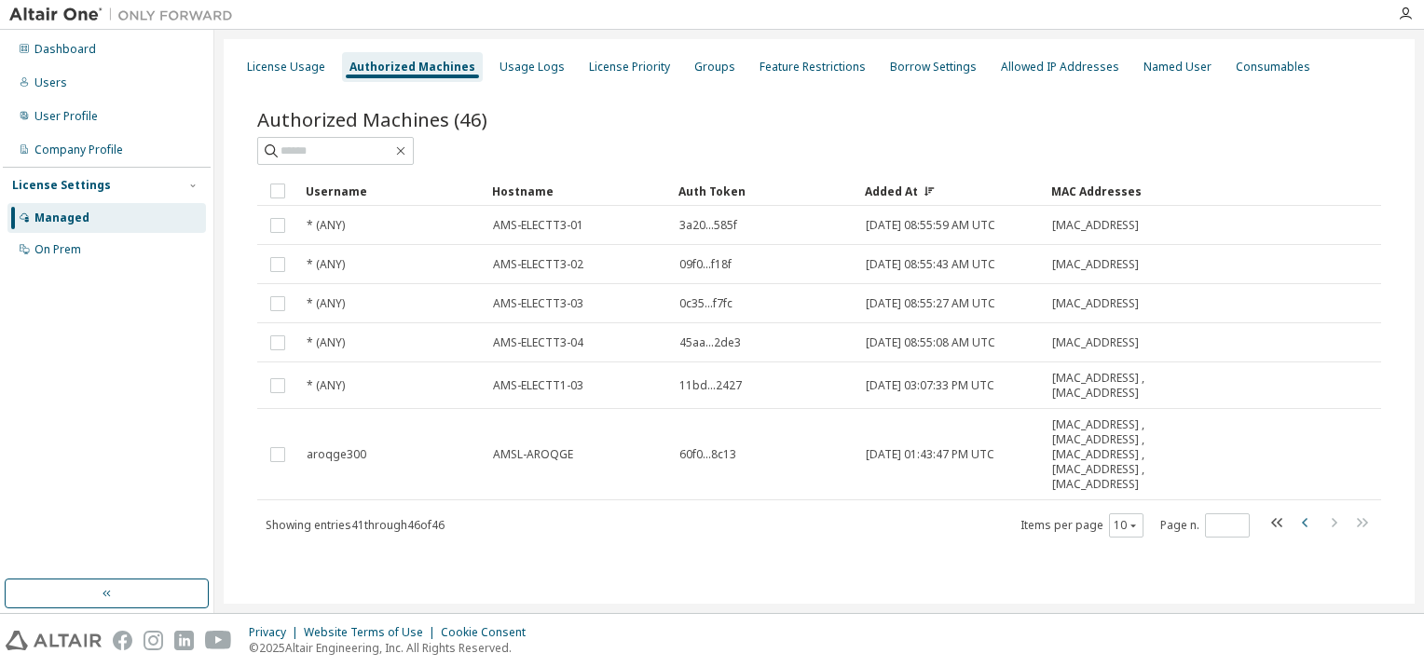
click at [1297, 523] on icon "button" at bounding box center [1306, 523] width 22 height 22
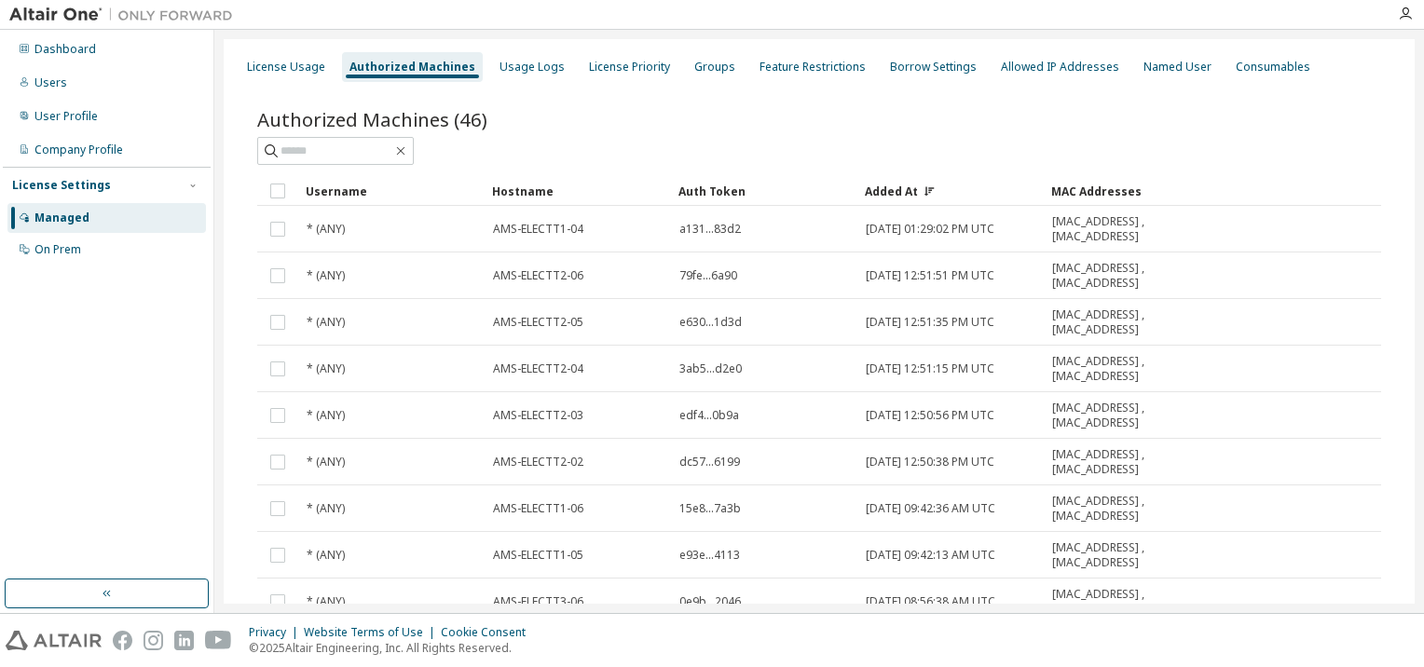
click at [1297, 523] on tr "* (ANY) AMS-ELECTT1-06 15e8...7a3b 2024-09-12 09:42:36 AM UTC 4C:CC:6A:F6:CE:AF…" at bounding box center [819, 509] width 1124 height 47
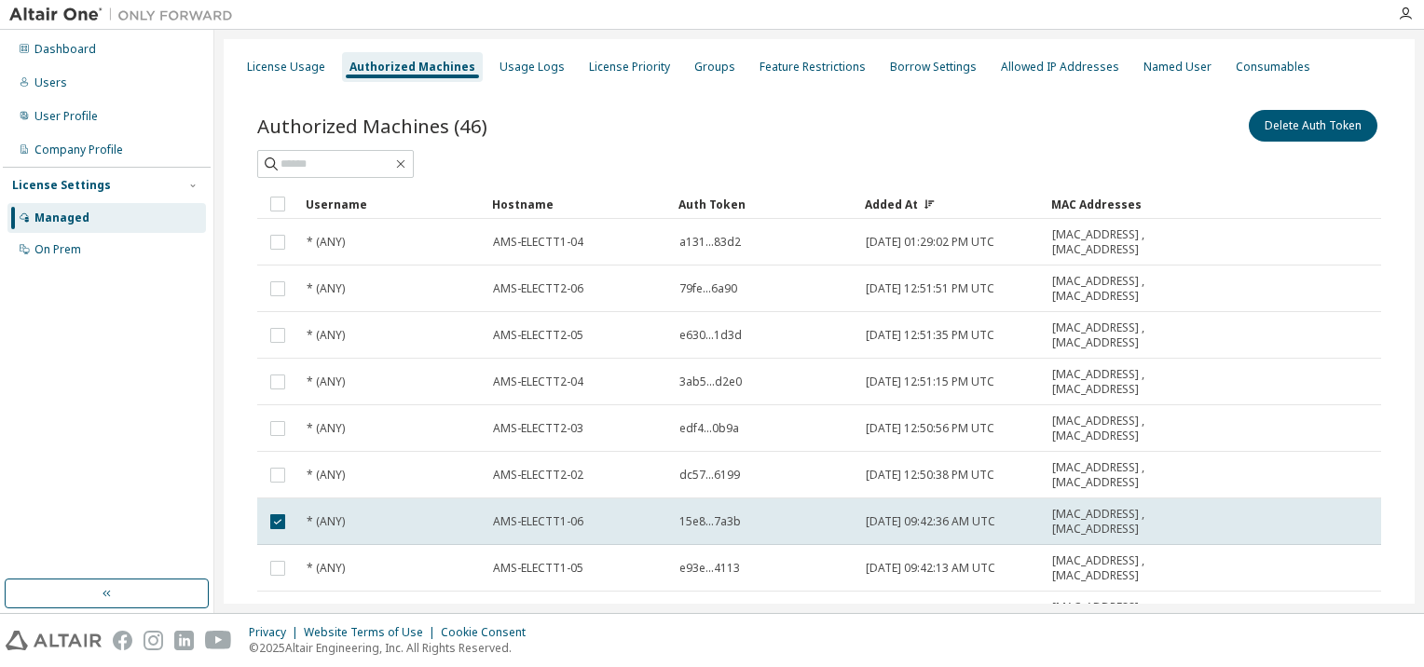
scroll to position [170, 0]
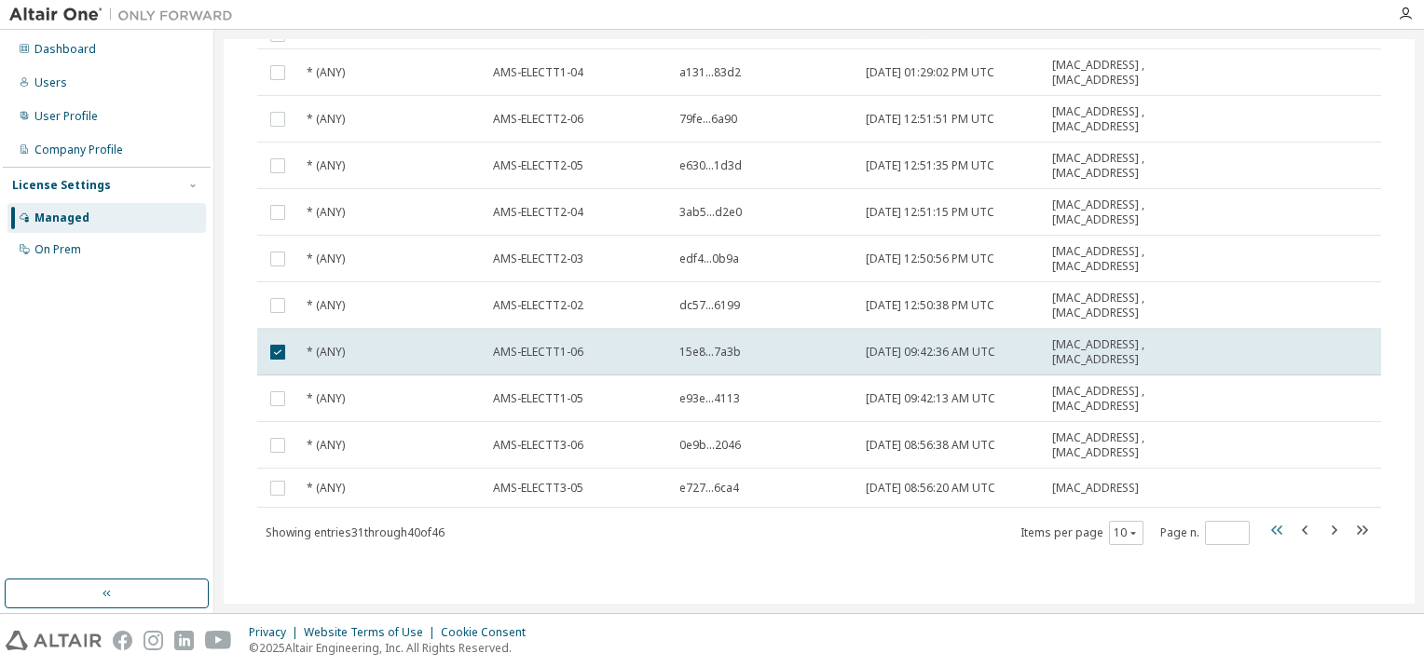
click at [1271, 530] on icon "button" at bounding box center [1276, 530] width 11 height 9
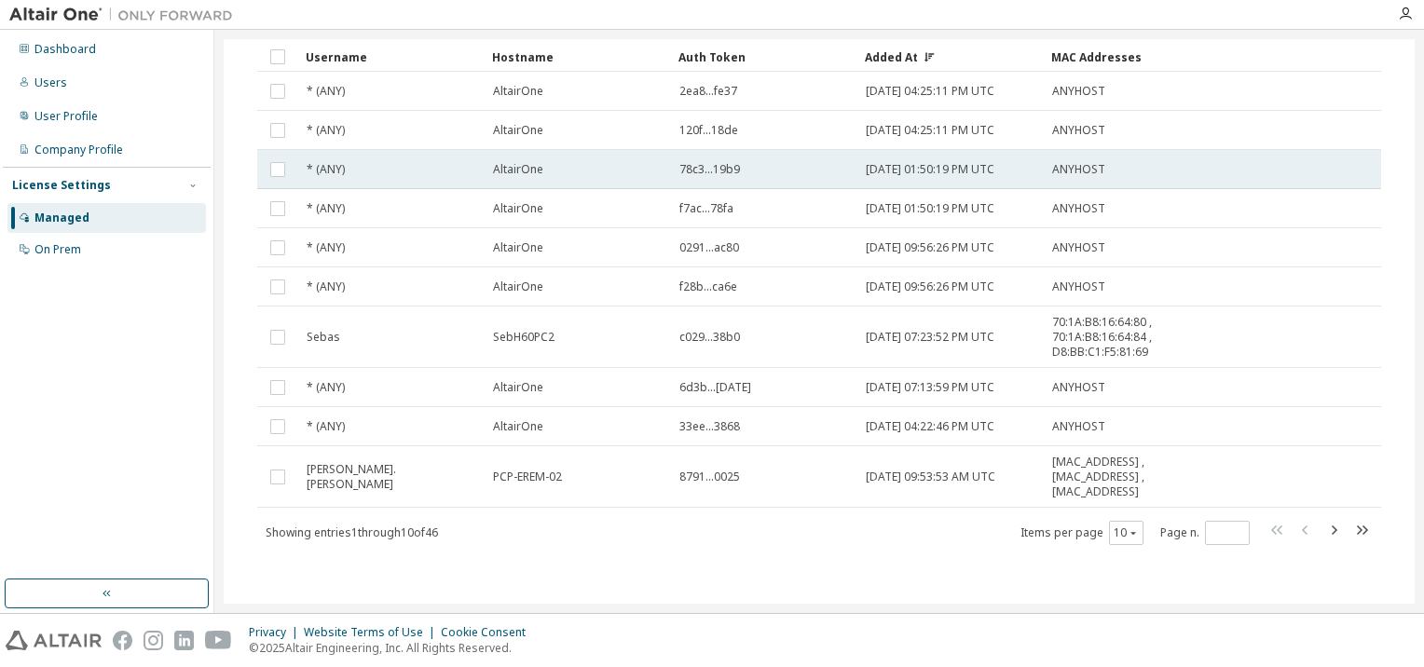
scroll to position [0, 0]
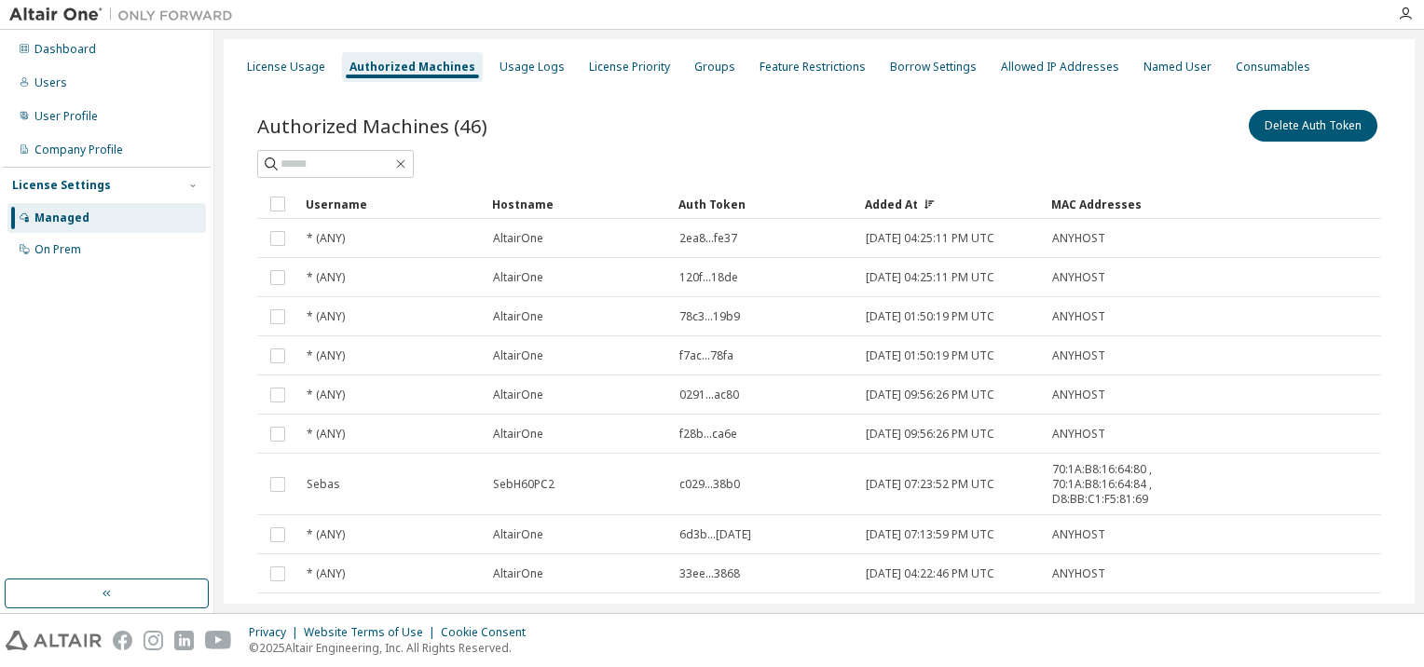
click at [917, 203] on div "Added At" at bounding box center [950, 204] width 171 height 30
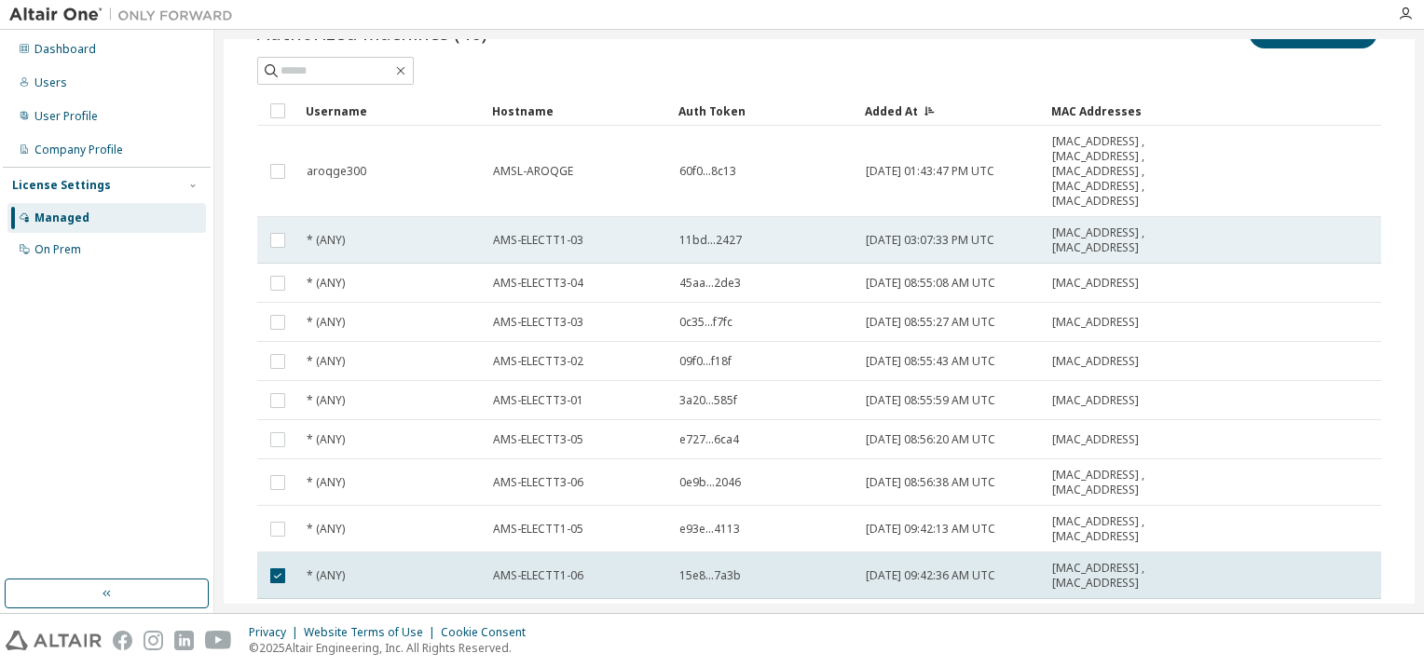
scroll to position [185, 0]
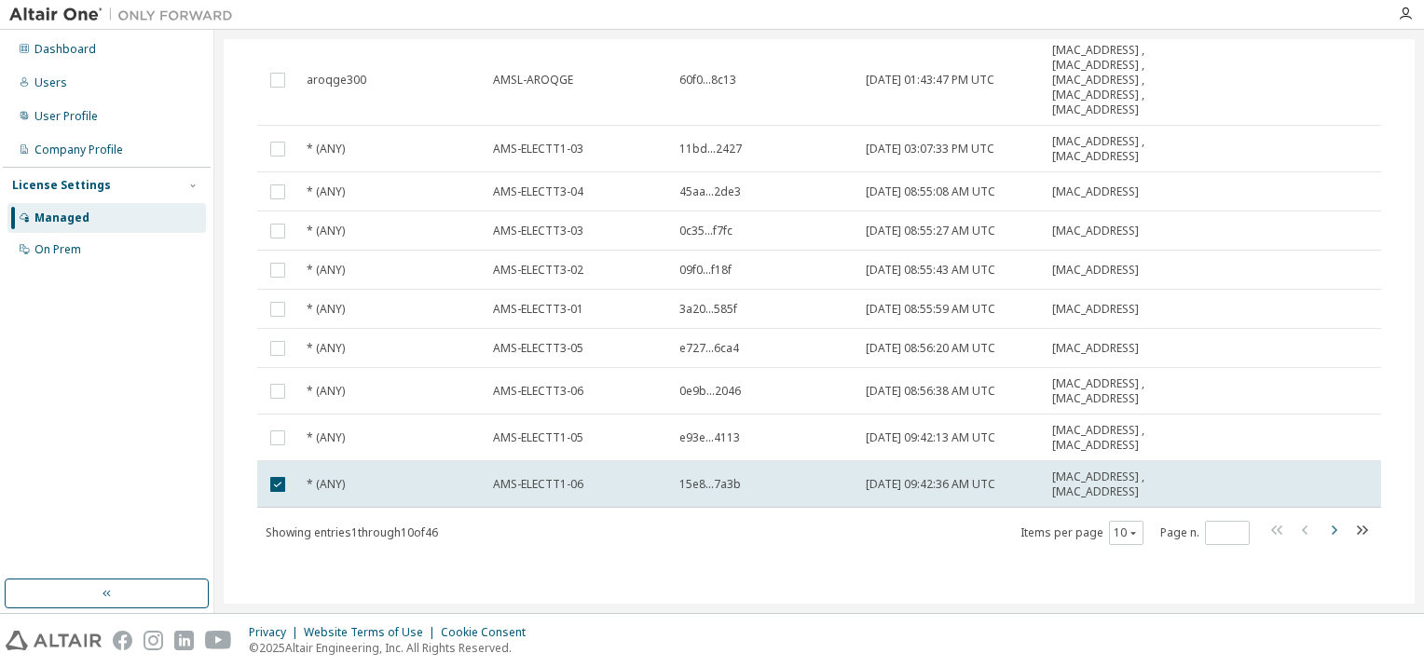
click at [1323, 528] on icon "button" at bounding box center [1334, 530] width 22 height 22
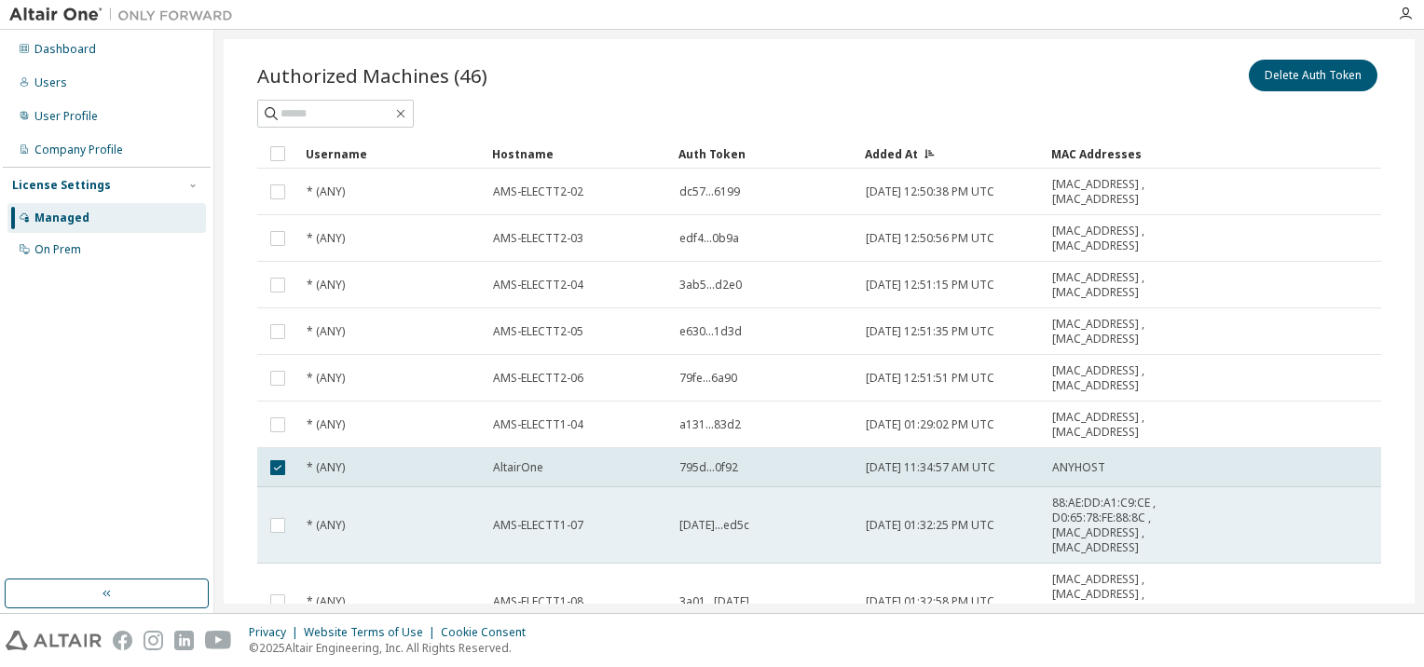
scroll to position [0, 0]
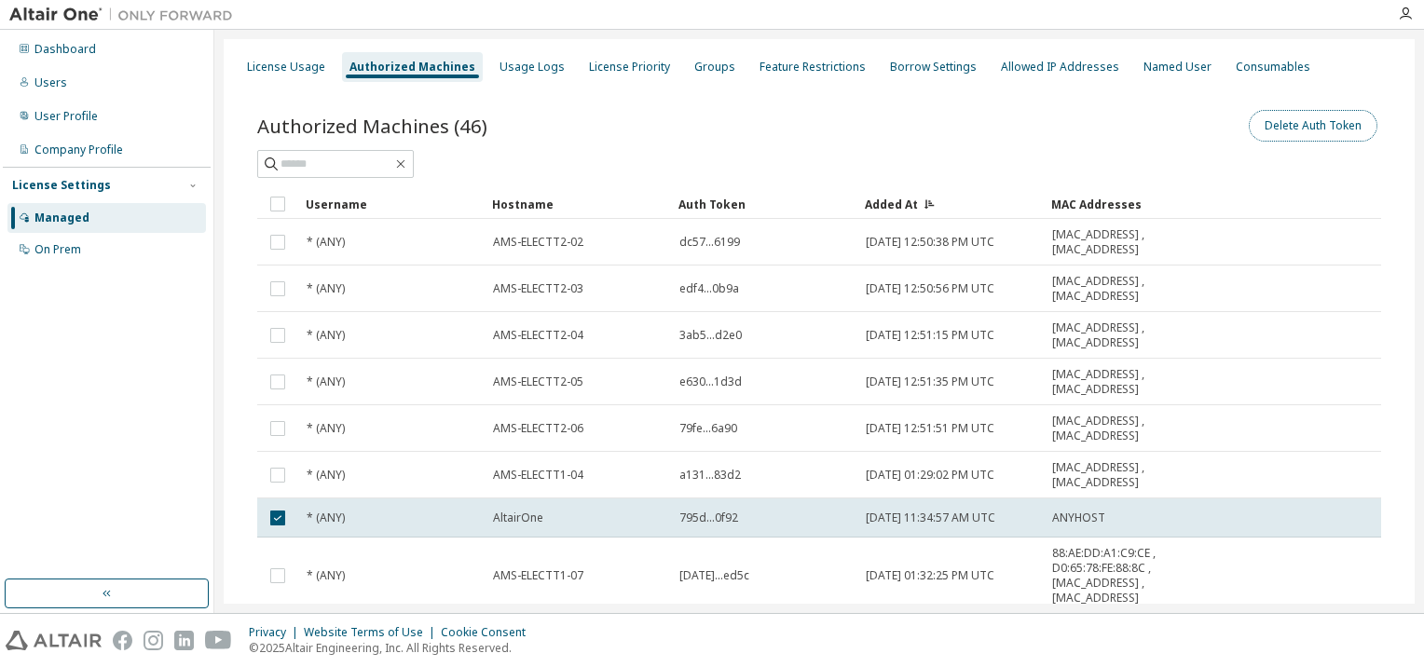
click at [1280, 122] on button "Delete Auth Token" at bounding box center [1313, 126] width 129 height 32
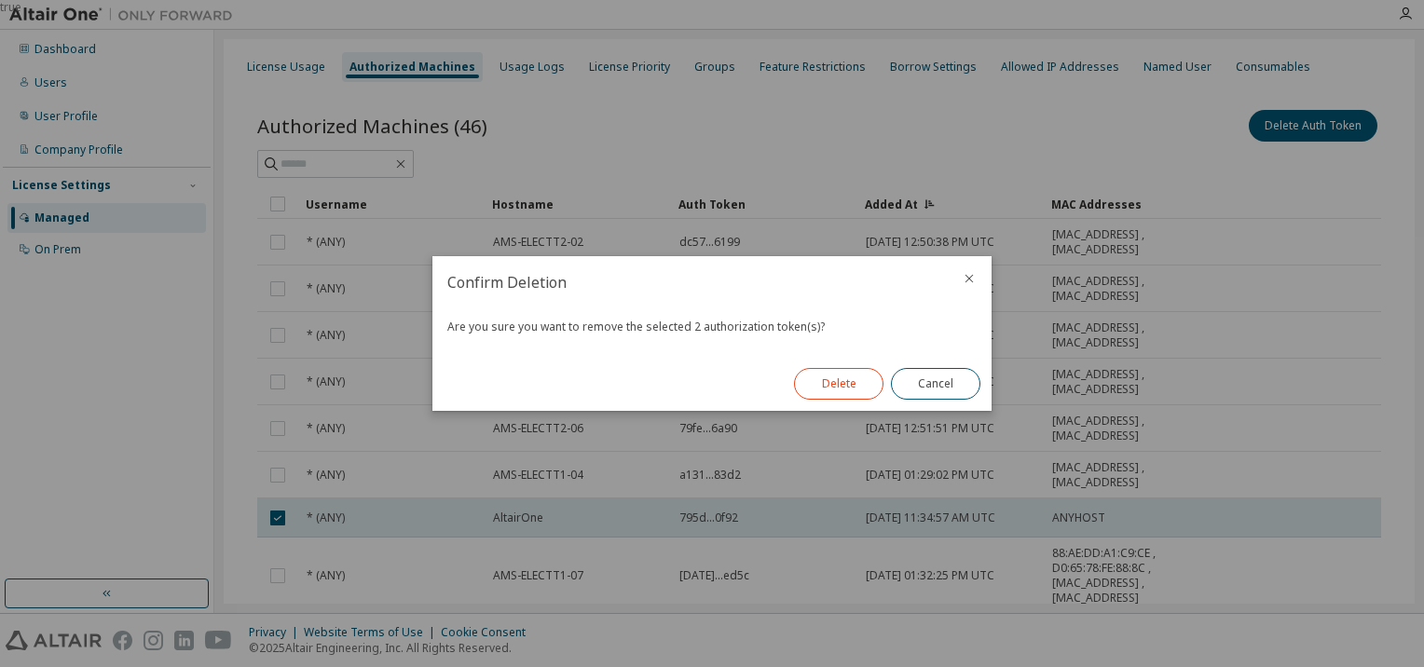
click at [844, 377] on button "Delete" at bounding box center [838, 384] width 89 height 32
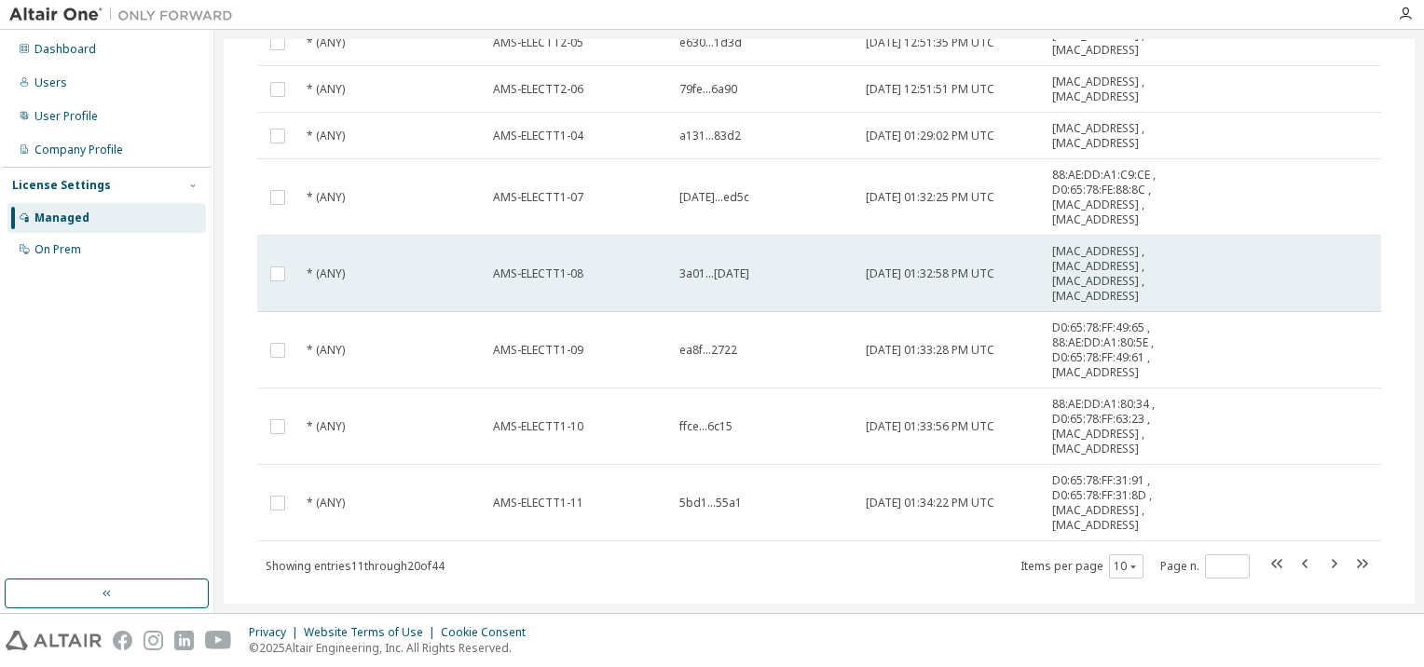
scroll to position [313, 0]
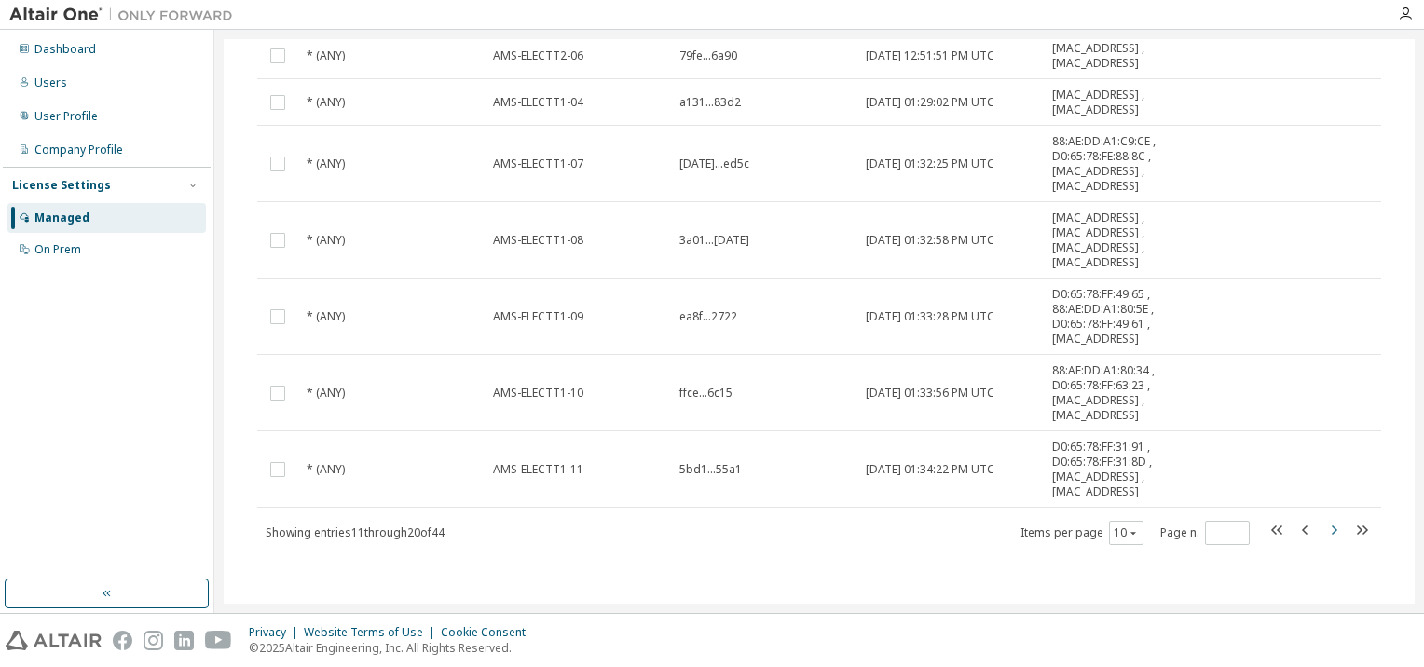
click at [1323, 529] on icon "button" at bounding box center [1334, 530] width 22 height 22
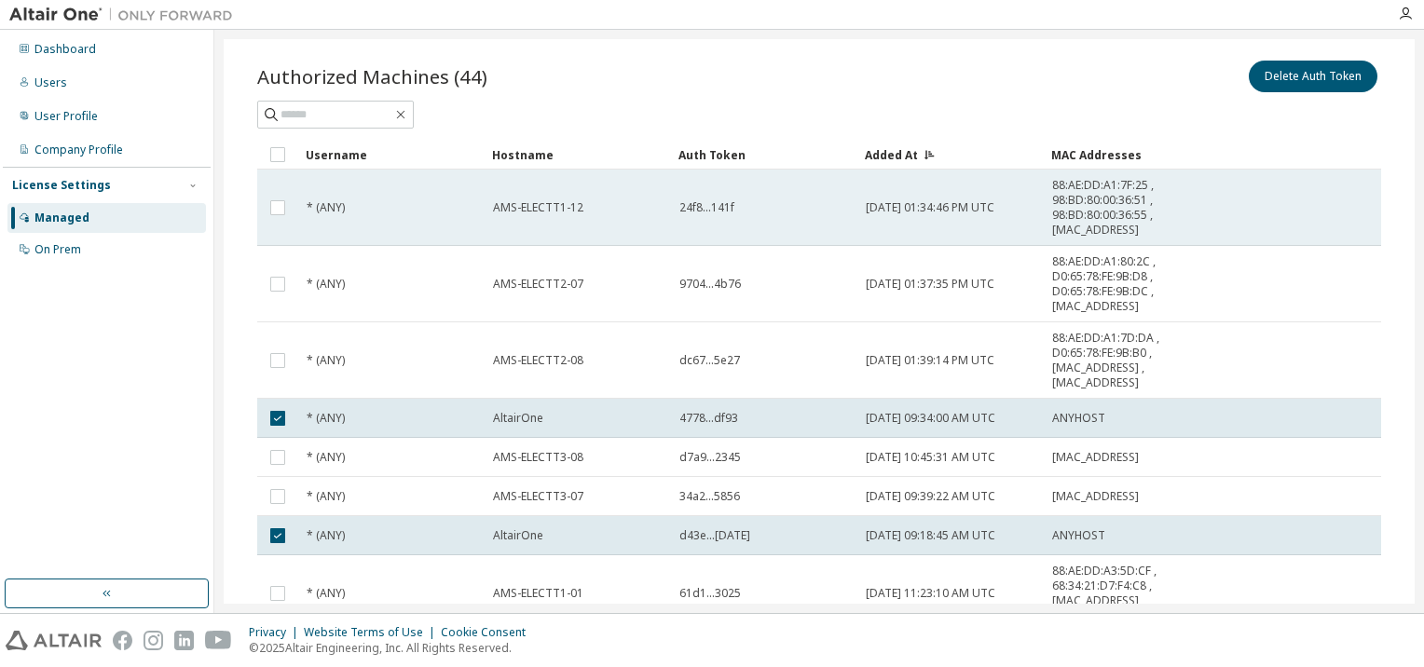
scroll to position [0, 0]
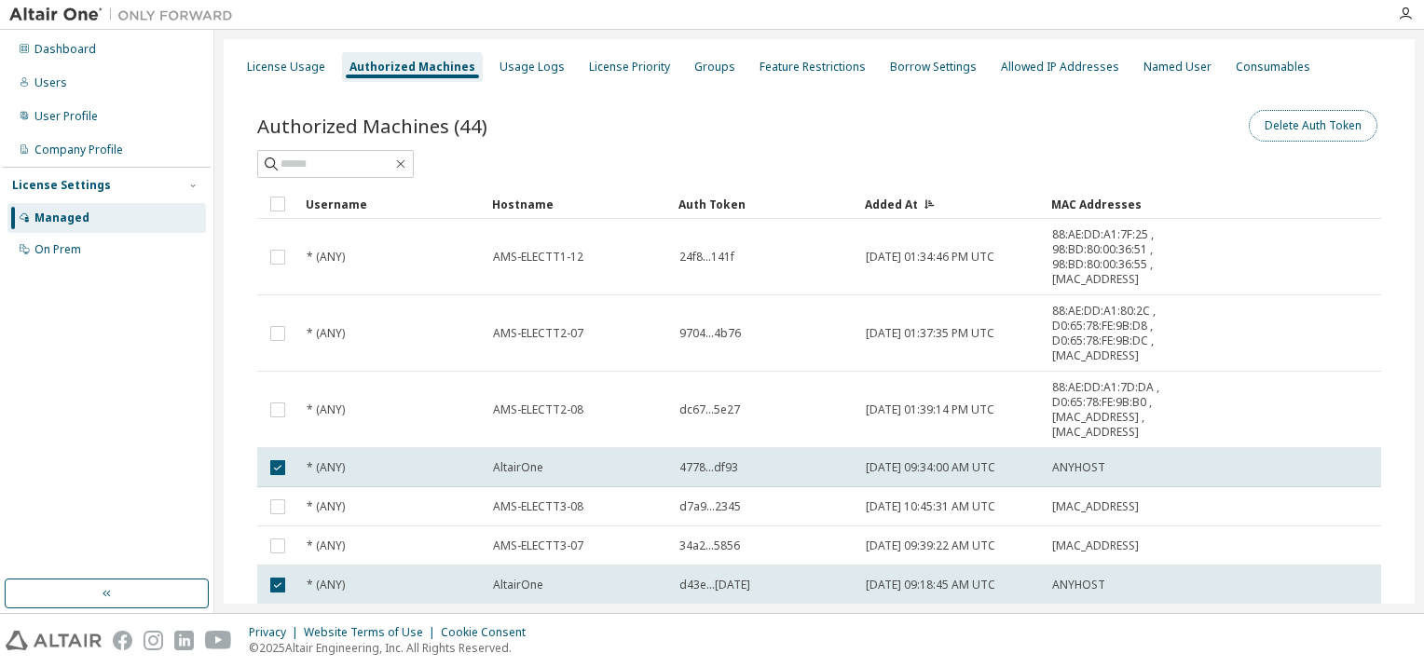
click at [1321, 119] on button "Delete Auth Token" at bounding box center [1313, 126] width 129 height 32
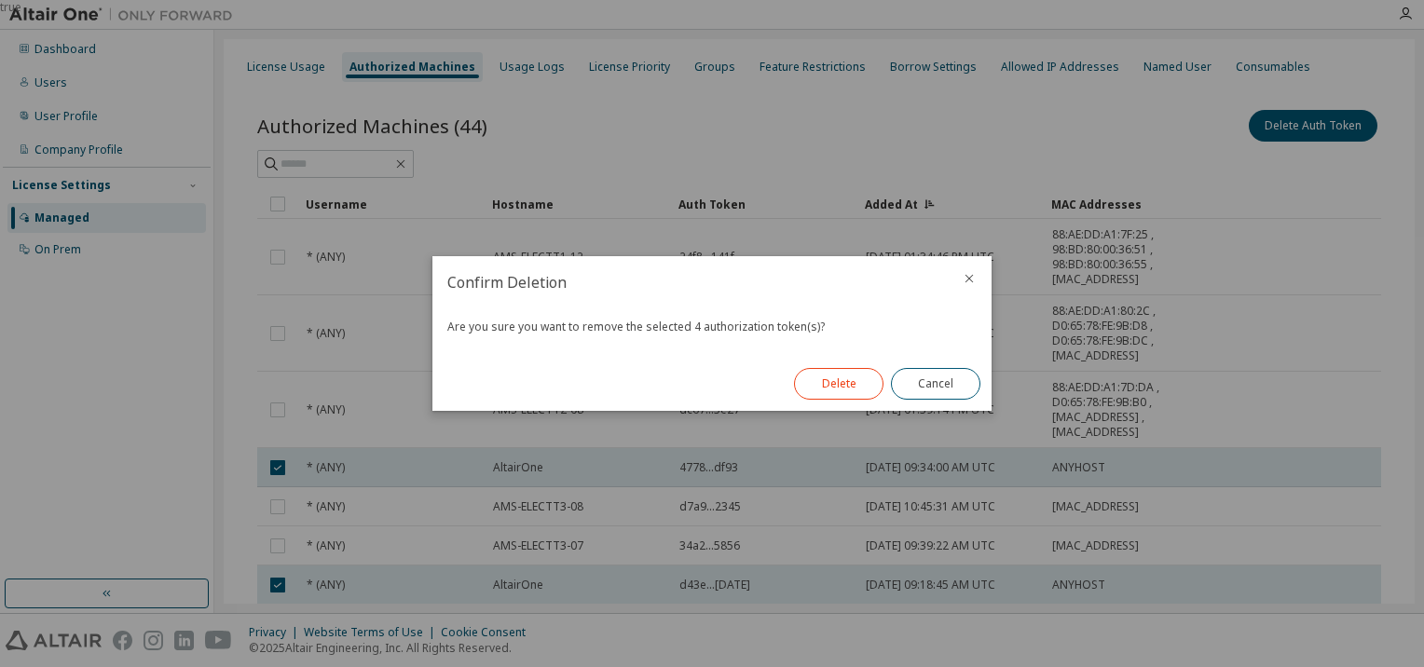
click at [858, 389] on button "Delete" at bounding box center [838, 384] width 89 height 32
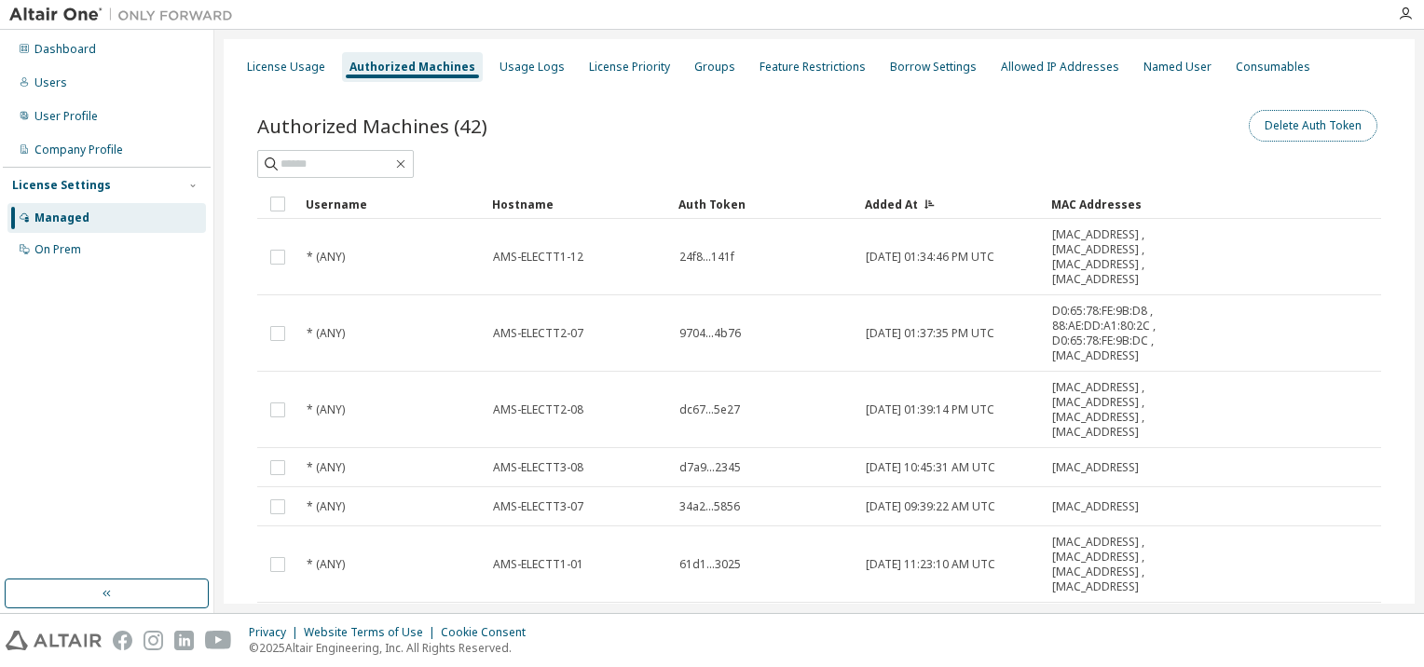
click at [1286, 128] on button "Delete Auth Token" at bounding box center [1313, 126] width 129 height 32
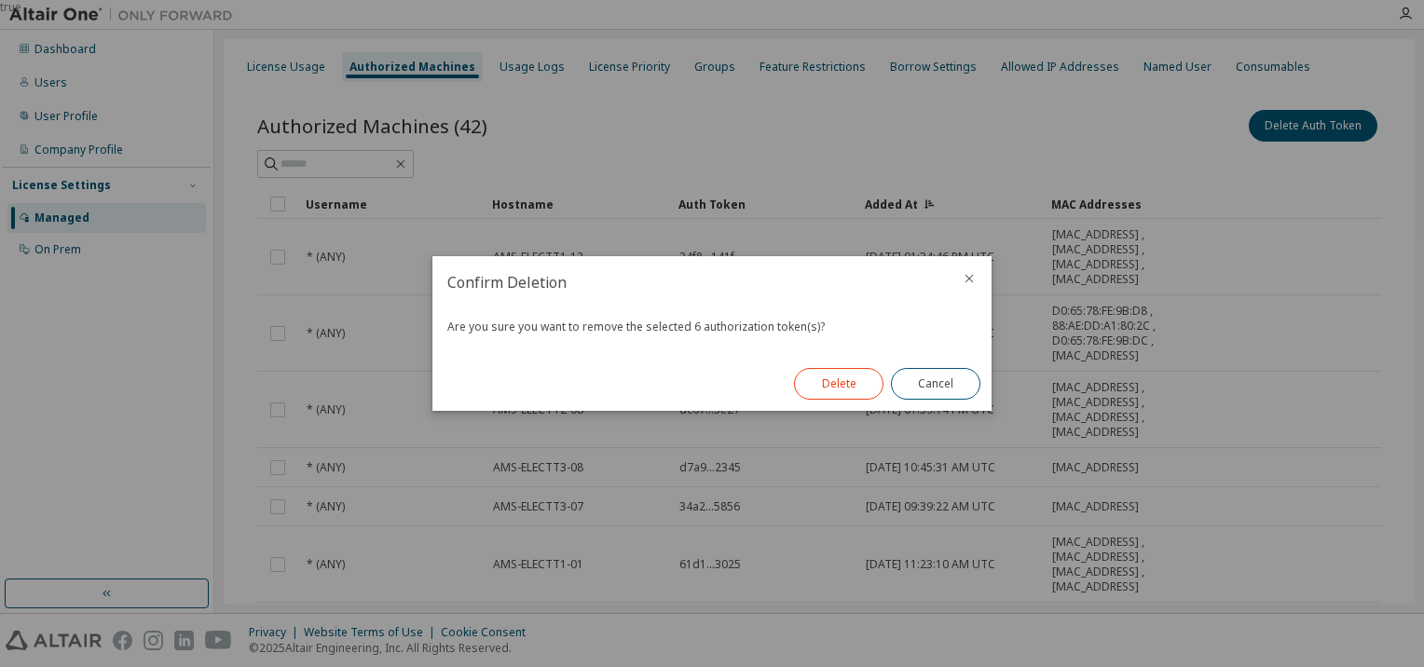
click at [835, 391] on button "Delete" at bounding box center [838, 384] width 89 height 32
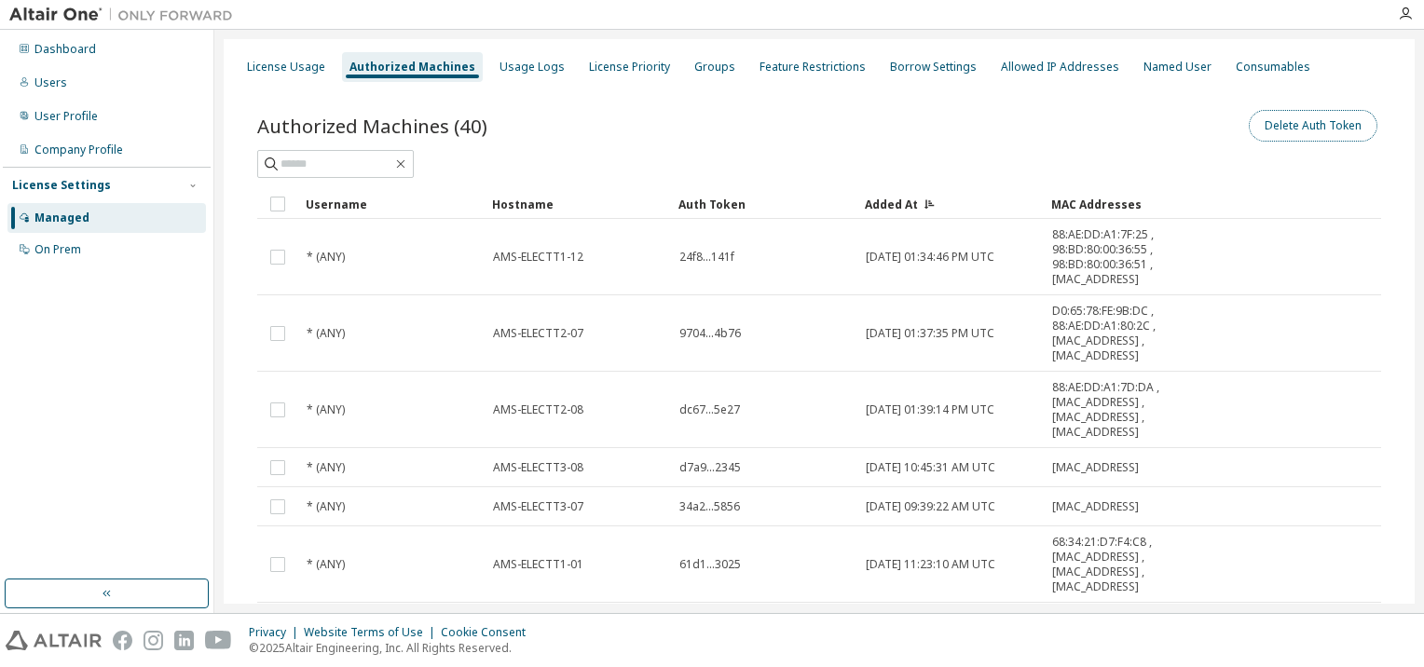
click at [1326, 120] on button "Delete Auth Token" at bounding box center [1313, 126] width 129 height 32
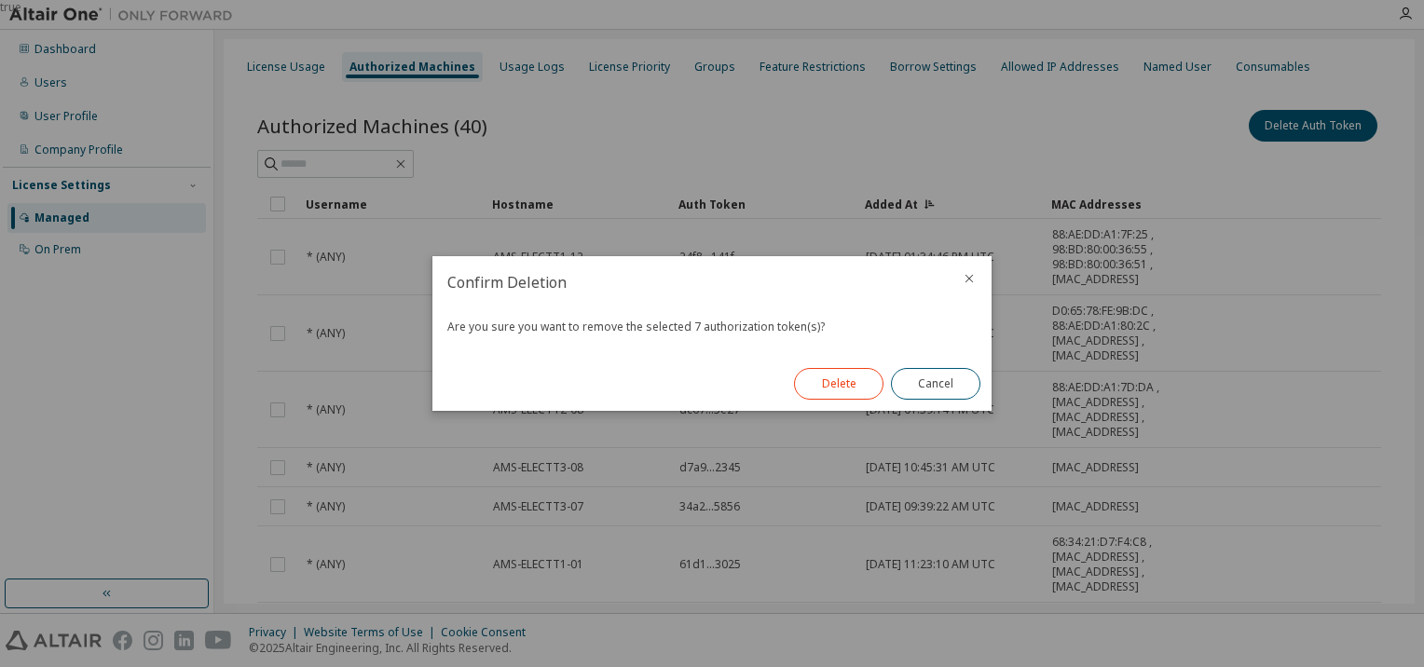
click at [844, 399] on button "Delete" at bounding box center [838, 384] width 89 height 32
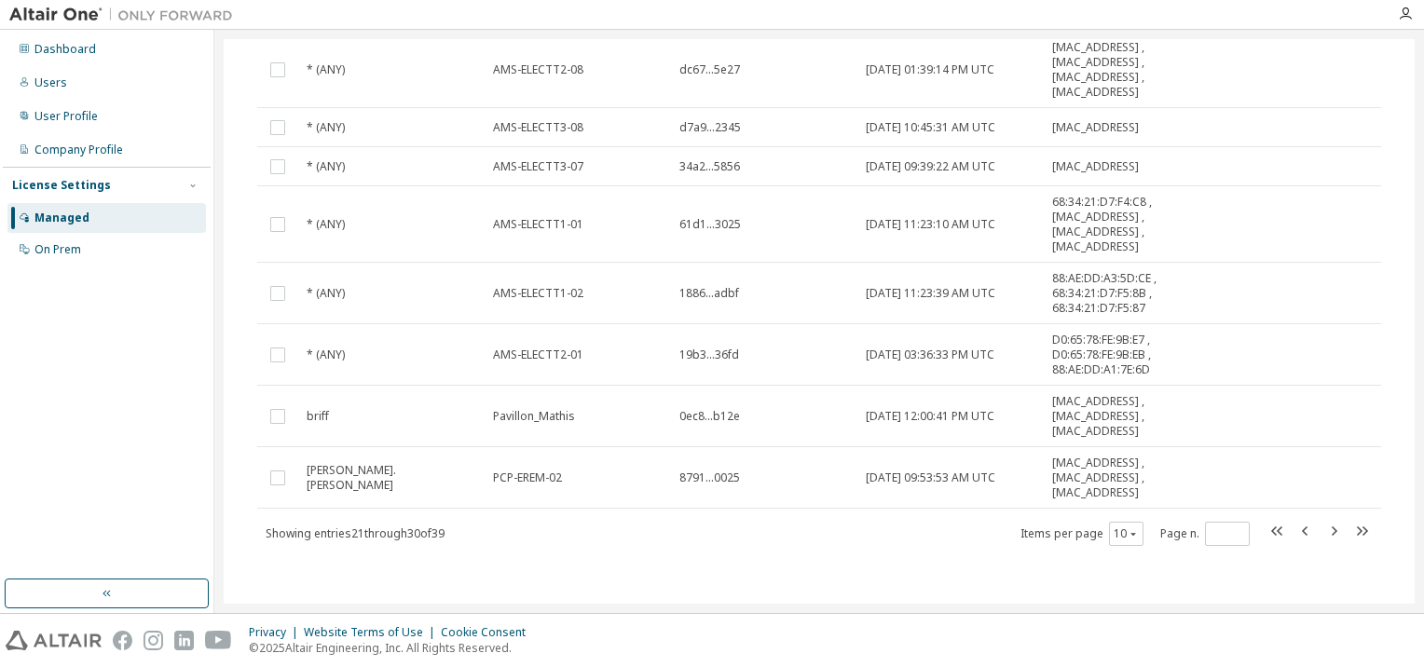
scroll to position [328, 0]
click at [1329, 528] on icon "button" at bounding box center [1334, 530] width 22 height 22
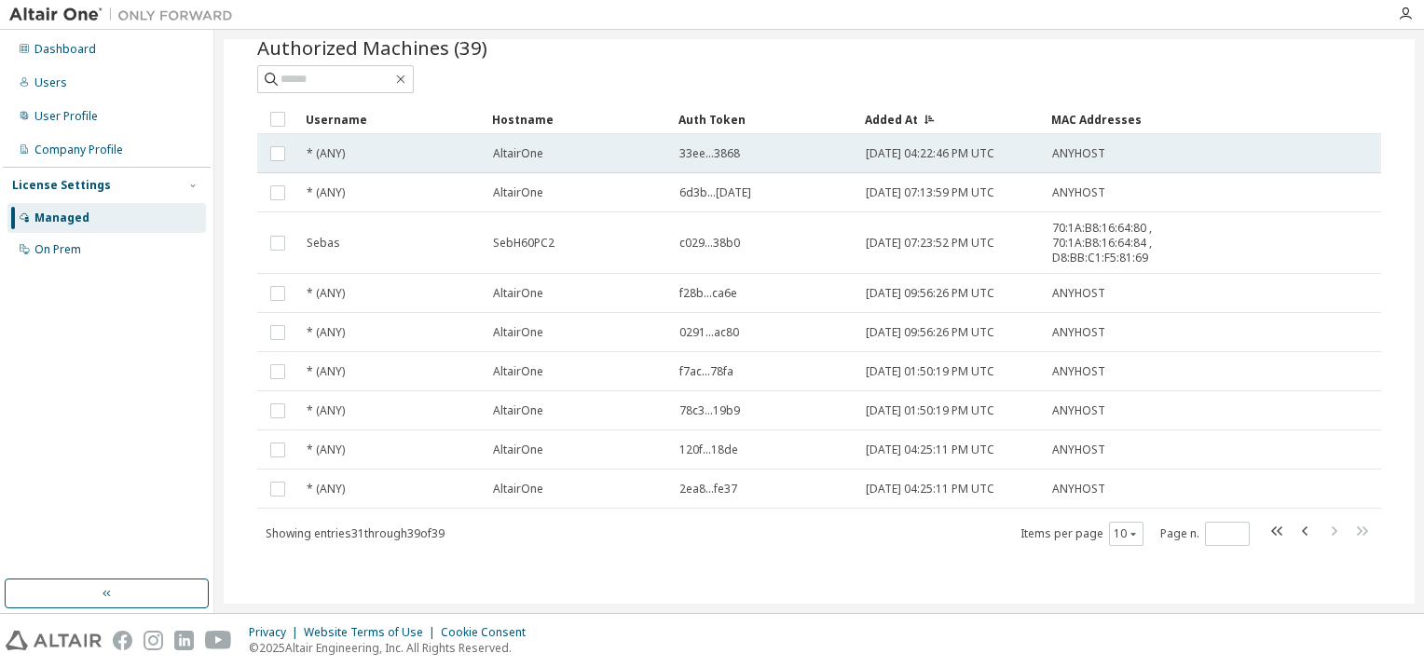
scroll to position [78, 0]
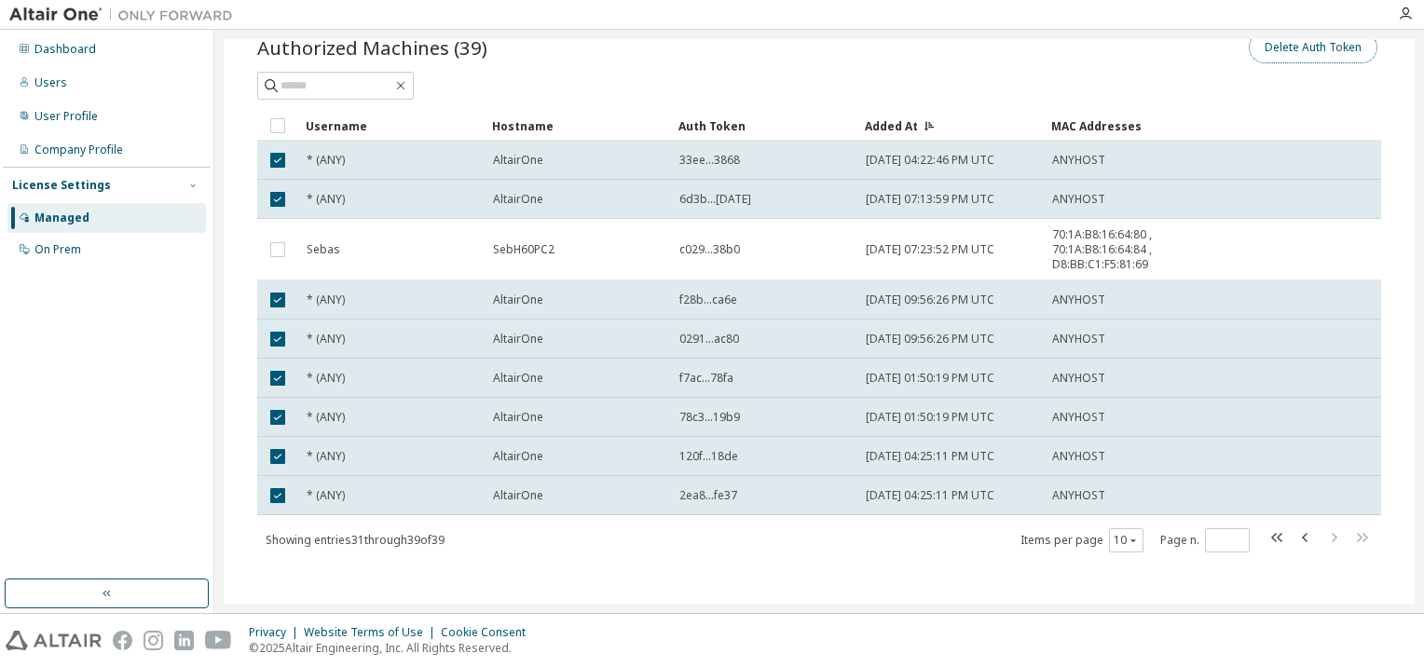
click at [1293, 52] on button "Delete Auth Token" at bounding box center [1313, 48] width 129 height 32
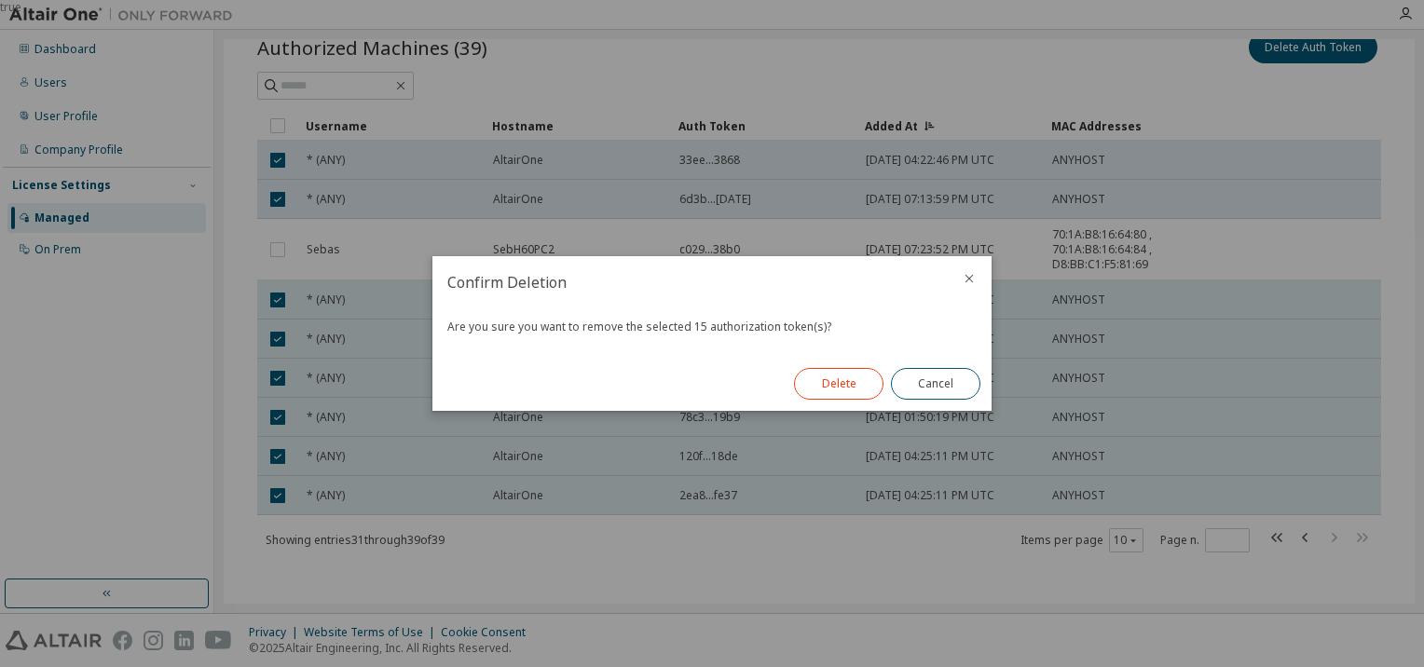
click at [843, 387] on button "Delete" at bounding box center [838, 384] width 89 height 32
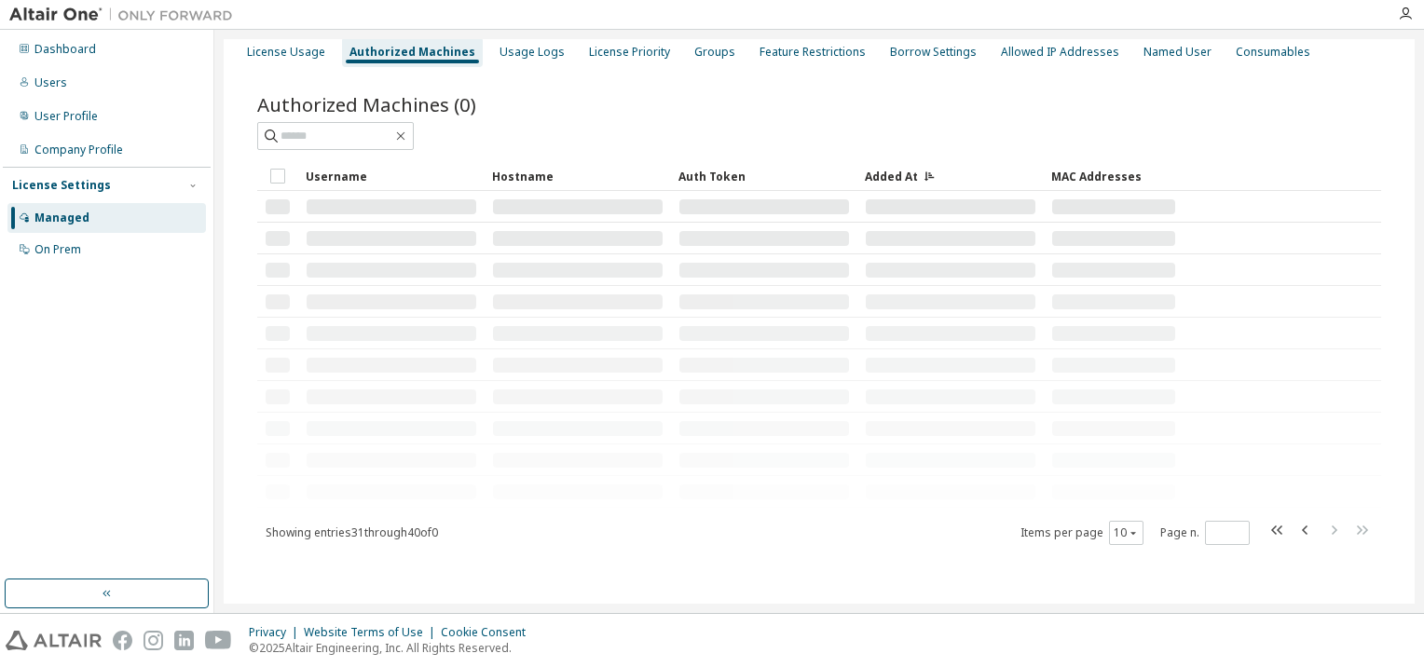
scroll to position [0, 0]
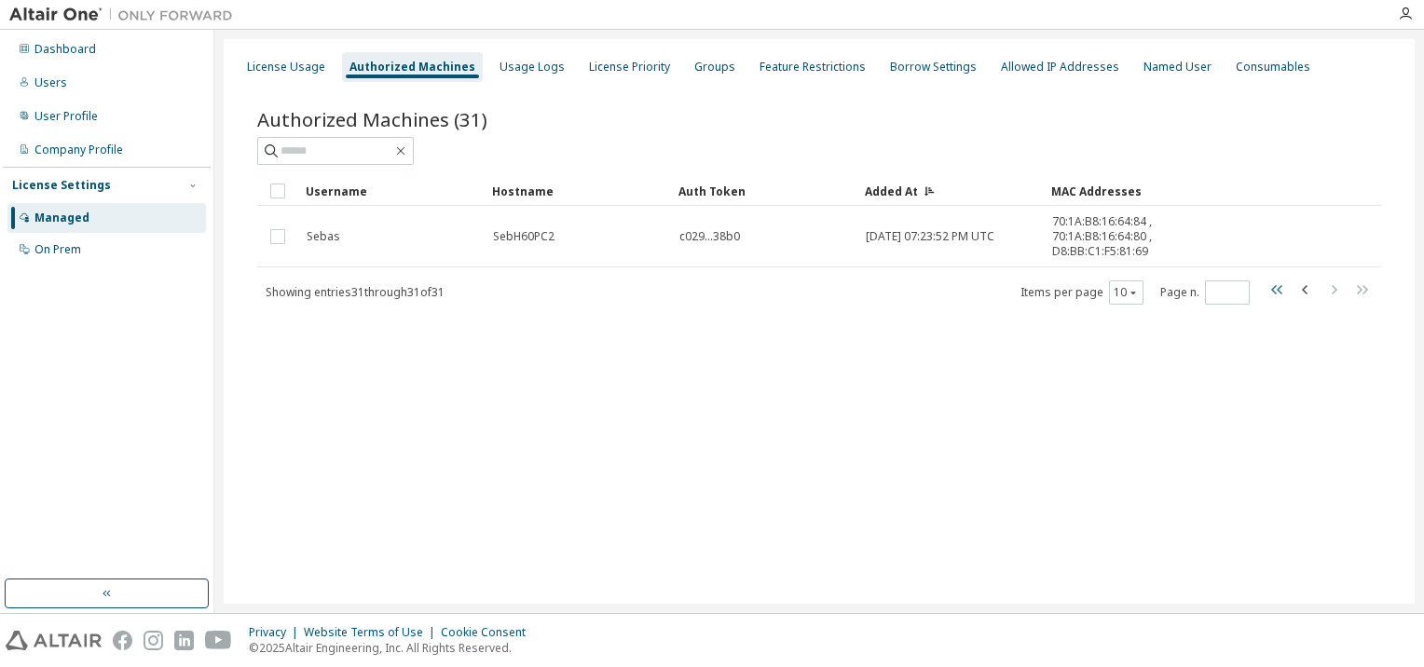
click at [1279, 289] on icon "button" at bounding box center [1276, 289] width 11 height 9
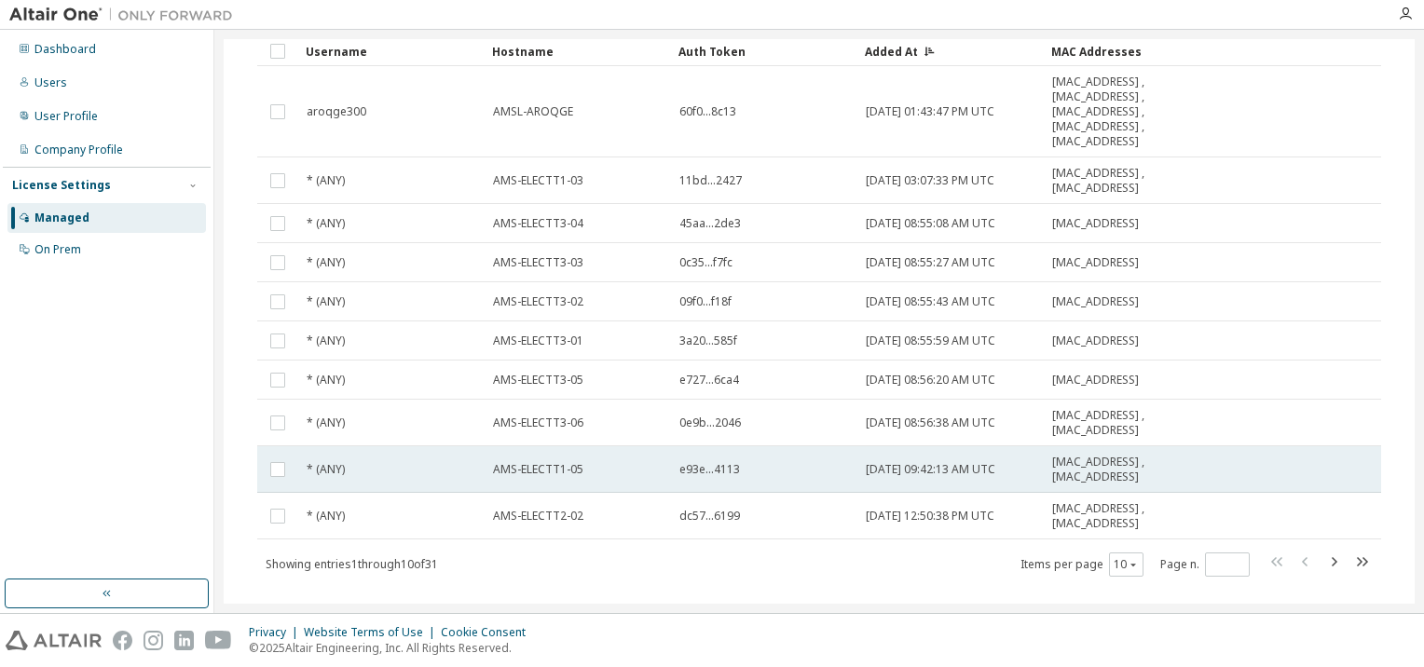
scroll to position [171, 0]
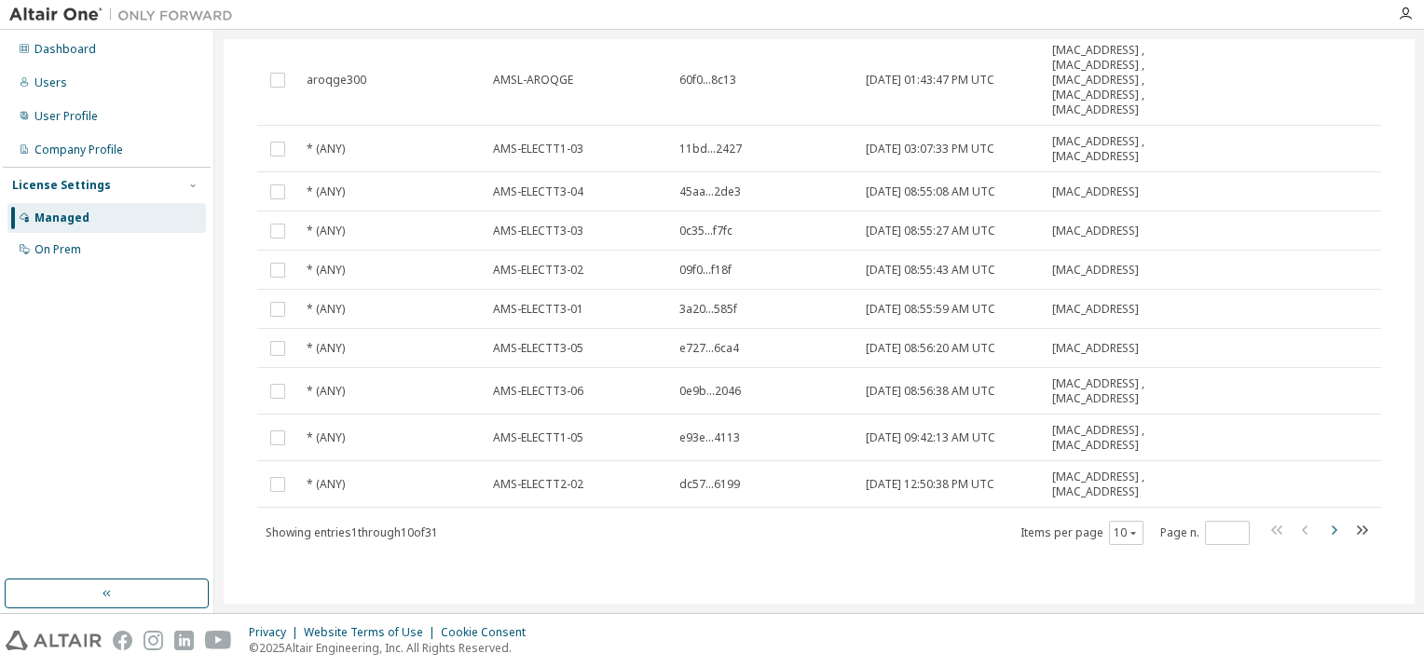
click at [1326, 526] on icon "button" at bounding box center [1334, 530] width 22 height 22
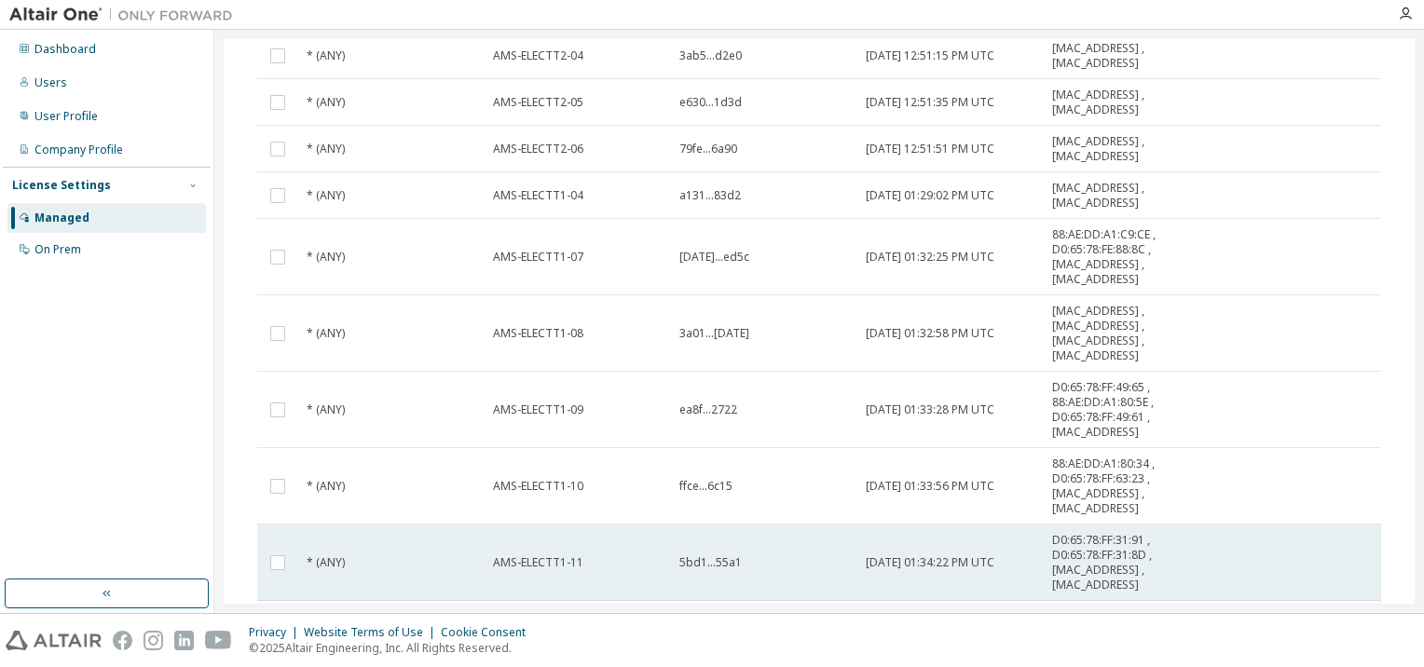
scroll to position [0, 0]
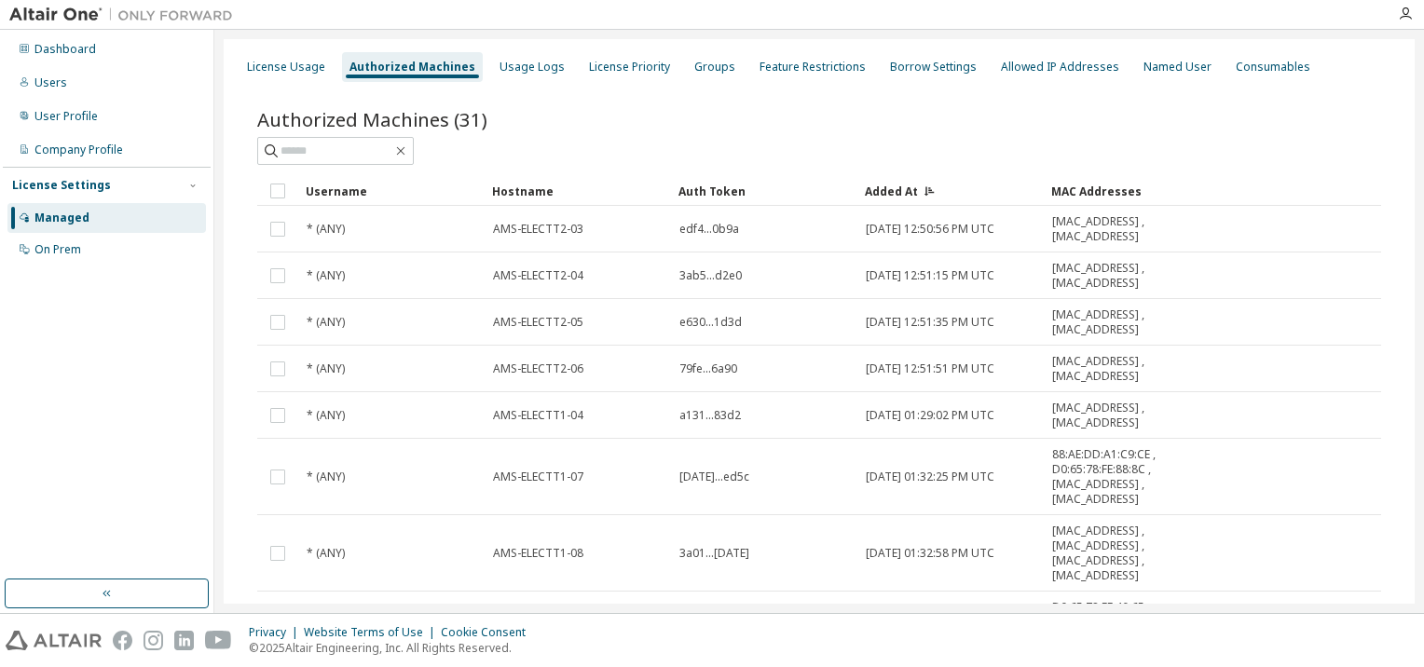
click at [544, 189] on div "Hostname" at bounding box center [577, 191] width 171 height 30
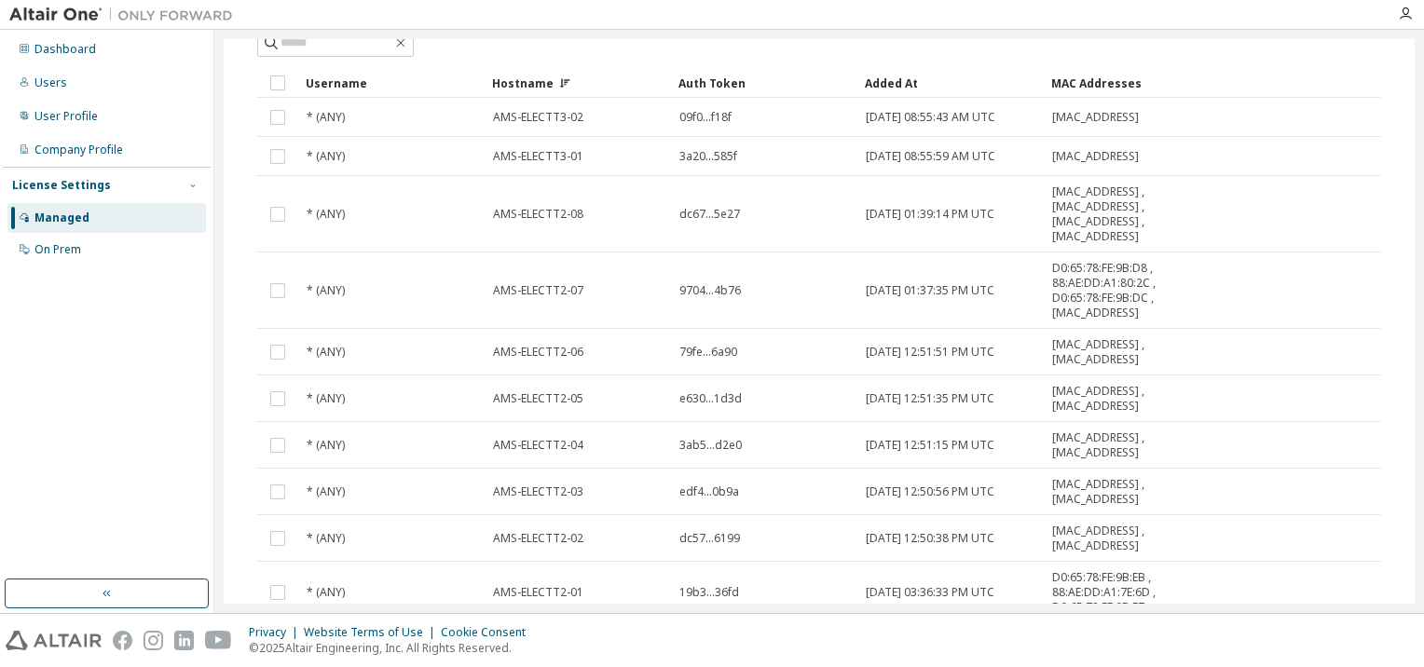
scroll to position [224, 0]
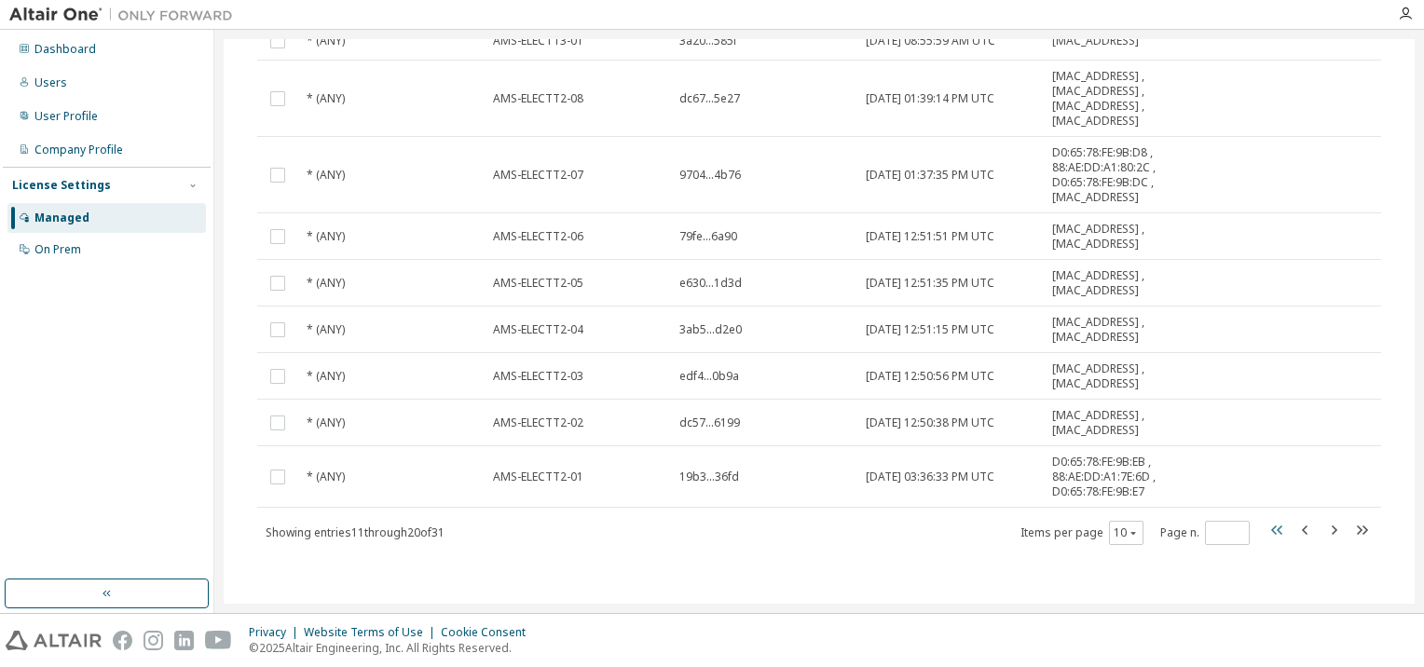
click at [1270, 529] on icon "button" at bounding box center [1278, 530] width 22 height 22
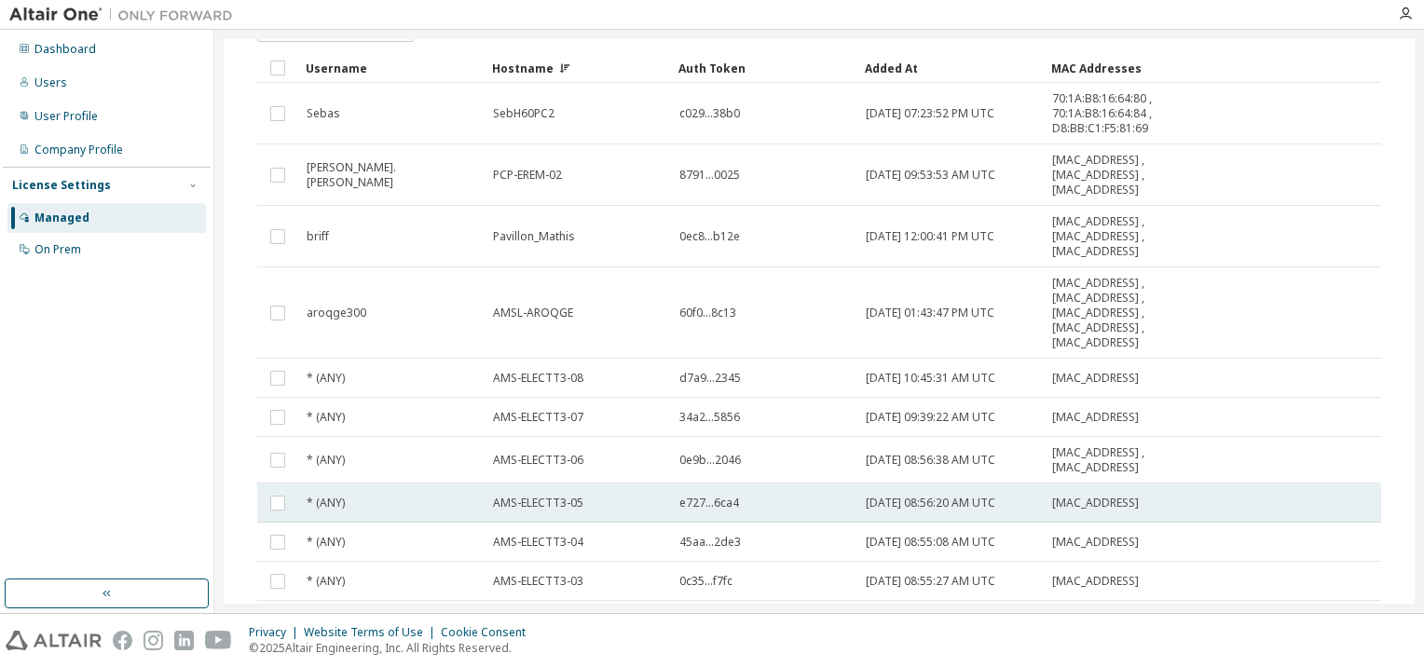
scroll to position [216, 0]
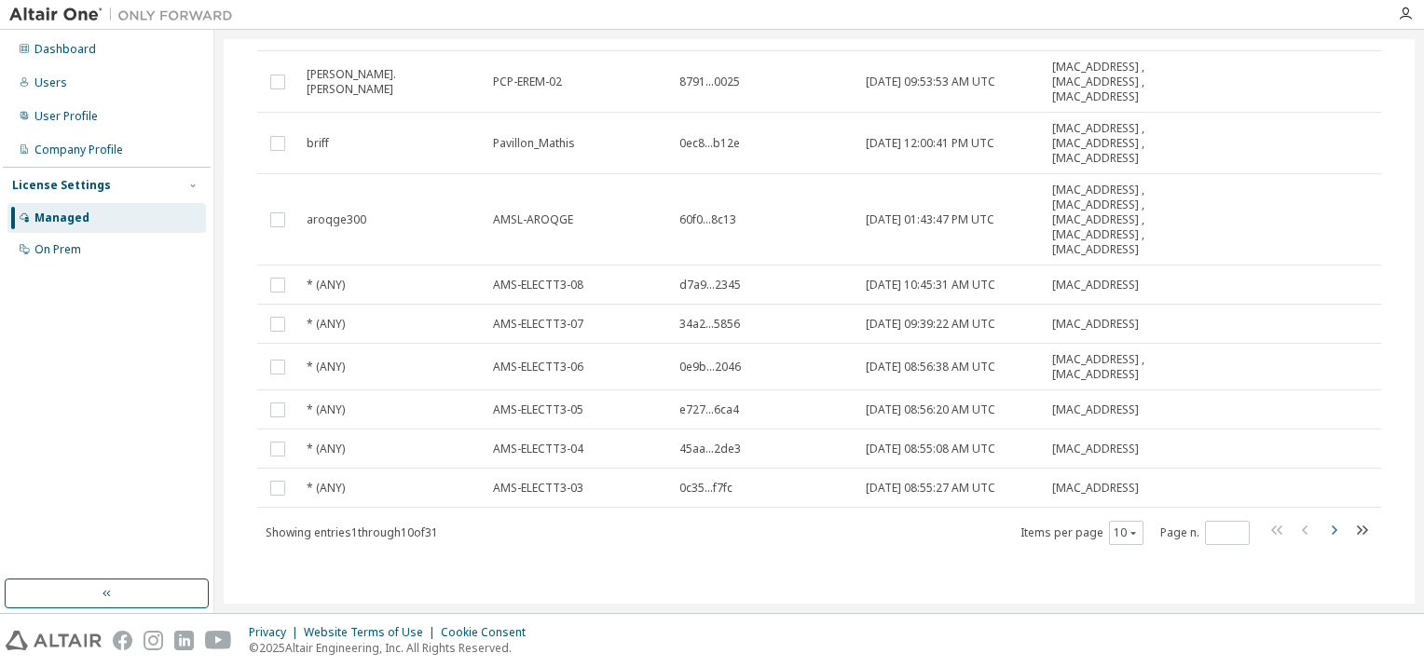
click at [1332, 533] on icon "button" at bounding box center [1335, 530] width 6 height 9
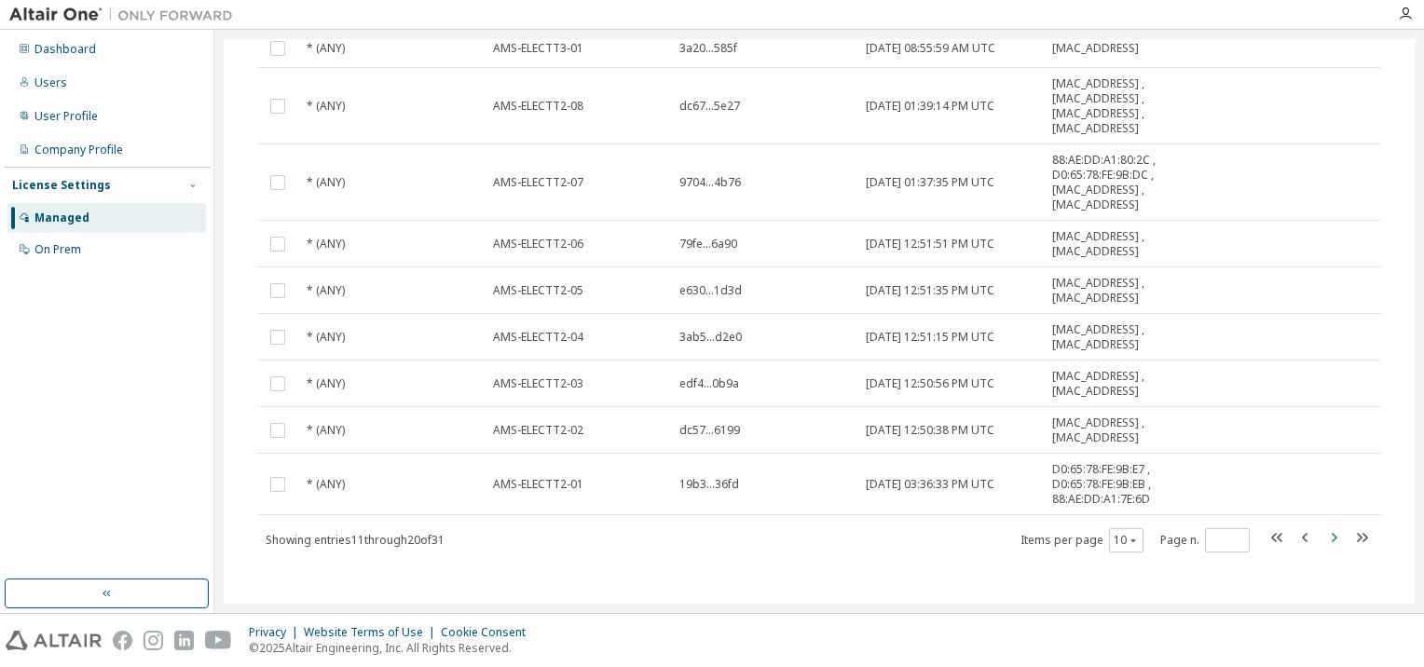
click at [1323, 534] on icon "button" at bounding box center [1334, 538] width 22 height 22
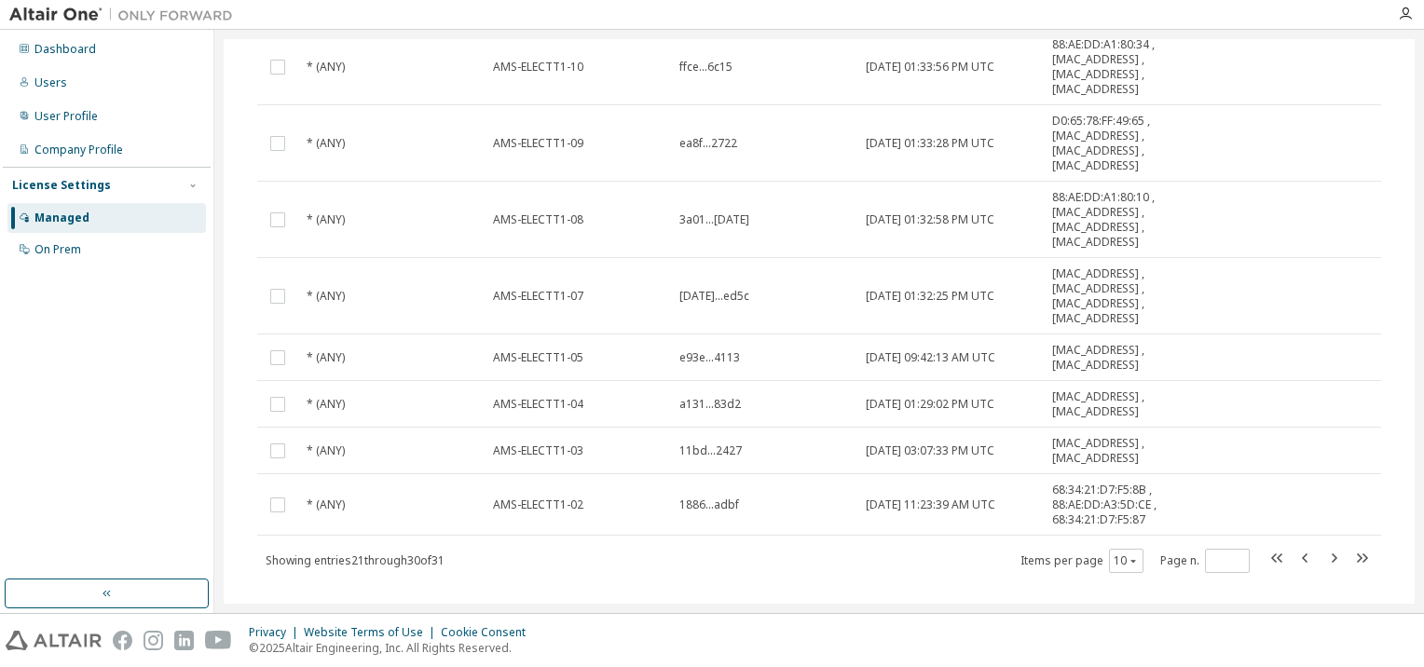
scroll to position [358, 0]
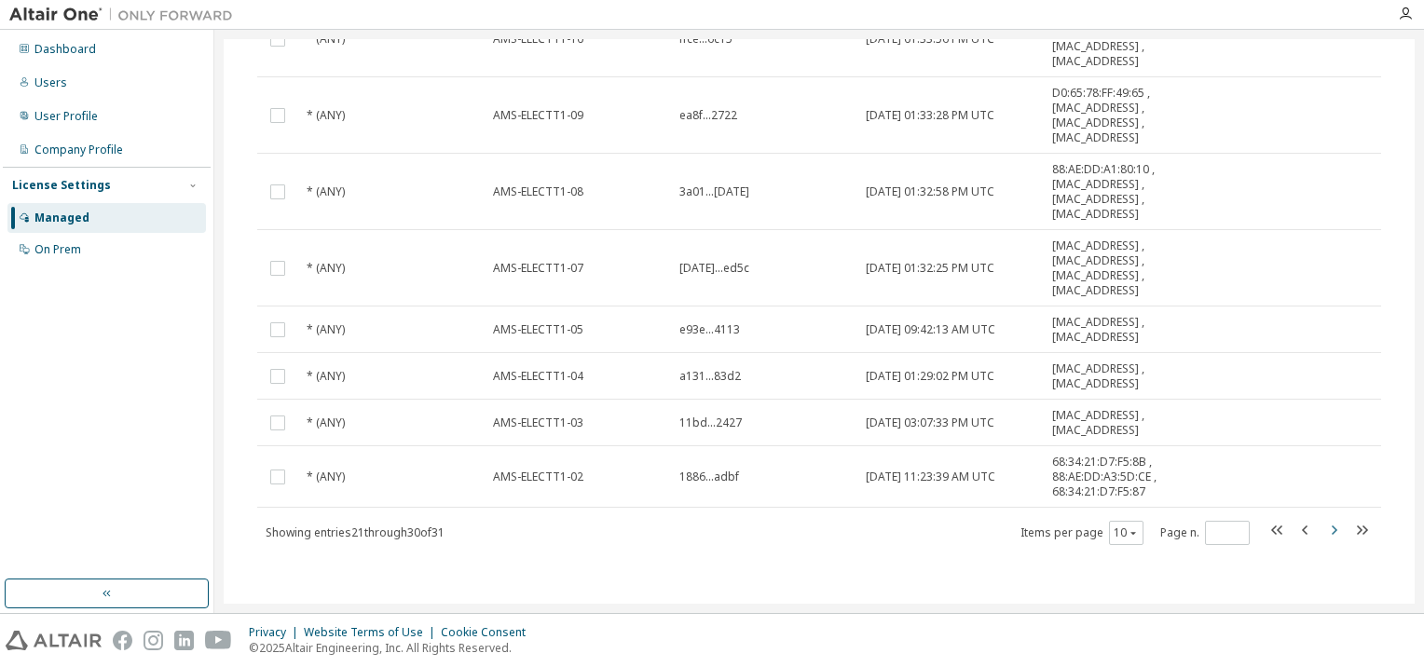
click at [1328, 528] on icon "button" at bounding box center [1334, 530] width 22 height 22
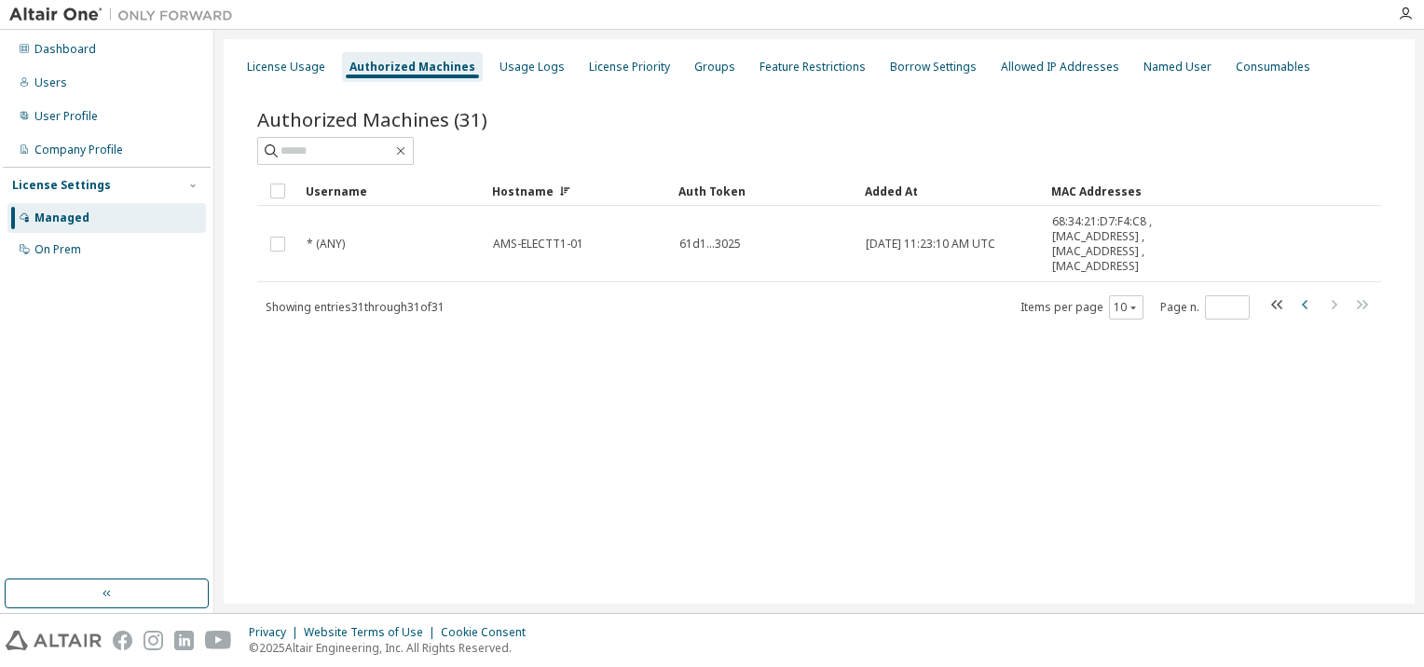
click at [1305, 302] on icon "button" at bounding box center [1305, 304] width 6 height 9
type input "*"
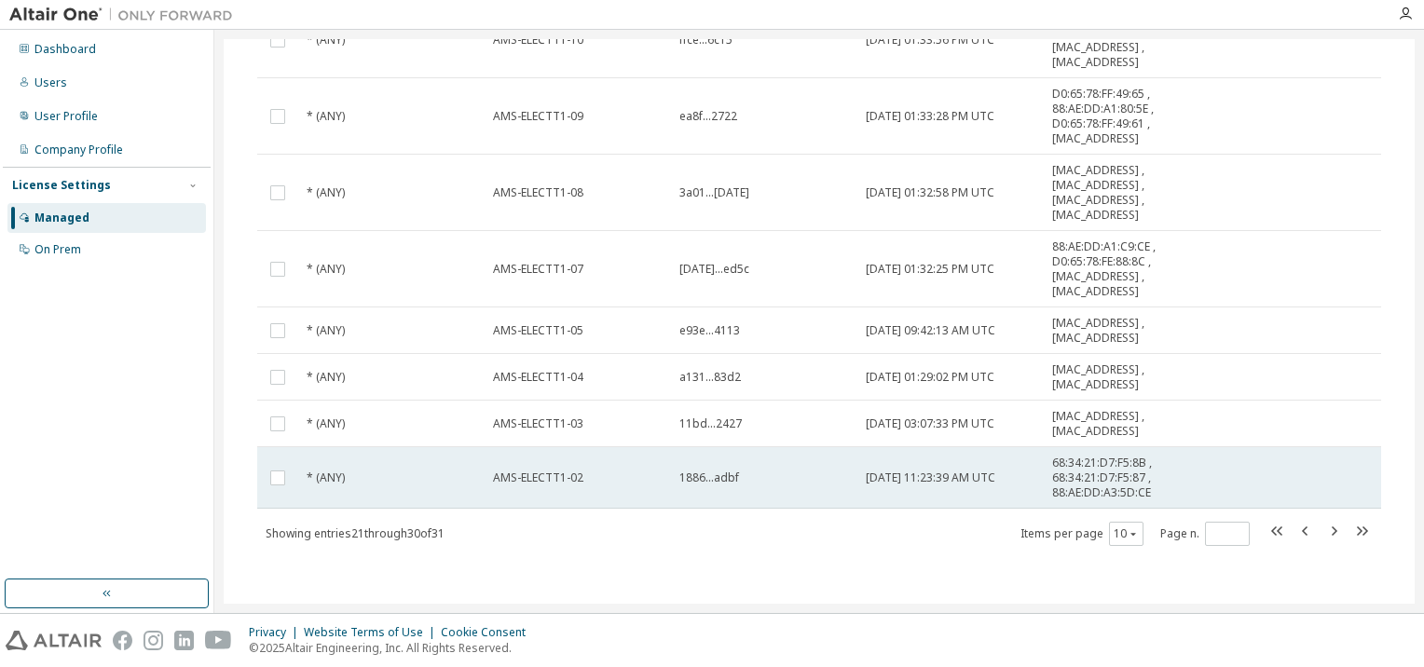
scroll to position [358, 0]
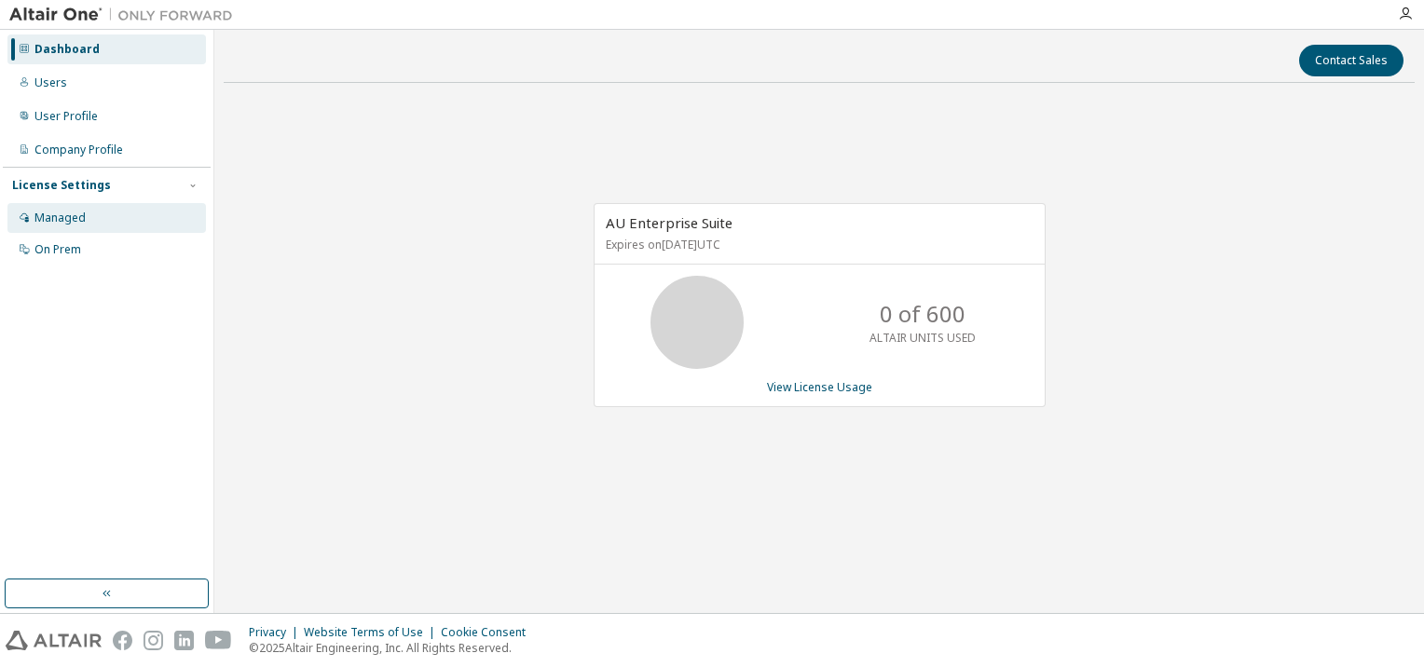
click at [60, 209] on div "Managed" at bounding box center [106, 218] width 199 height 30
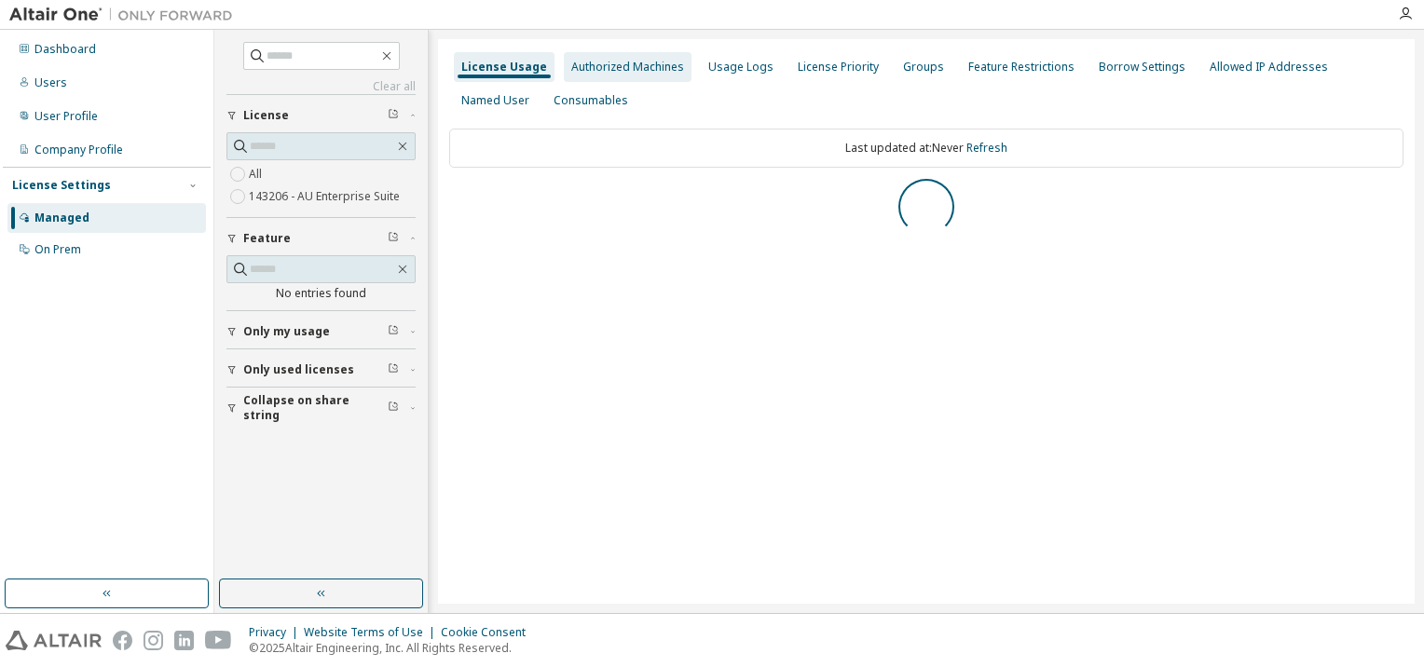
click at [623, 62] on div "Authorized Machines" at bounding box center [627, 67] width 113 height 15
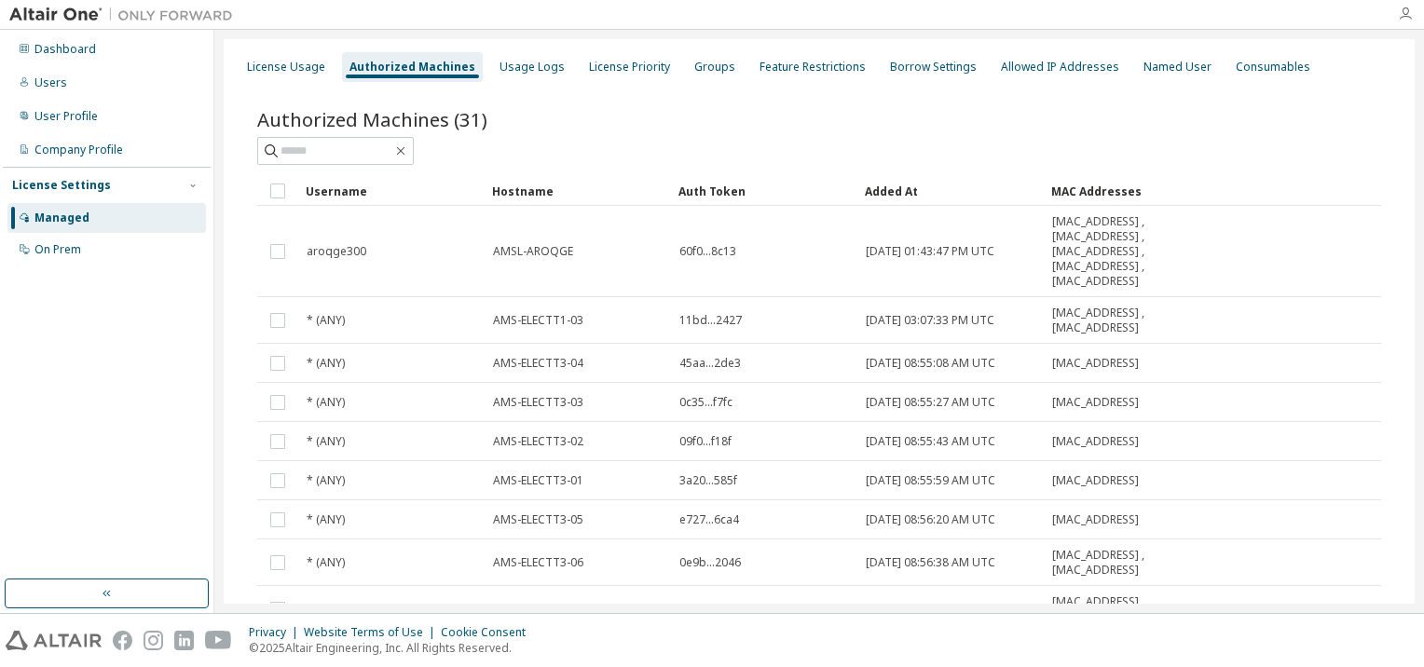
click at [1402, 12] on icon "button" at bounding box center [1405, 14] width 15 height 15
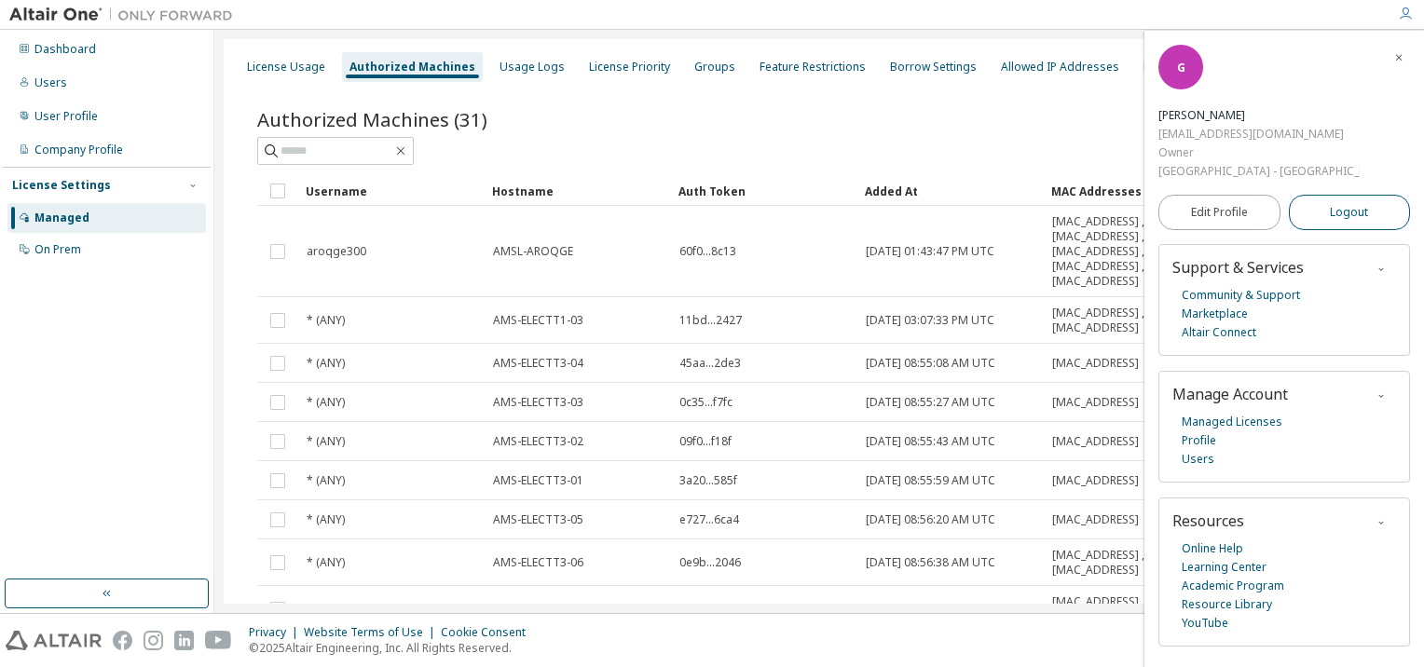
click at [1324, 202] on button "Logout" at bounding box center [1350, 212] width 122 height 35
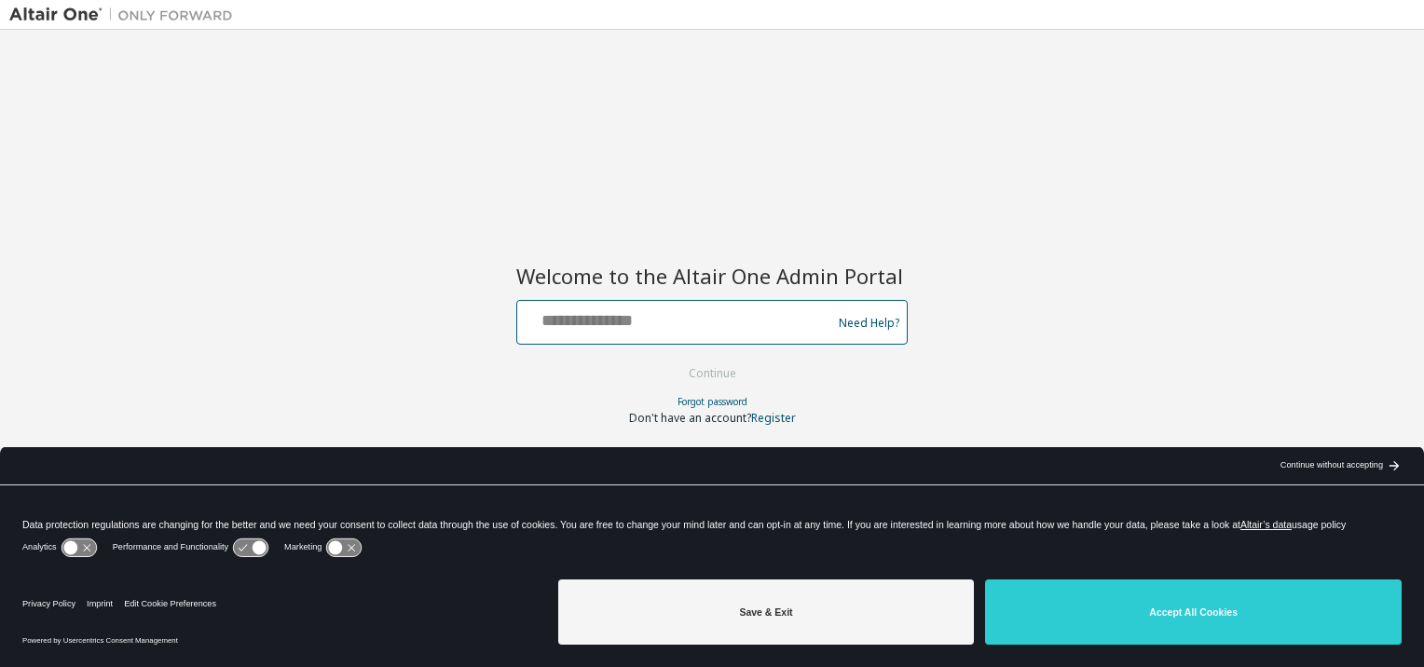
click at [647, 325] on input "text" at bounding box center [677, 318] width 305 height 27
click at [1319, 462] on div "Continue without accepting" at bounding box center [1332, 466] width 103 height 15
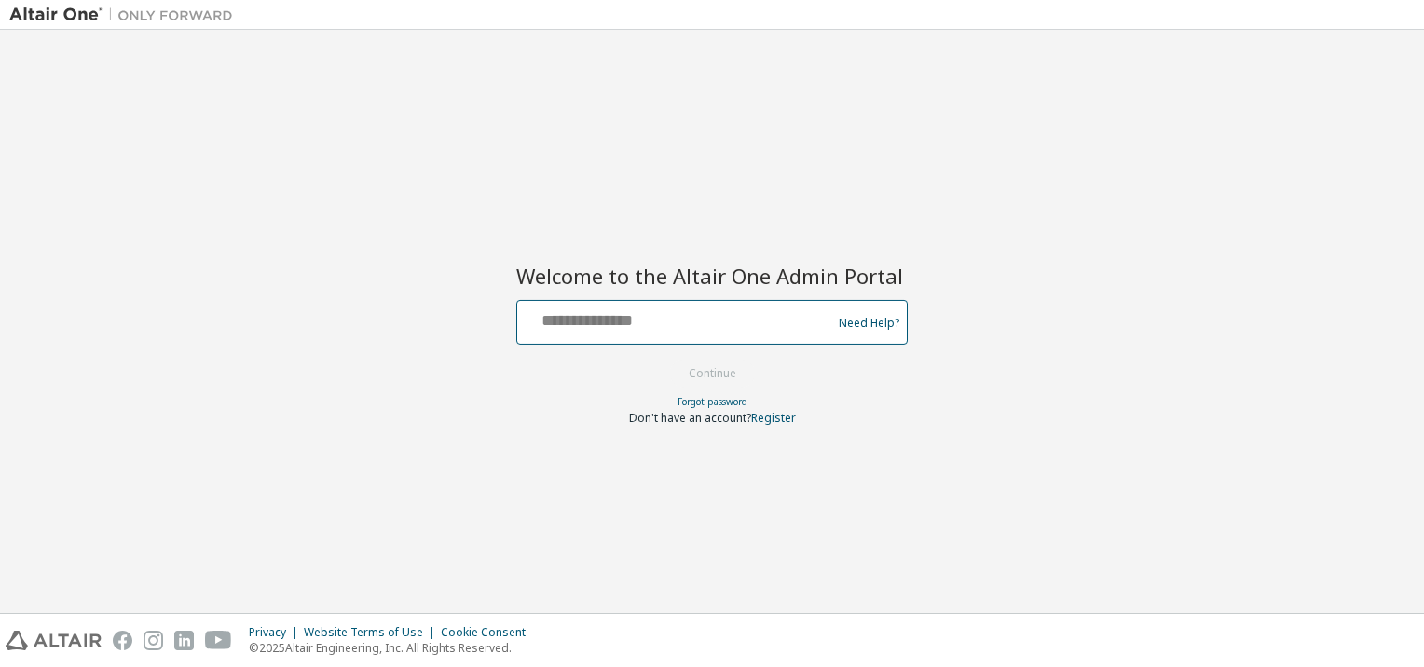
click at [774, 324] on input "text" at bounding box center [677, 318] width 305 height 27
paste input "**********"
type input "**********"
click at [733, 379] on button "Continue" at bounding box center [712, 374] width 87 height 28
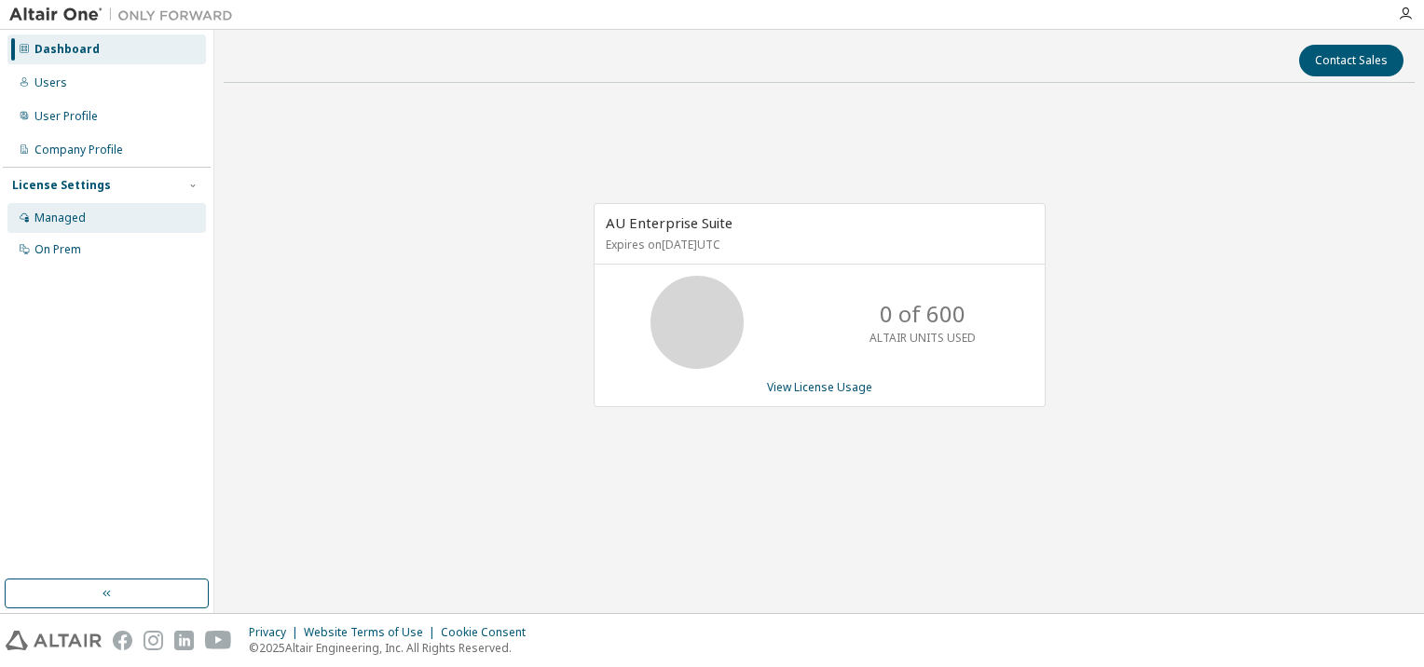
click at [68, 217] on div "Managed" at bounding box center [59, 218] width 51 height 15
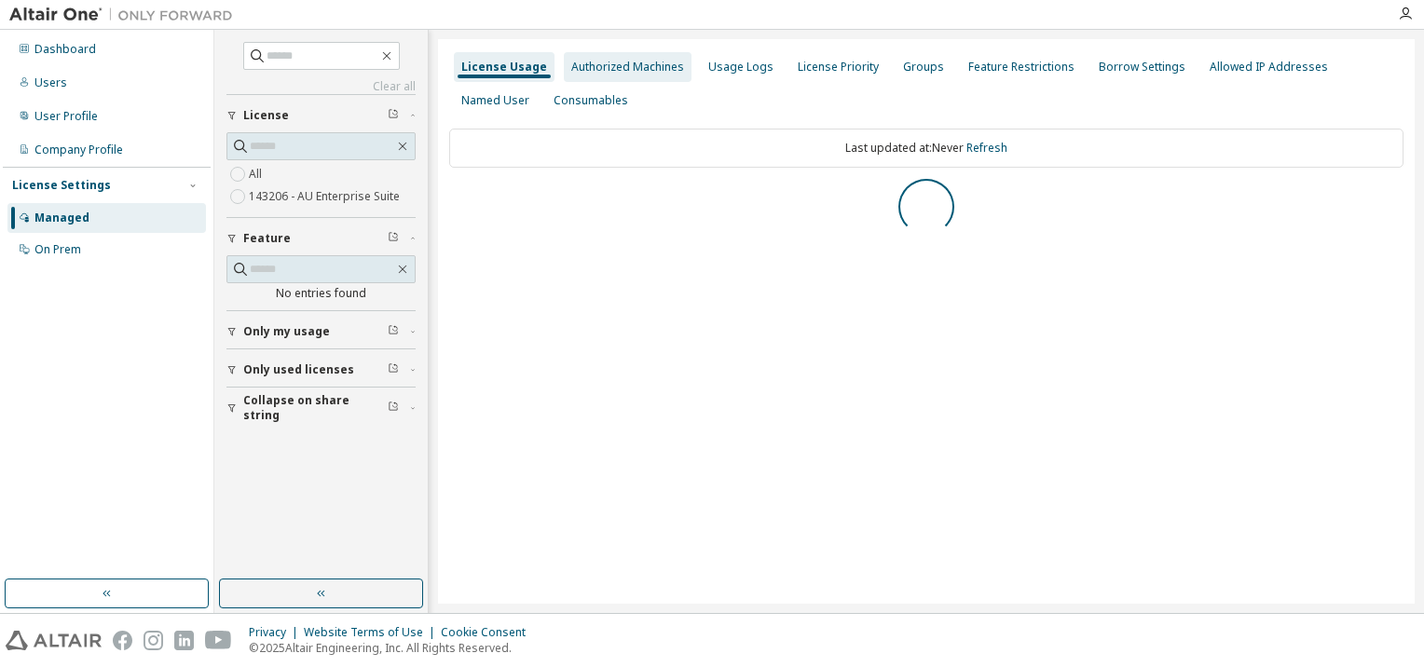
click at [605, 74] on div "Authorized Machines" at bounding box center [627, 67] width 113 height 15
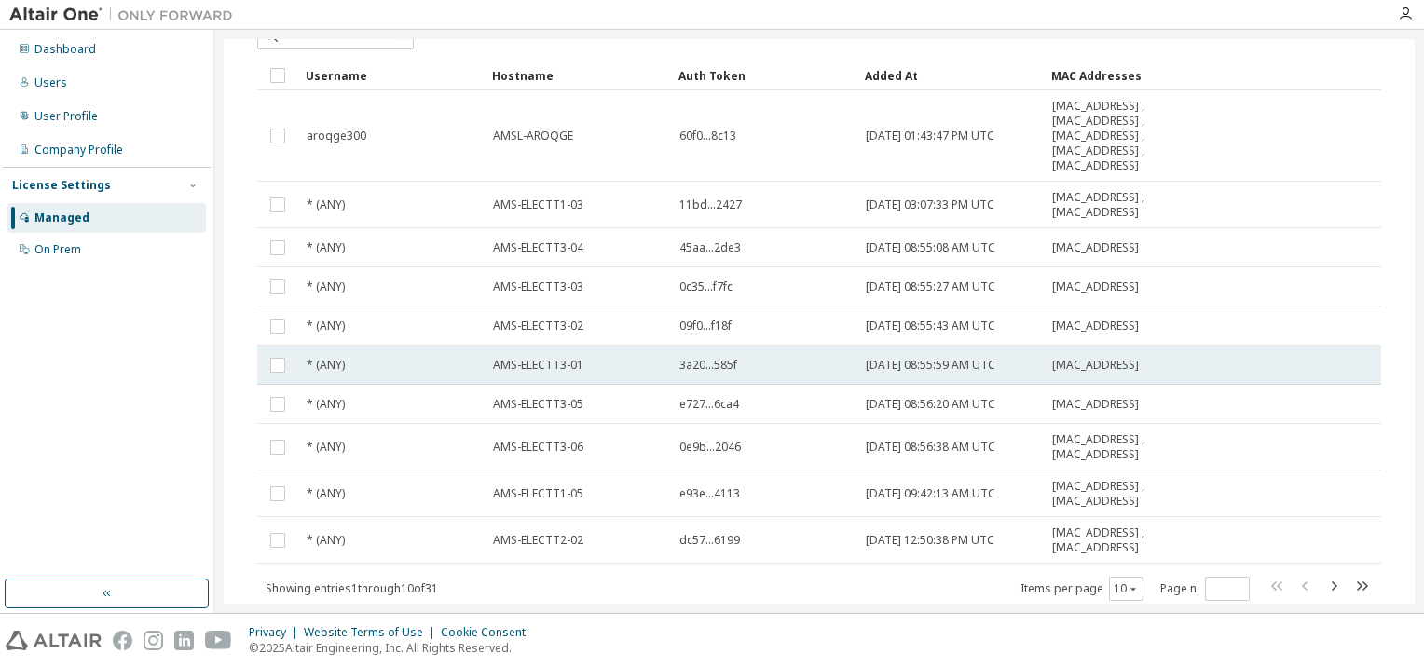
scroll to position [171, 0]
